Goal: Task Accomplishment & Management: Complete application form

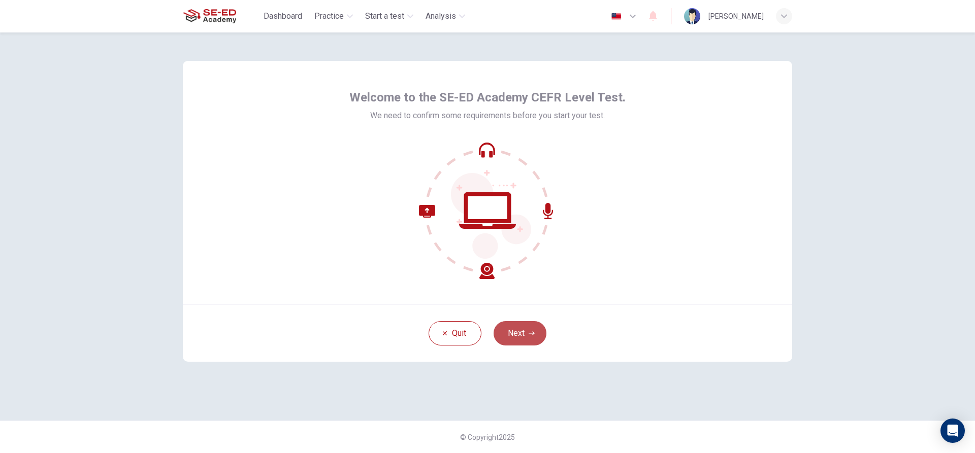
click at [527, 327] on button "Next" at bounding box center [520, 333] width 53 height 24
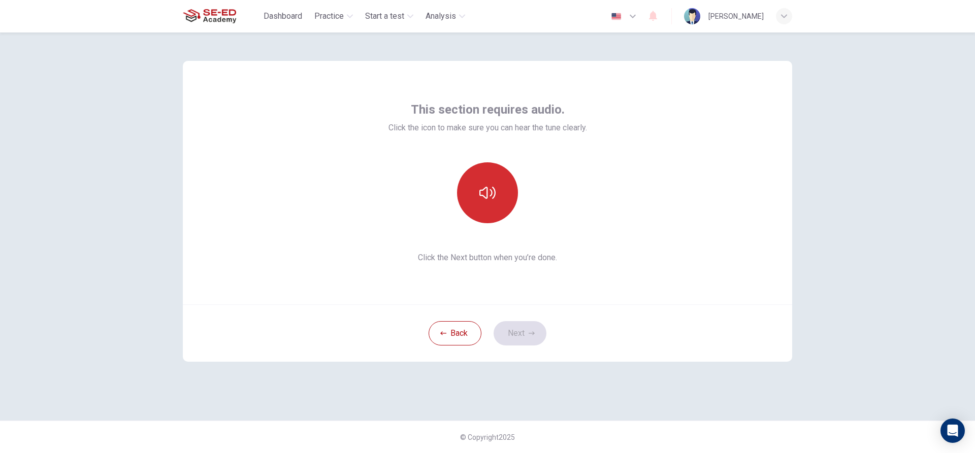
click at [488, 195] on icon "button" at bounding box center [487, 193] width 16 height 16
click at [489, 201] on icon "button" at bounding box center [487, 193] width 16 height 16
click at [483, 185] on icon "button" at bounding box center [487, 193] width 16 height 16
click at [515, 325] on button "Next" at bounding box center [520, 333] width 53 height 24
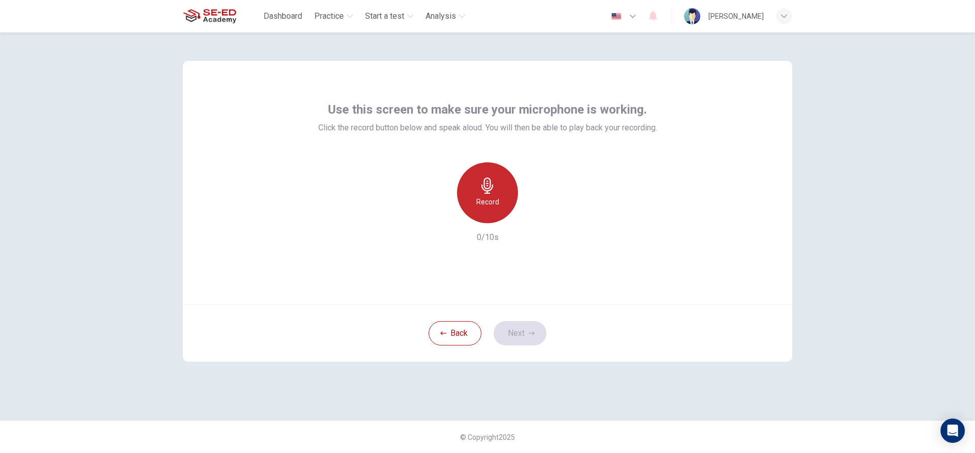
click at [473, 189] on div "Record" at bounding box center [487, 192] width 61 height 61
click at [535, 218] on icon "button" at bounding box center [534, 215] width 10 height 10
click at [530, 332] on icon "button" at bounding box center [532, 334] width 6 height 6
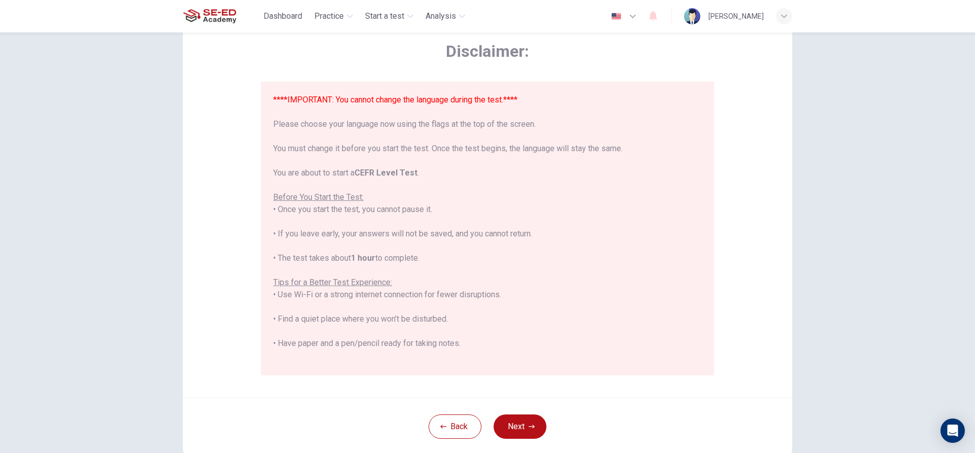
scroll to position [111, 0]
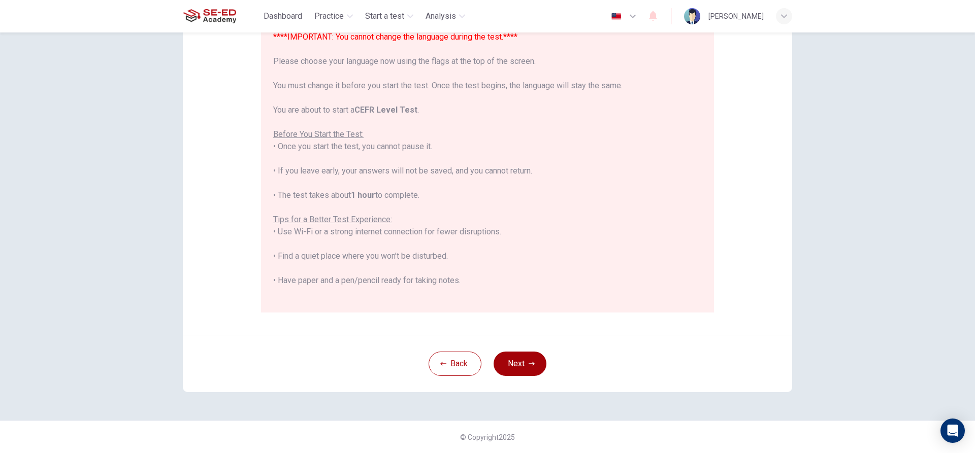
click at [511, 363] on button "Next" at bounding box center [520, 364] width 53 height 24
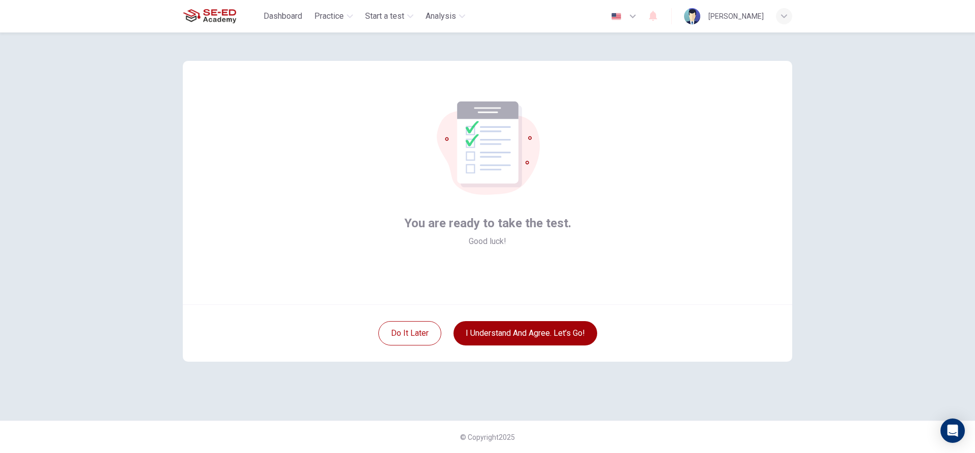
scroll to position [0, 0]
click at [560, 333] on button "I understand and agree. Let’s go!" at bounding box center [525, 333] width 144 height 24
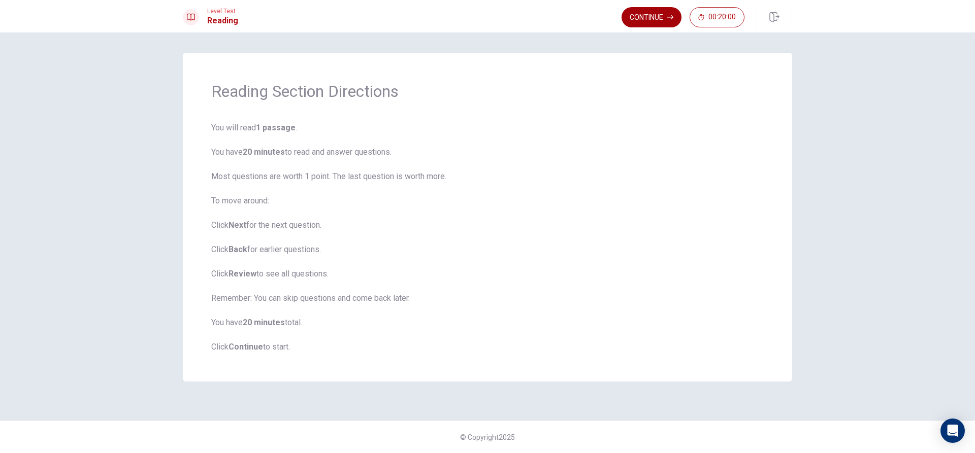
click at [650, 20] on button "Continue" at bounding box center [651, 17] width 60 height 20
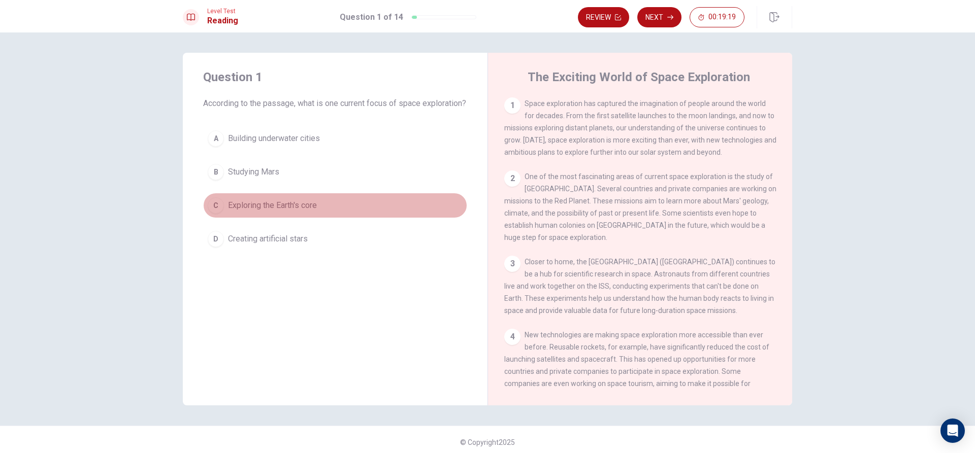
click at [215, 214] on div "C" at bounding box center [216, 206] width 16 height 16
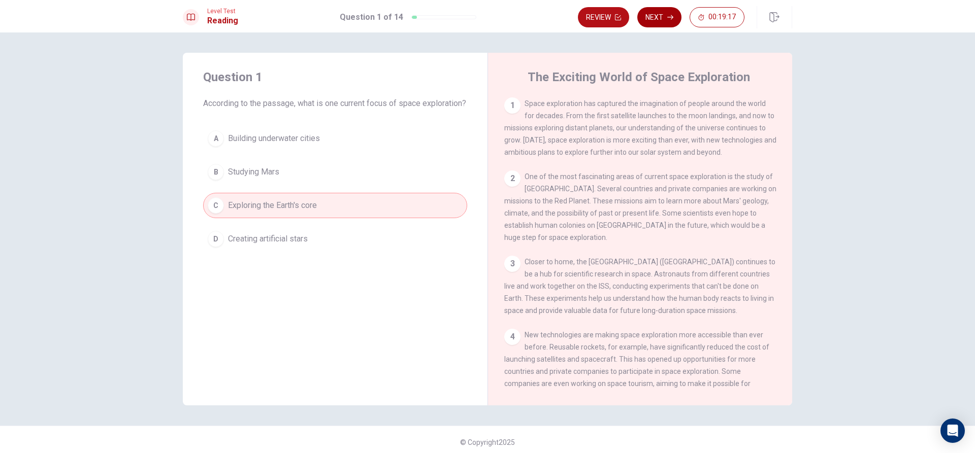
click at [664, 20] on button "Next" at bounding box center [659, 17] width 44 height 20
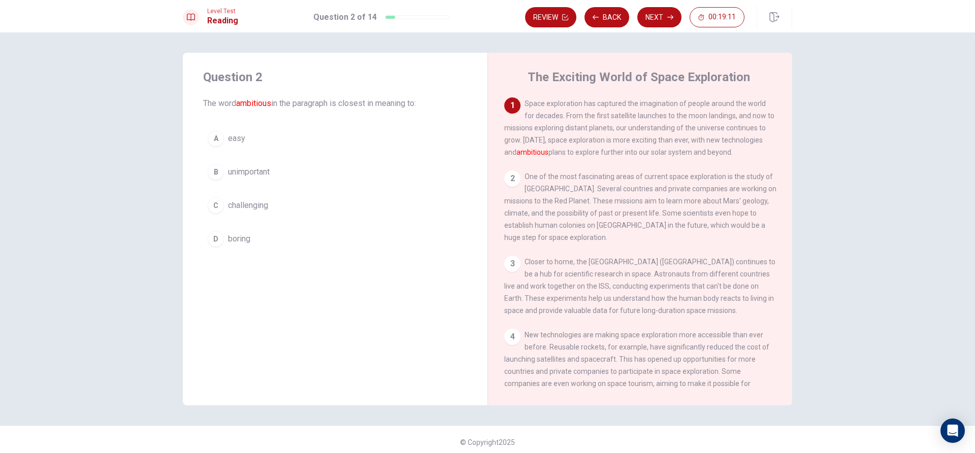
drag, startPoint x: 498, startPoint y: 151, endPoint x: 532, endPoint y: 153, distance: 34.1
click at [532, 153] on div "The Exciting World of Space Exploration 1 Space exploration has captured the im…" at bounding box center [639, 229] width 305 height 353
drag, startPoint x: 529, startPoint y: 153, endPoint x: 505, endPoint y: 160, distance: 24.4
click at [505, 158] on div "1 Space exploration has captured the imagination of people around the world for…" at bounding box center [640, 127] width 272 height 61
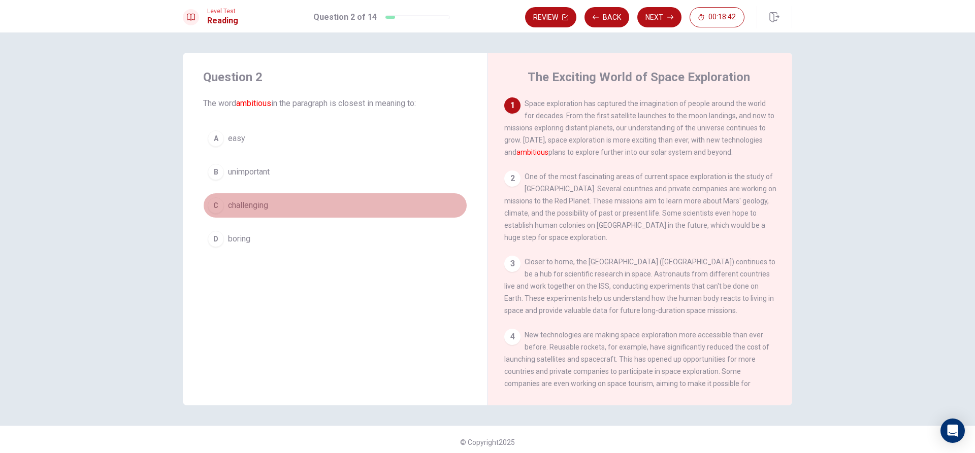
click at [215, 208] on div "C" at bounding box center [216, 206] width 16 height 16
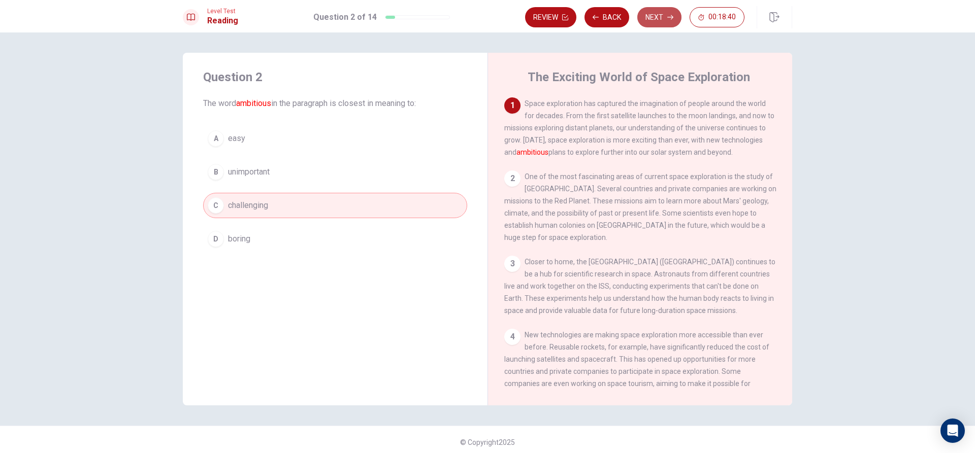
click at [657, 17] on button "Next" at bounding box center [659, 17] width 44 height 20
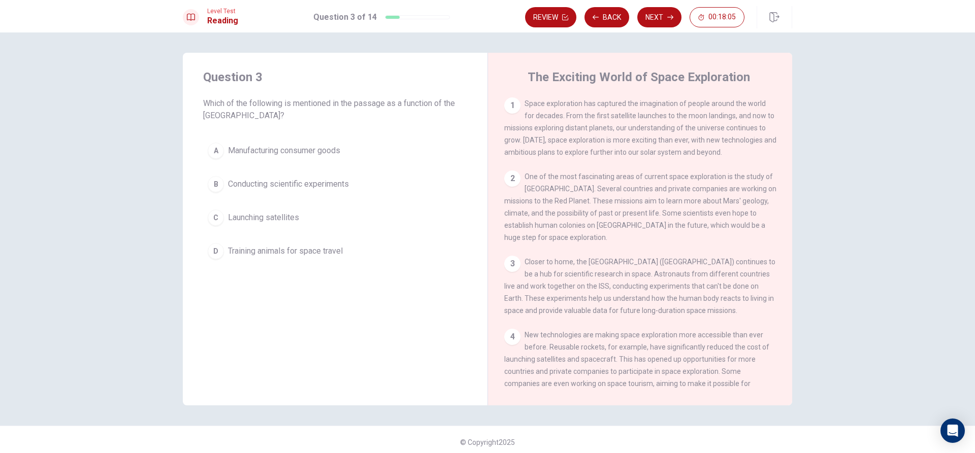
scroll to position [51, 0]
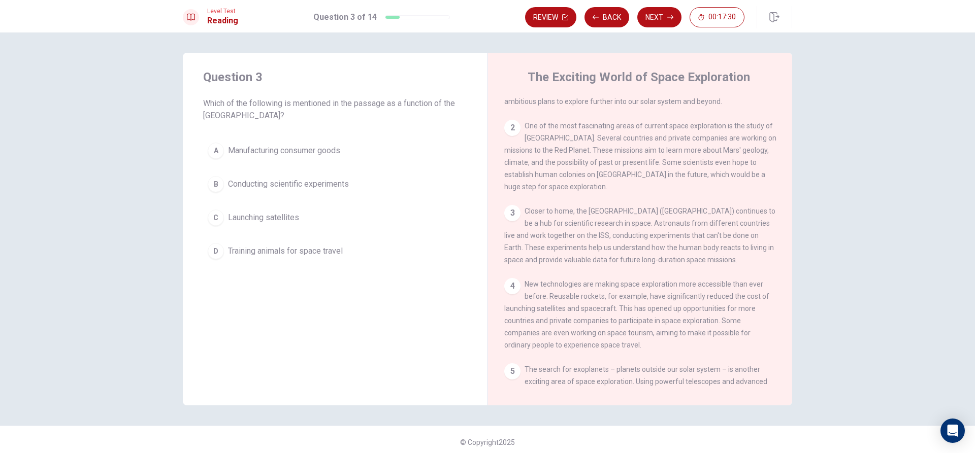
click at [213, 149] on div "A" at bounding box center [216, 151] width 16 height 16
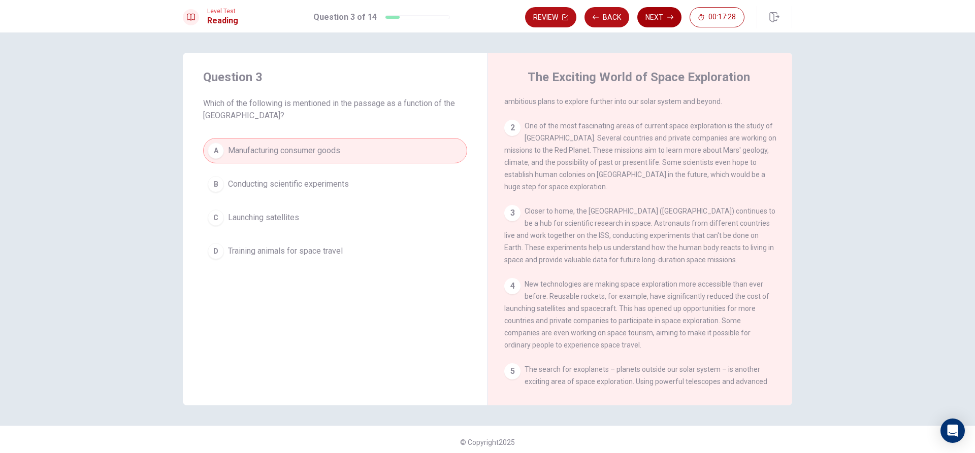
click at [667, 22] on button "Next" at bounding box center [659, 17] width 44 height 20
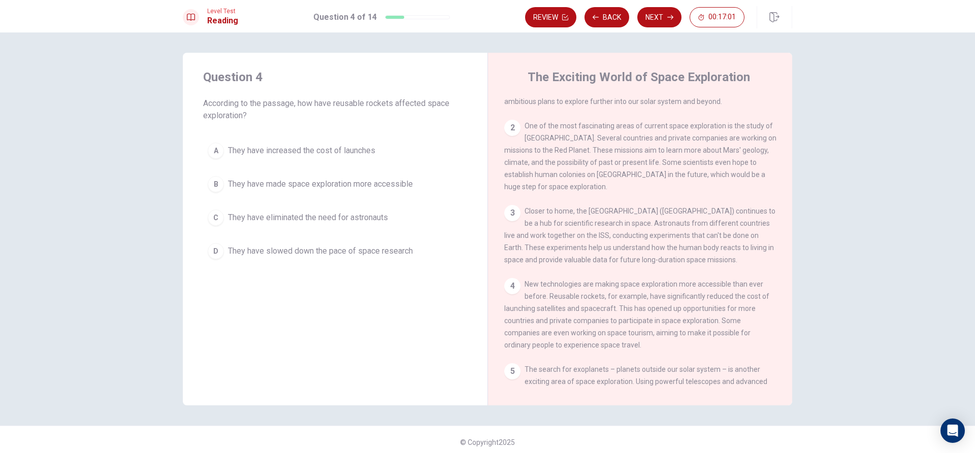
click at [259, 250] on span "They have slowed down the pace of space research" at bounding box center [320, 251] width 185 height 12
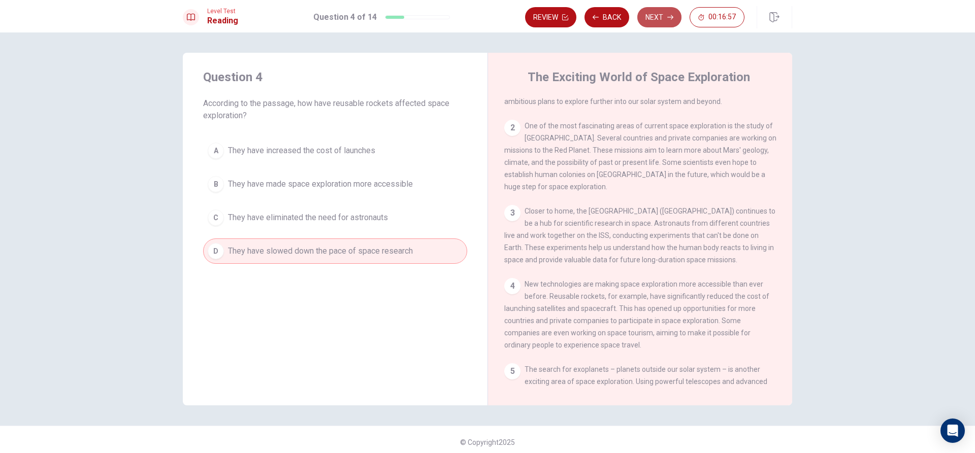
click at [660, 15] on button "Next" at bounding box center [659, 17] width 44 height 20
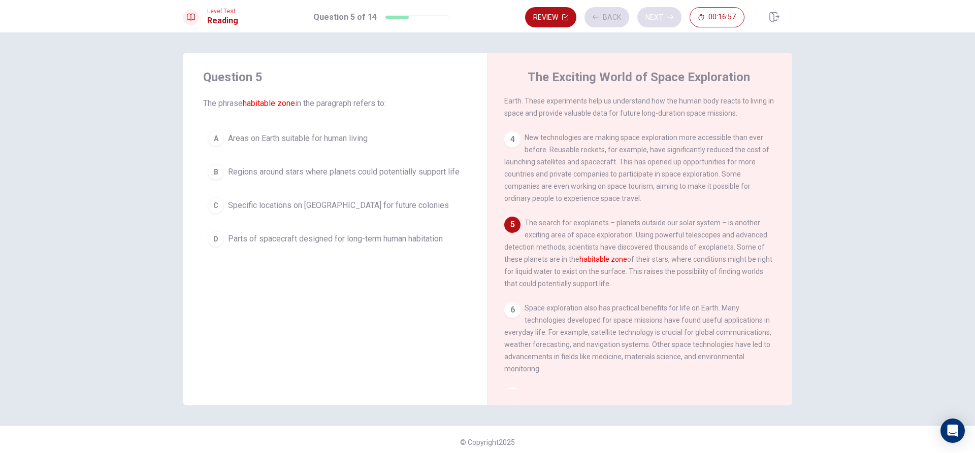
scroll to position [201, 0]
click at [304, 203] on span "Specific locations on [GEOGRAPHIC_DATA] for future colonies" at bounding box center [338, 206] width 221 height 12
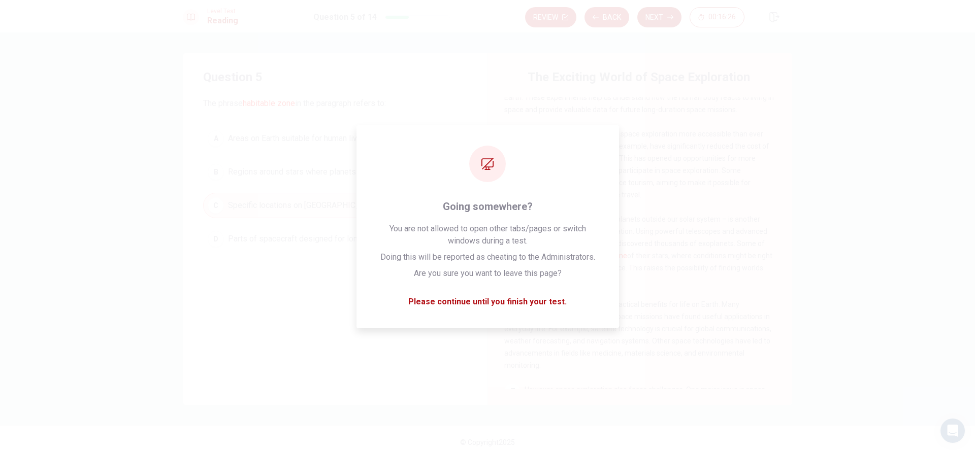
click at [668, 20] on button "Next" at bounding box center [659, 17] width 44 height 20
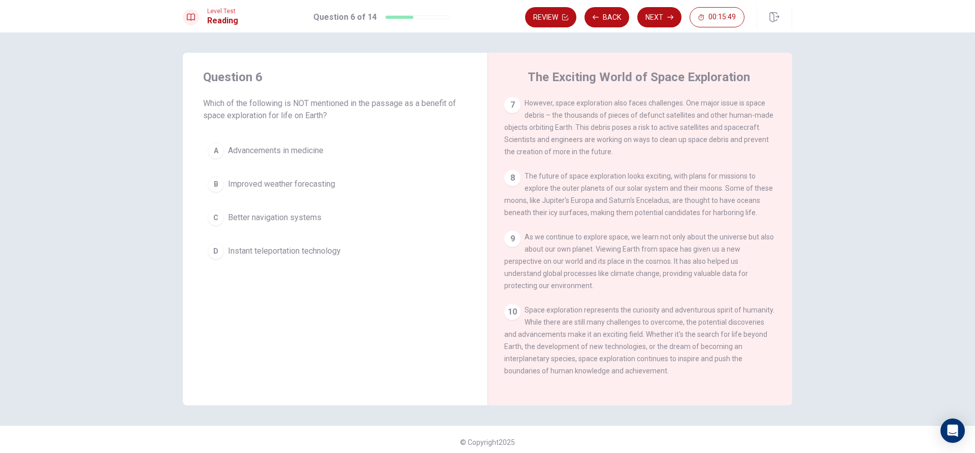
scroll to position [5, 0]
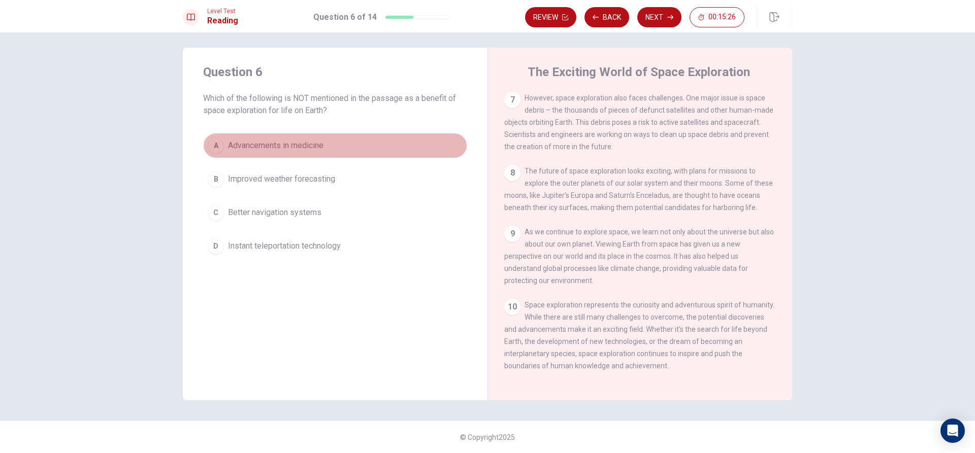
click at [292, 143] on span "Advancements in medicine" at bounding box center [275, 146] width 95 height 12
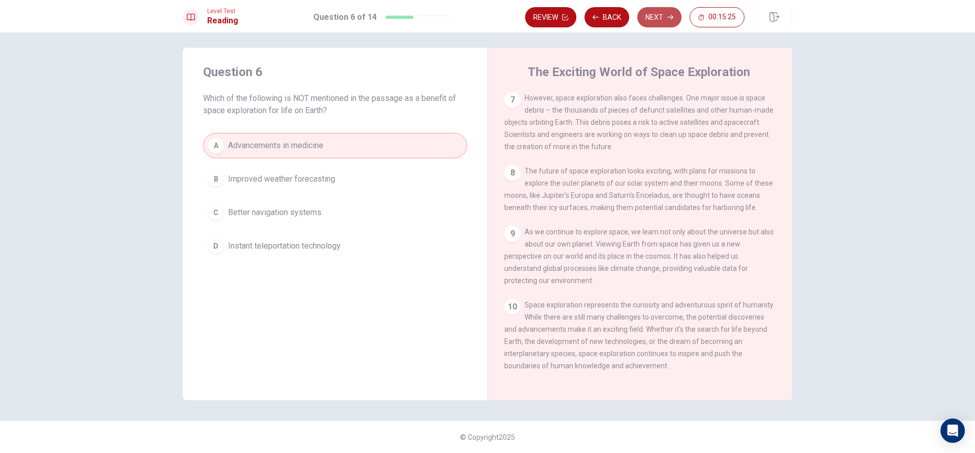
click at [667, 13] on button "Next" at bounding box center [659, 17] width 44 height 20
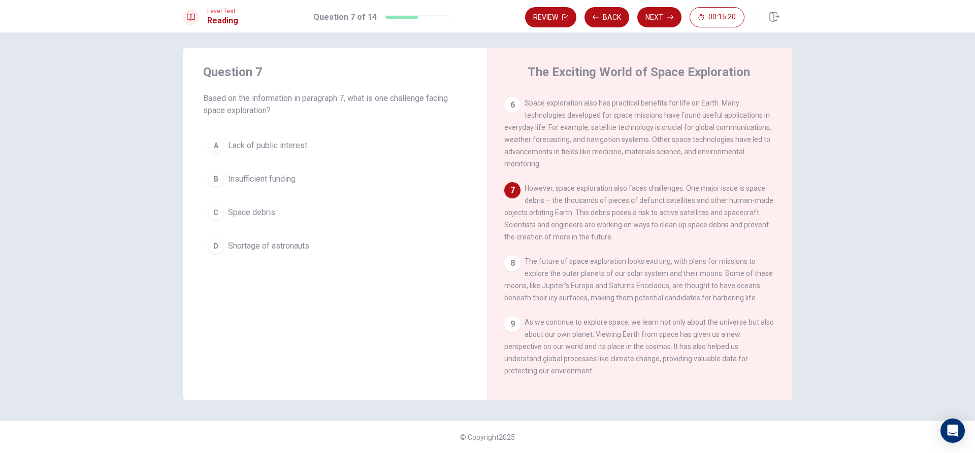
scroll to position [390, 0]
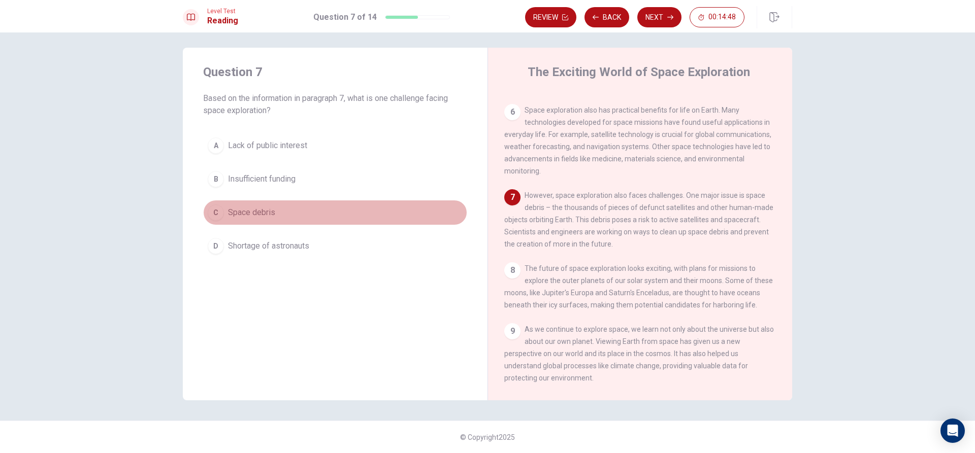
click at [274, 213] on button "C Space debris" at bounding box center [335, 212] width 264 height 25
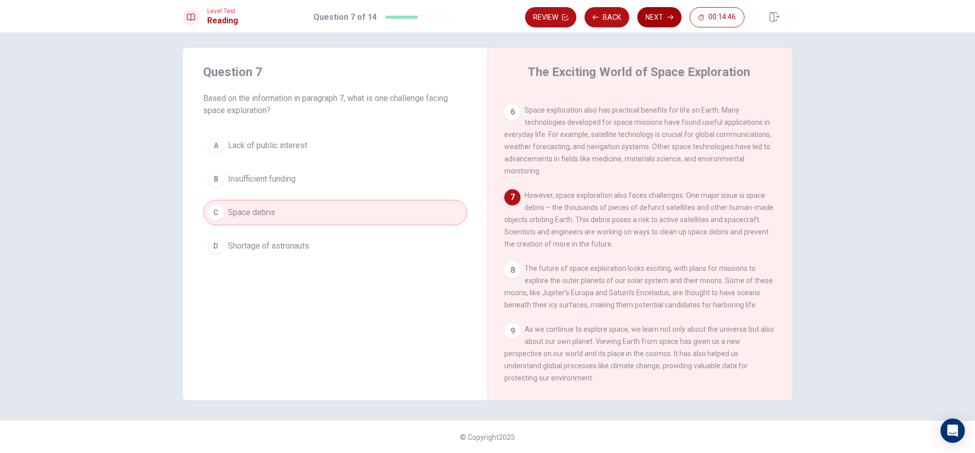
click at [663, 17] on button "Next" at bounding box center [659, 17] width 44 height 20
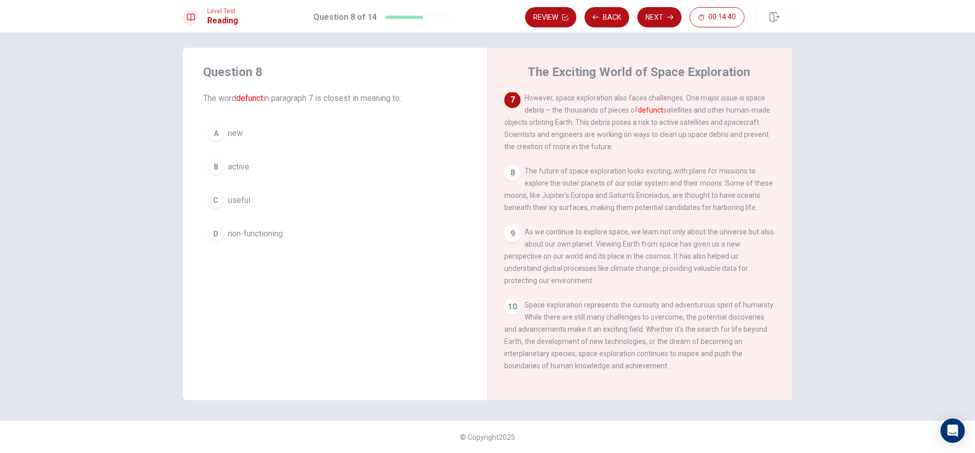
scroll to position [441, 0]
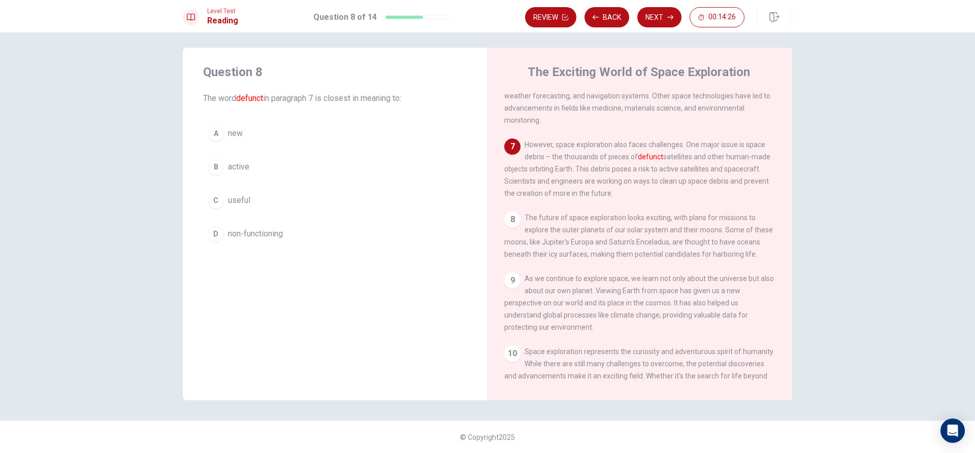
click at [261, 203] on button "C useful" at bounding box center [335, 200] width 264 height 25
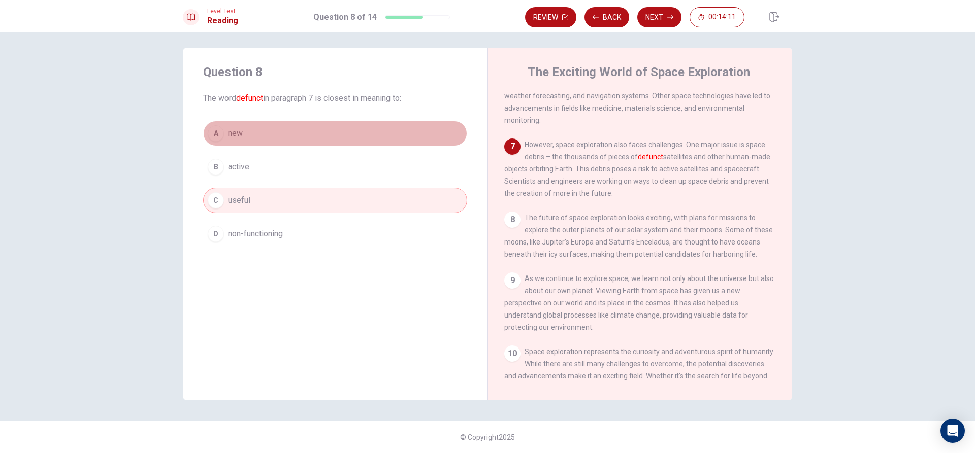
click at [295, 122] on button "A new" at bounding box center [335, 133] width 264 height 25
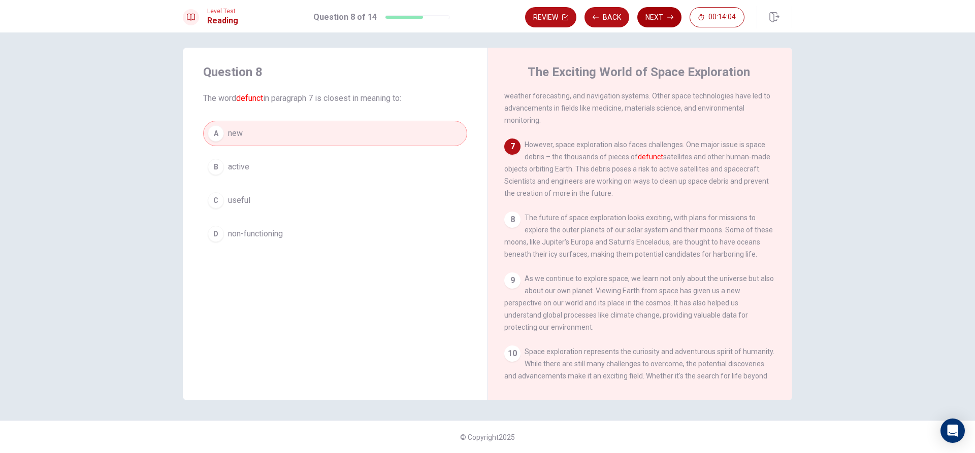
click at [663, 16] on button "Next" at bounding box center [659, 17] width 44 height 20
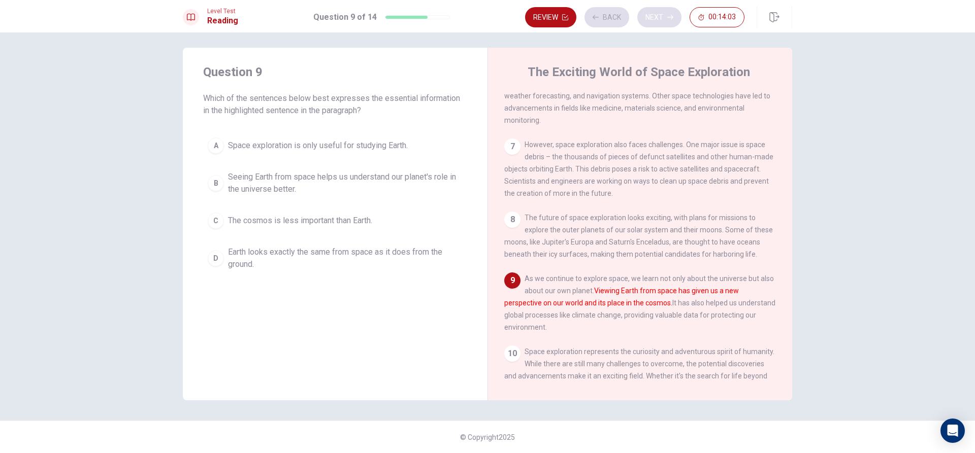
scroll to position [503, 0]
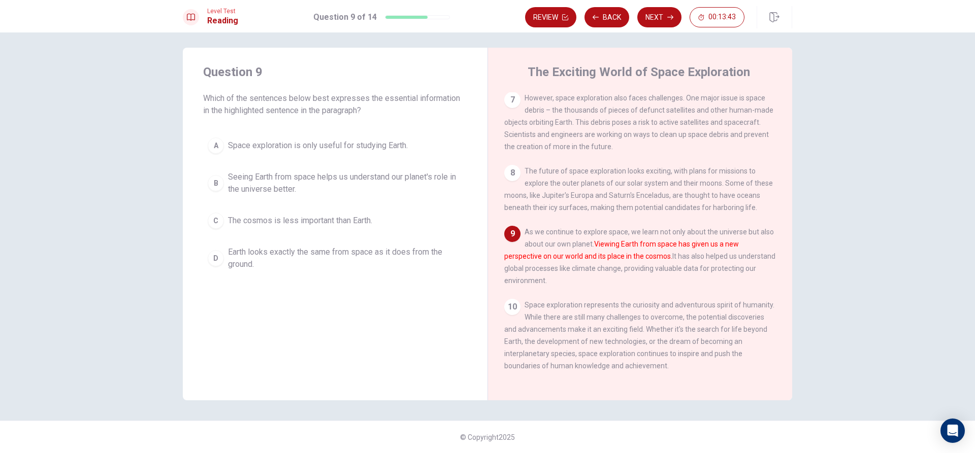
click at [306, 182] on span "Seeing Earth from space helps us understand our planet's role in the universe b…" at bounding box center [345, 183] width 235 height 24
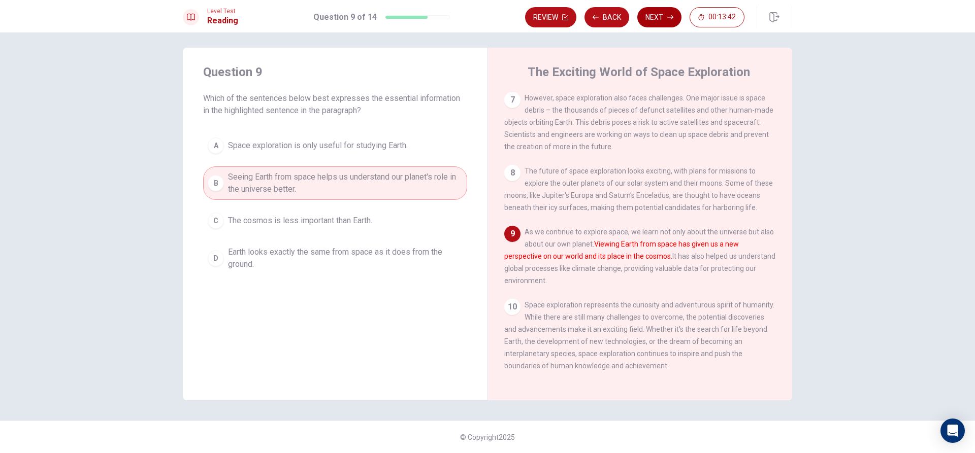
click at [665, 16] on button "Next" at bounding box center [659, 17] width 44 height 20
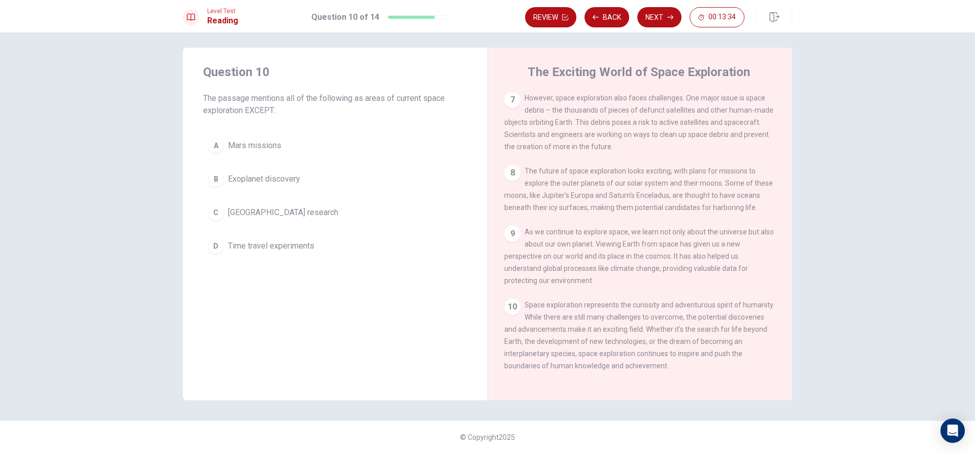
click at [307, 247] on span "Time travel experiments" at bounding box center [271, 246] width 86 height 12
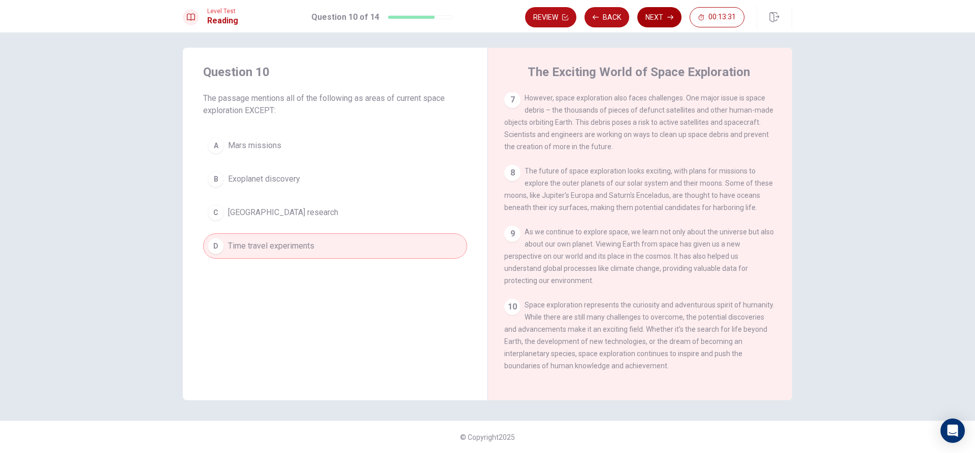
click at [656, 17] on button "Next" at bounding box center [659, 17] width 44 height 20
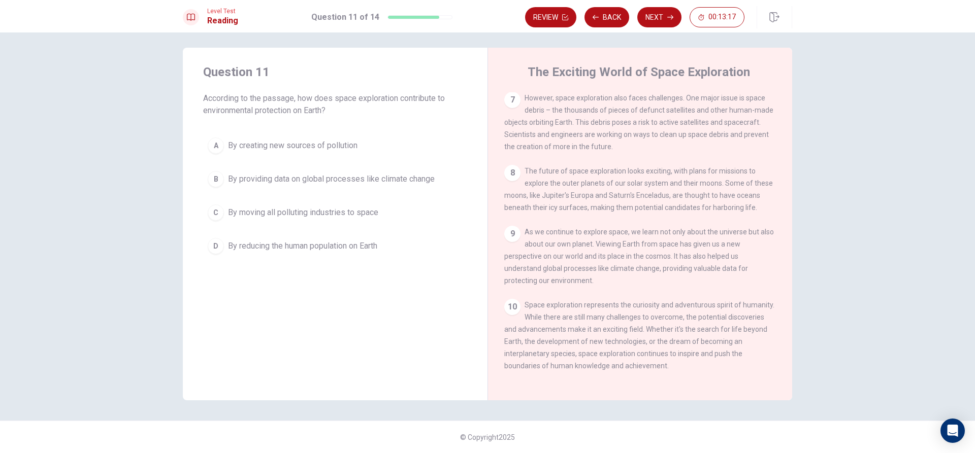
click at [371, 181] on span "By providing data on global processes like climate change" at bounding box center [331, 179] width 207 height 12
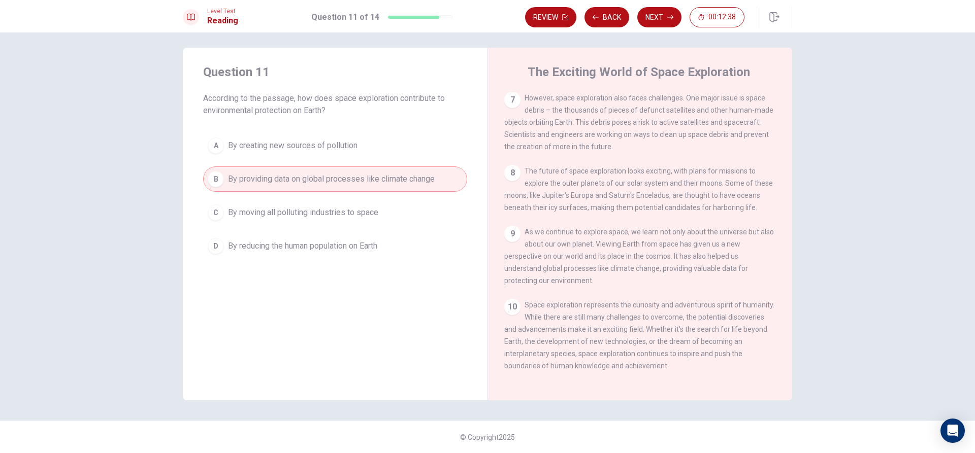
click at [412, 178] on span "By providing data on global processes like climate change" at bounding box center [331, 179] width 207 height 12
click at [406, 138] on button "A By creating new sources of pollution" at bounding box center [335, 145] width 264 height 25
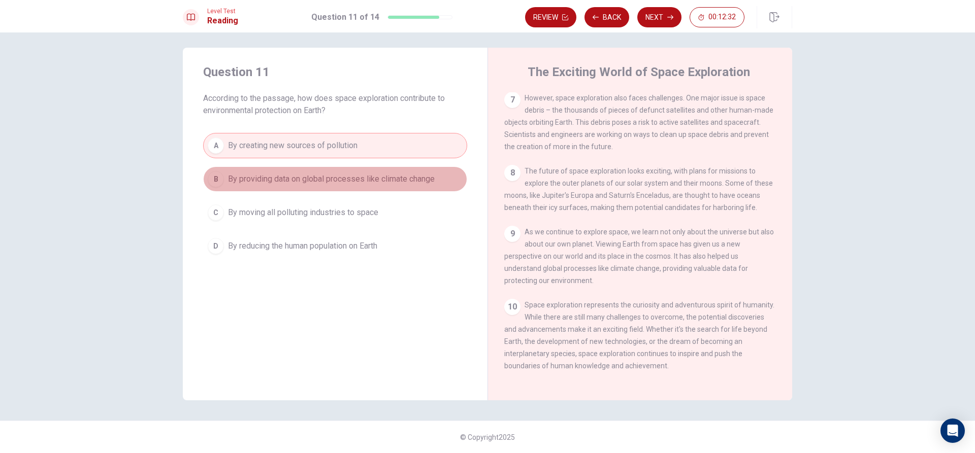
click at [429, 184] on span "By providing data on global processes like climate change" at bounding box center [331, 179] width 207 height 12
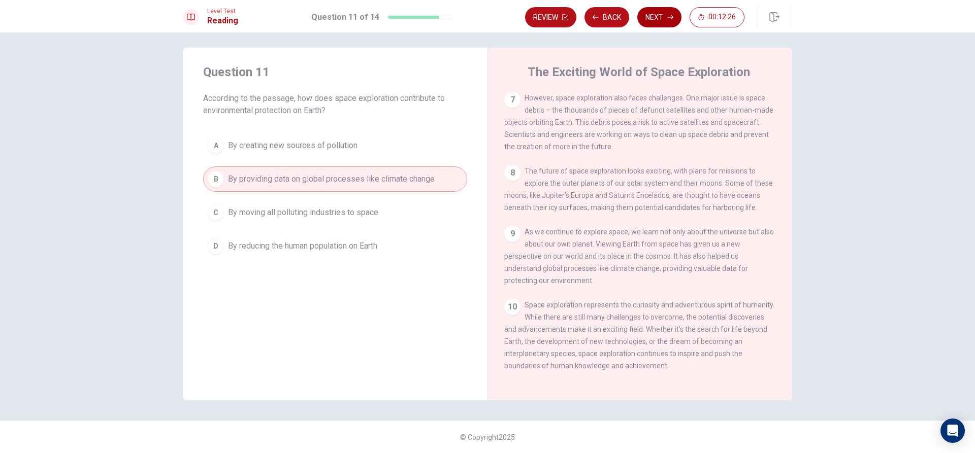
click at [661, 16] on button "Next" at bounding box center [659, 17] width 44 height 20
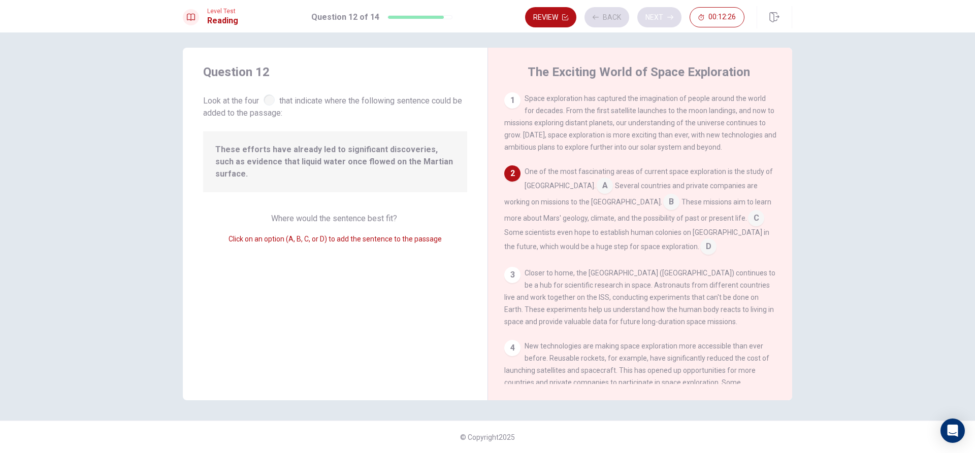
scroll to position [76, 0]
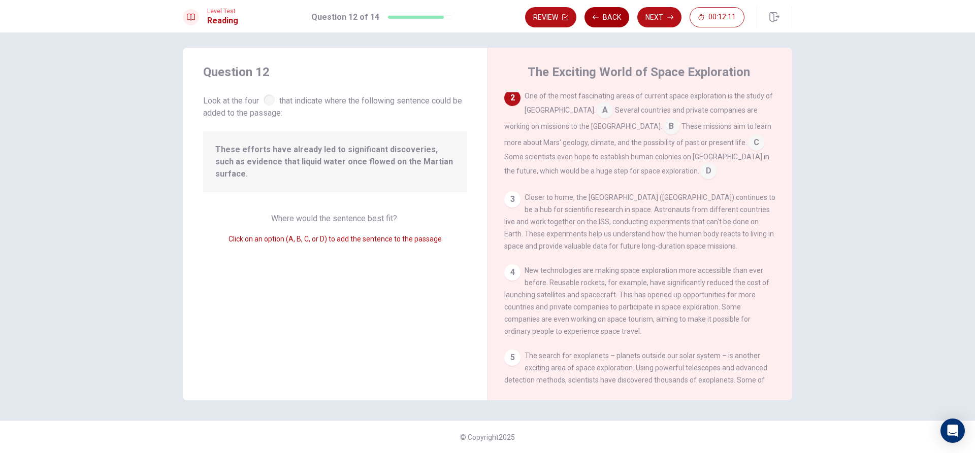
click at [603, 16] on button "Back" at bounding box center [606, 17] width 45 height 20
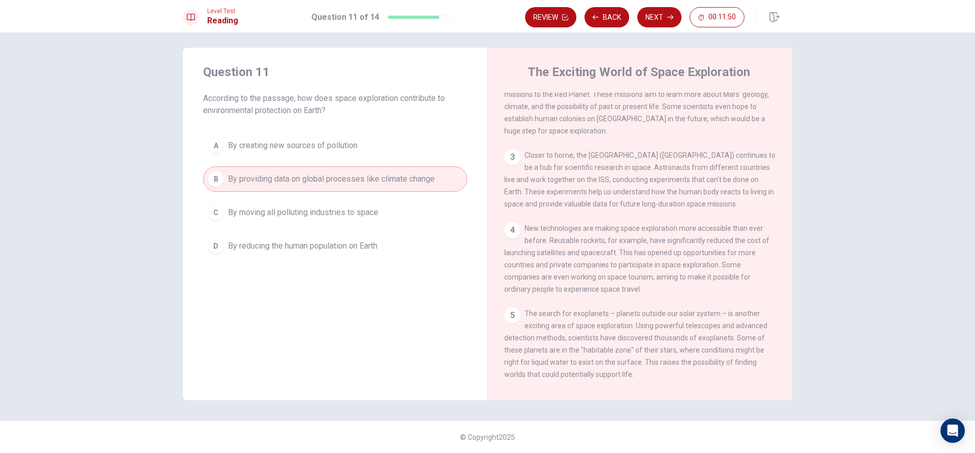
scroll to position [152, 0]
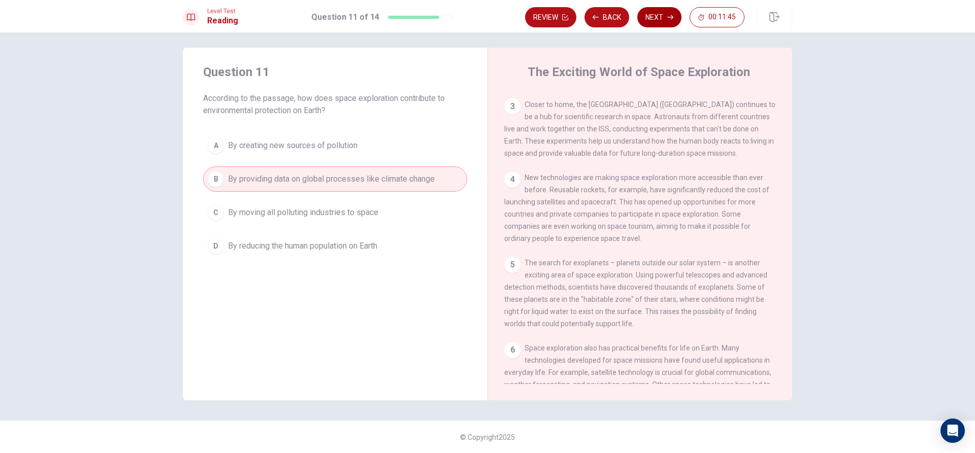
click at [664, 15] on button "Next" at bounding box center [659, 17] width 44 height 20
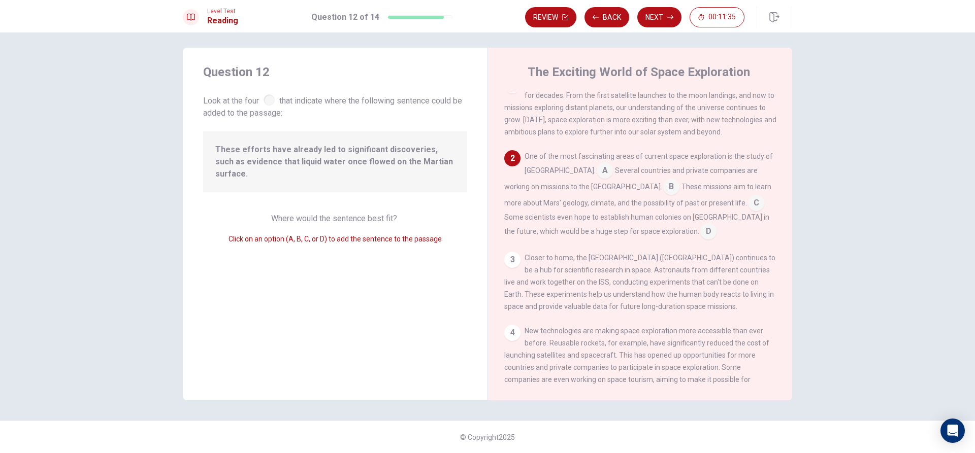
scroll to position [0, 0]
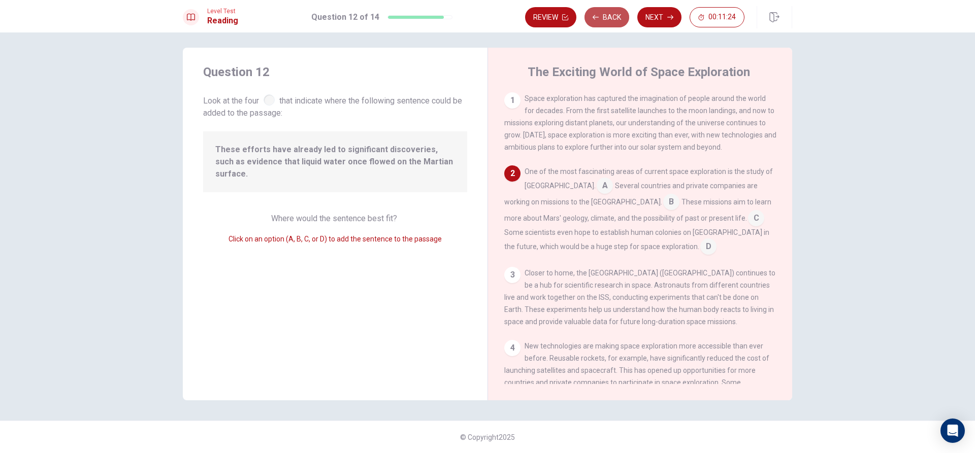
click at [606, 9] on button "Back" at bounding box center [606, 17] width 45 height 20
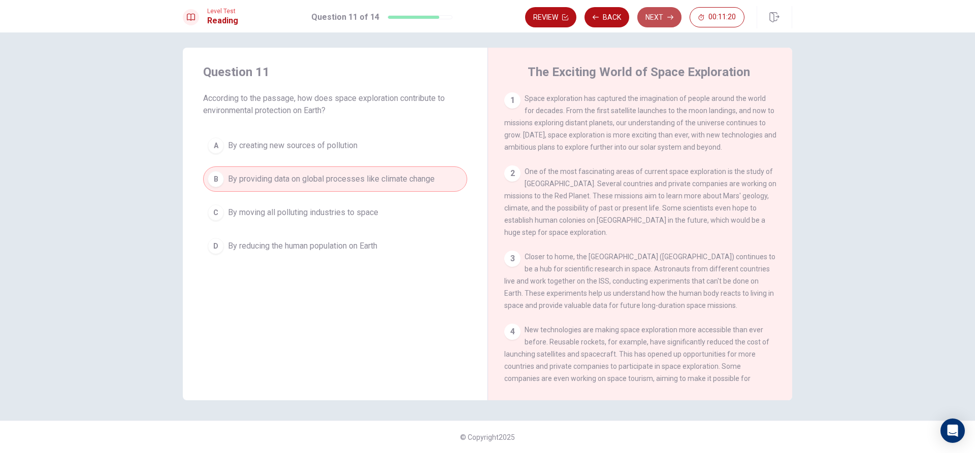
click at [658, 14] on button "Next" at bounding box center [659, 17] width 44 height 20
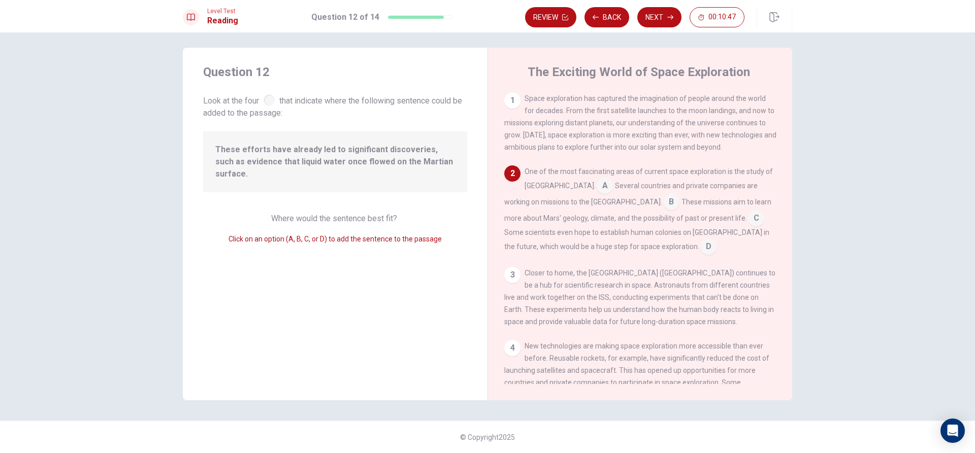
click at [700, 251] on input at bounding box center [708, 248] width 16 height 16
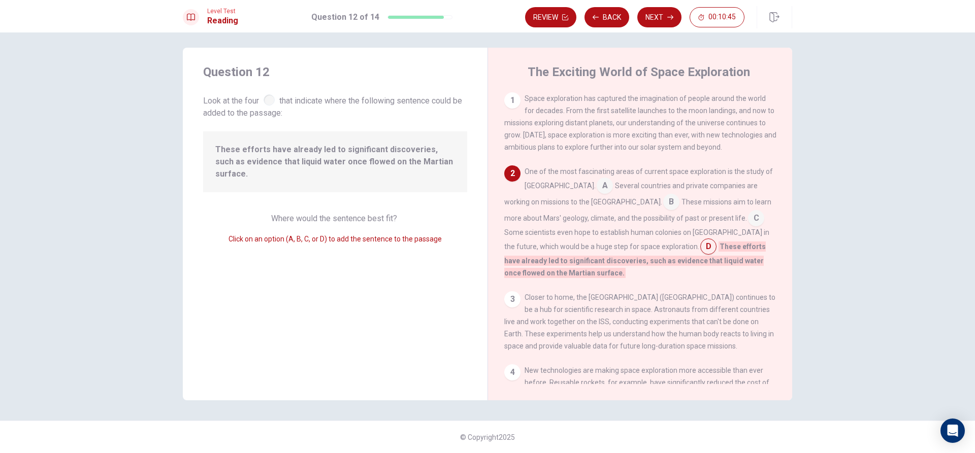
click at [748, 225] on input at bounding box center [756, 219] width 16 height 16
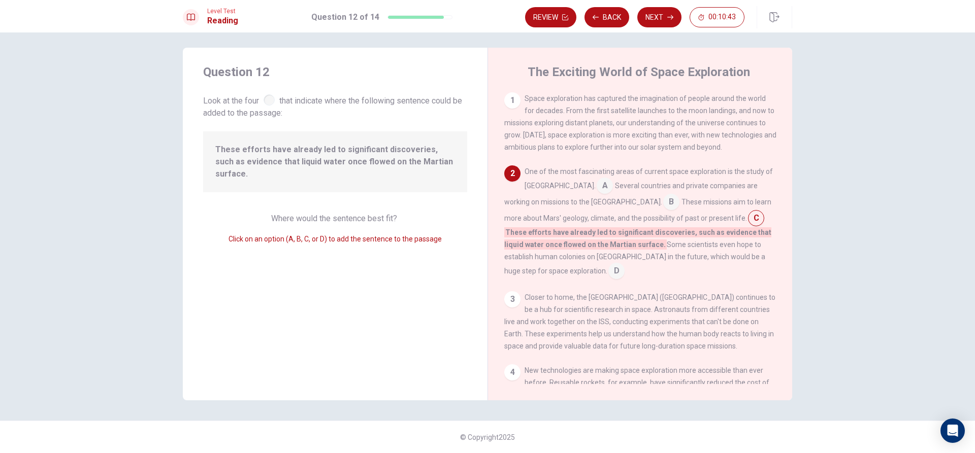
click at [608, 277] on input at bounding box center [616, 272] width 16 height 16
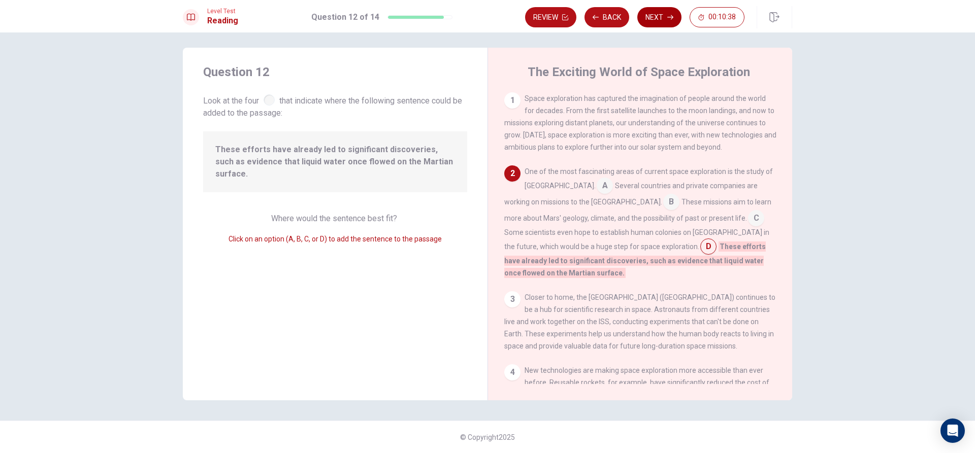
click at [661, 13] on button "Next" at bounding box center [659, 17] width 44 height 20
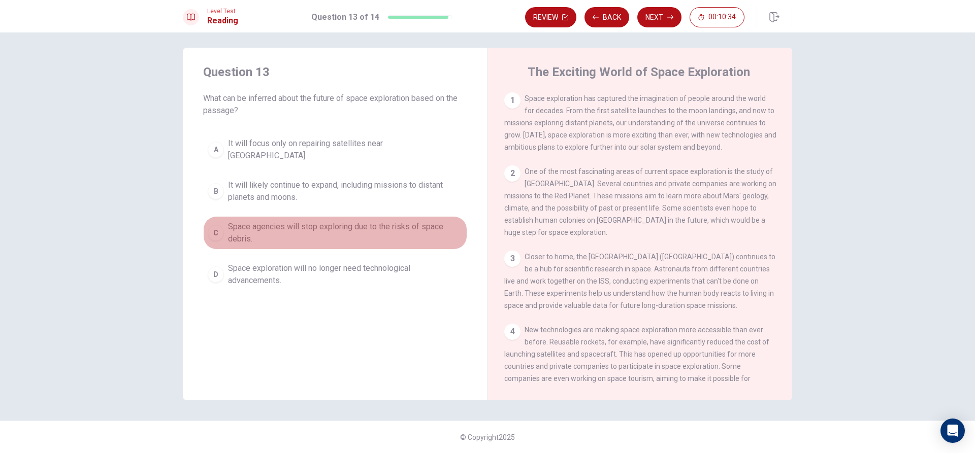
click at [295, 221] on span "Space agencies will stop exploring due to the risks of space debris." at bounding box center [345, 233] width 235 height 24
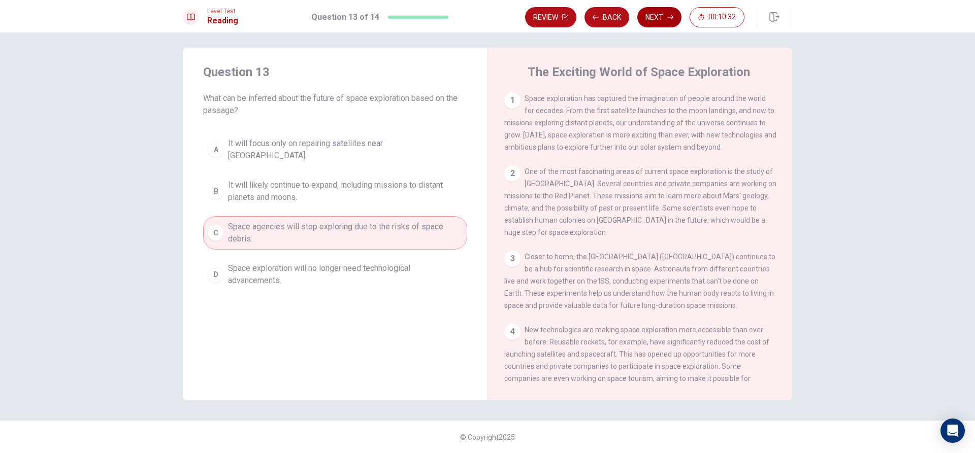
click at [669, 14] on icon "button" at bounding box center [670, 17] width 6 height 6
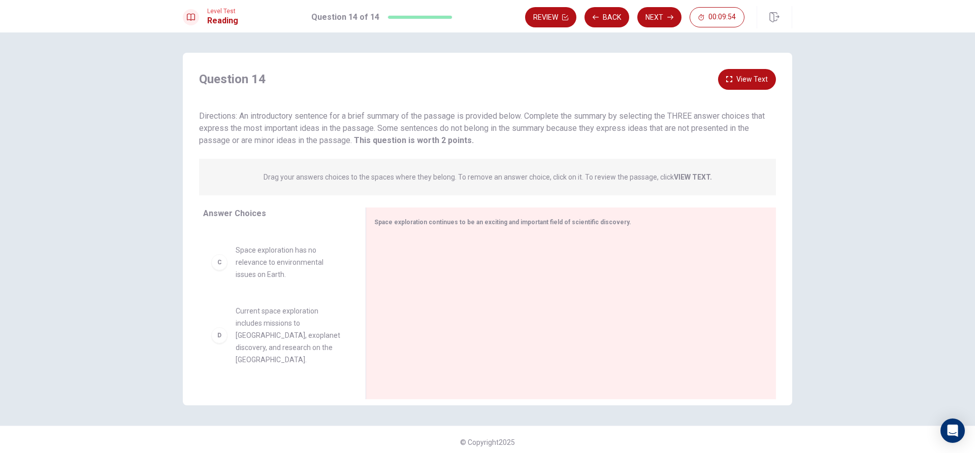
scroll to position [152, 0]
click at [238, 310] on span "Current space exploration includes missions to [GEOGRAPHIC_DATA], exoplanet dis…" at bounding box center [289, 284] width 106 height 61
click at [218, 293] on div "D" at bounding box center [219, 285] width 16 height 16
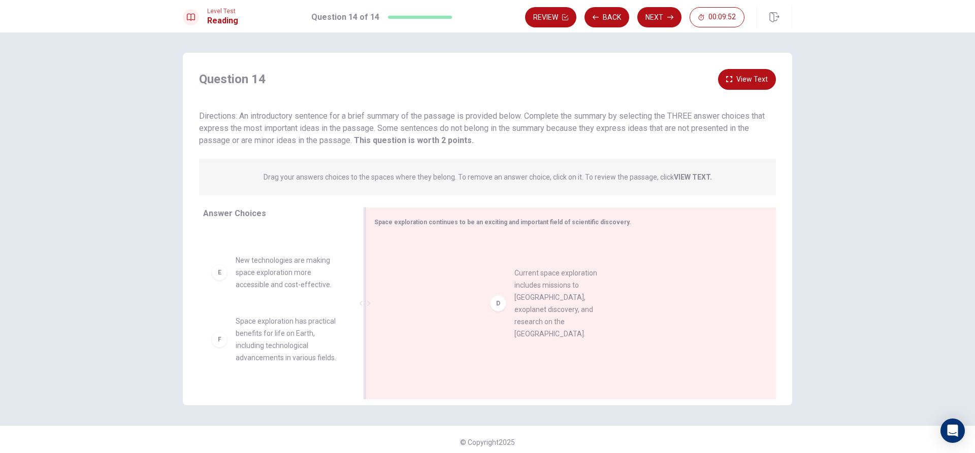
drag, startPoint x: 218, startPoint y: 301, endPoint x: 503, endPoint y: 300, distance: 284.8
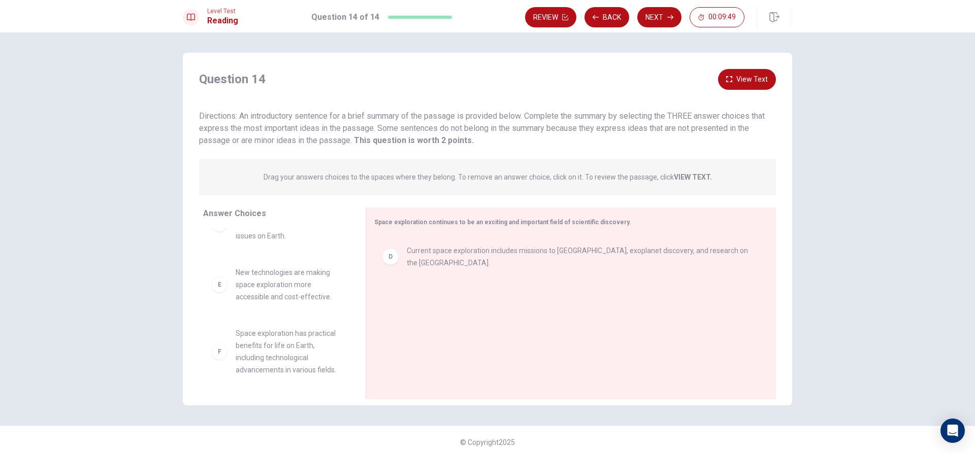
scroll to position [5, 0]
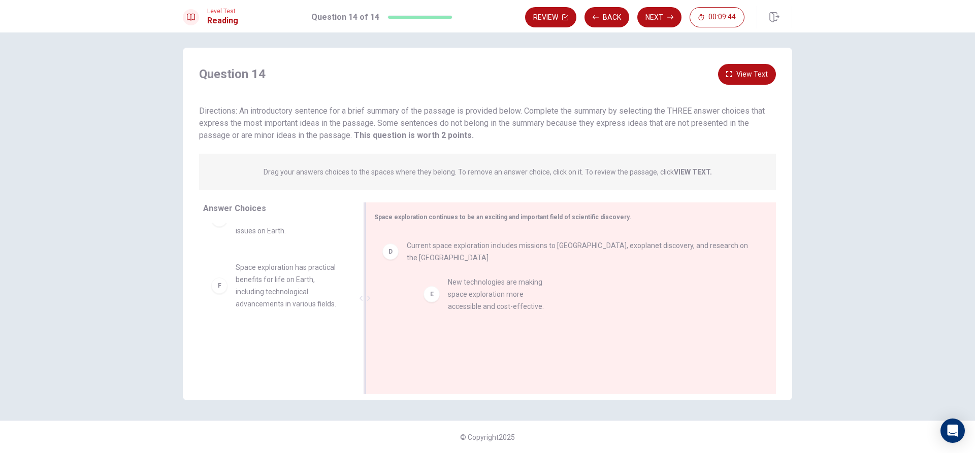
drag, startPoint x: 220, startPoint y: 282, endPoint x: 439, endPoint y: 297, distance: 219.3
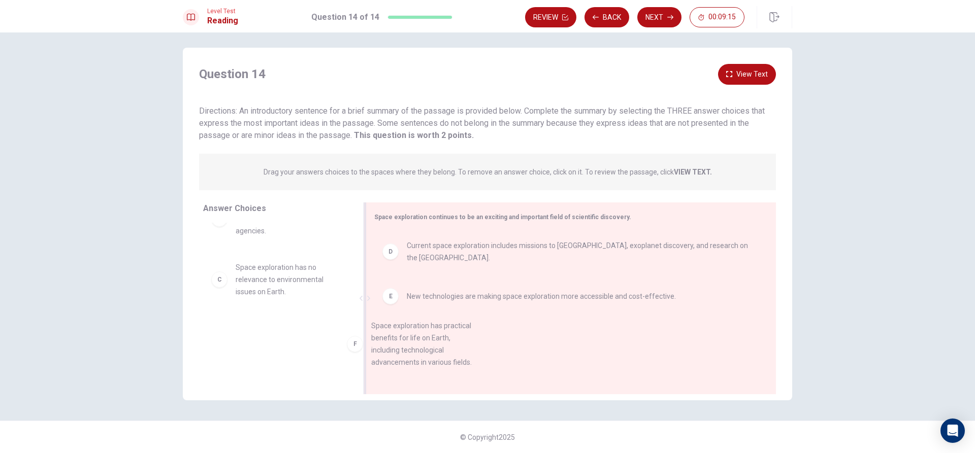
scroll to position [9, 0]
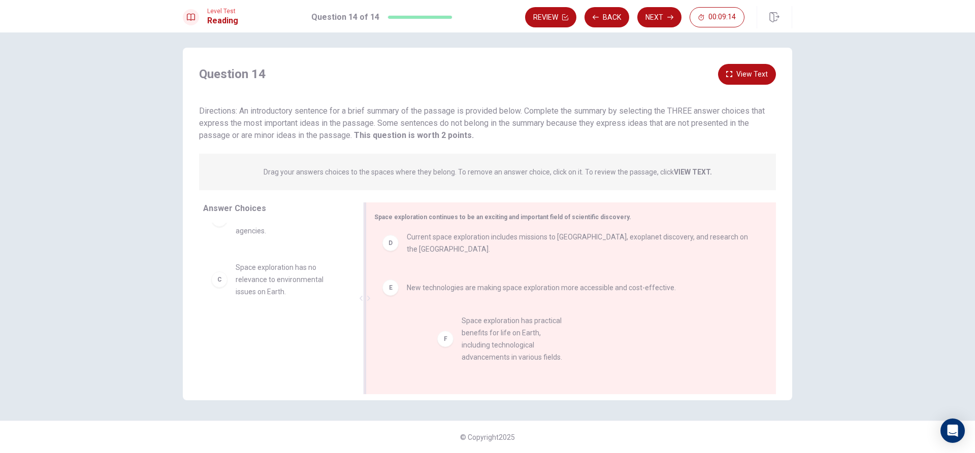
drag, startPoint x: 220, startPoint y: 346, endPoint x: 468, endPoint y: 333, distance: 248.1
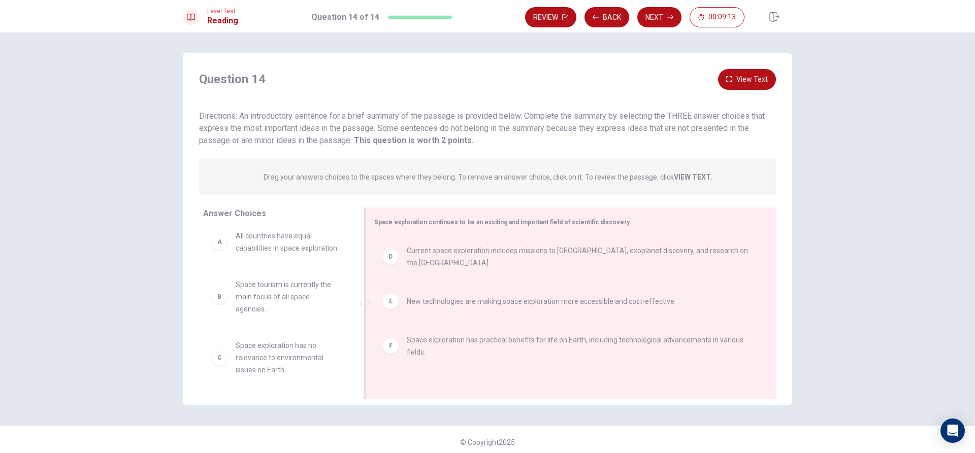
scroll to position [5, 0]
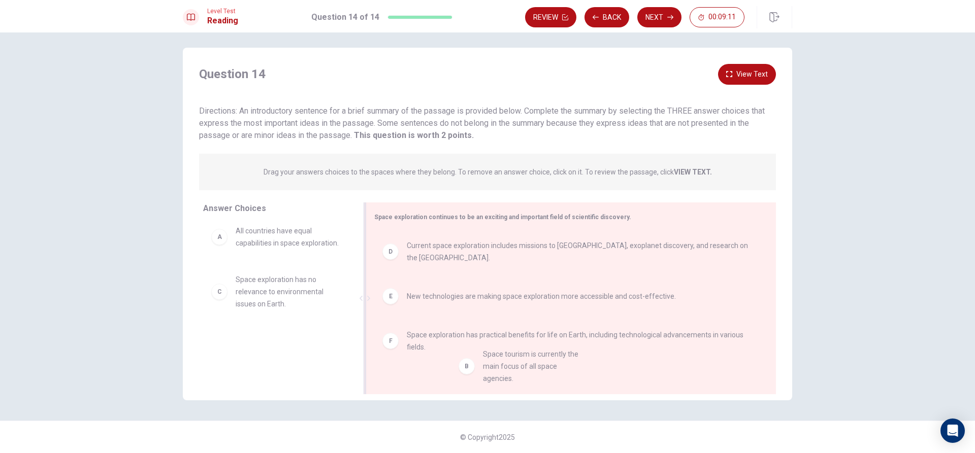
drag, startPoint x: 228, startPoint y: 299, endPoint x: 483, endPoint y: 379, distance: 267.2
drag, startPoint x: 239, startPoint y: 285, endPoint x: 521, endPoint y: 251, distance: 284.3
click at [663, 15] on button "Next" at bounding box center [659, 17] width 44 height 20
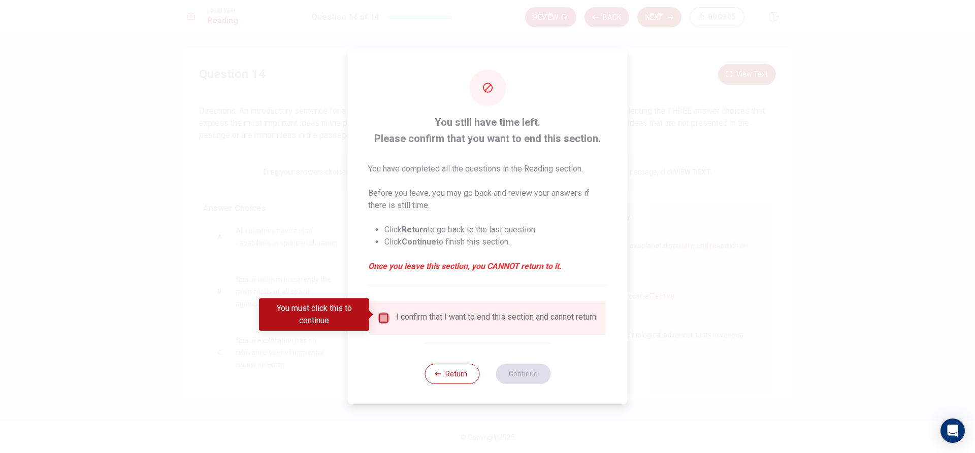
click at [380, 312] on input "You must click this to continue" at bounding box center [384, 318] width 12 height 12
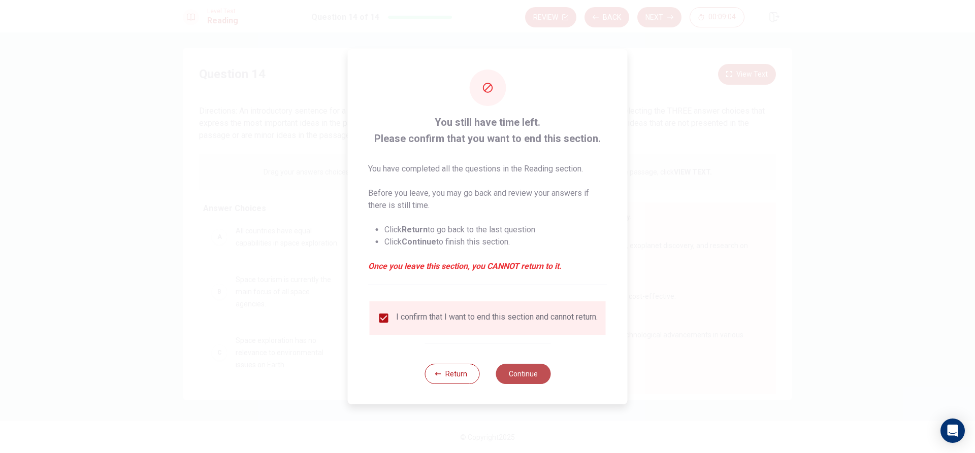
click at [535, 382] on button "Continue" at bounding box center [523, 374] width 55 height 20
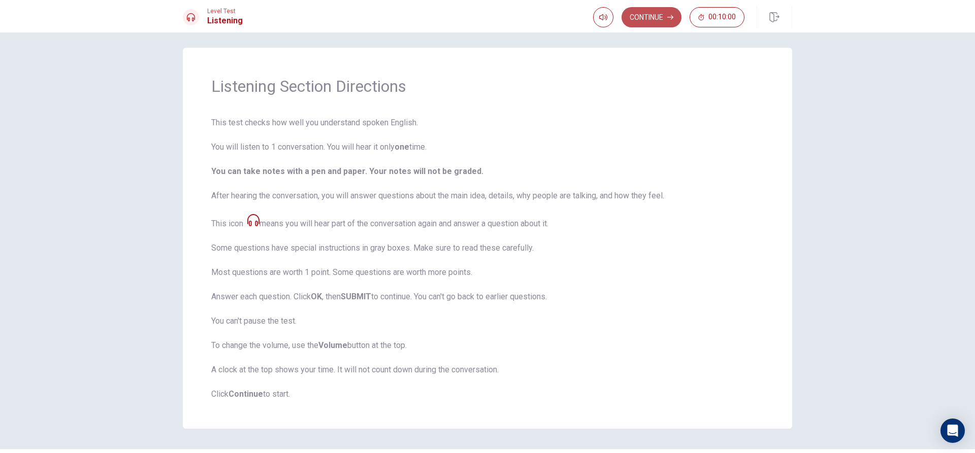
click at [665, 11] on button "Continue" at bounding box center [651, 17] width 60 height 20
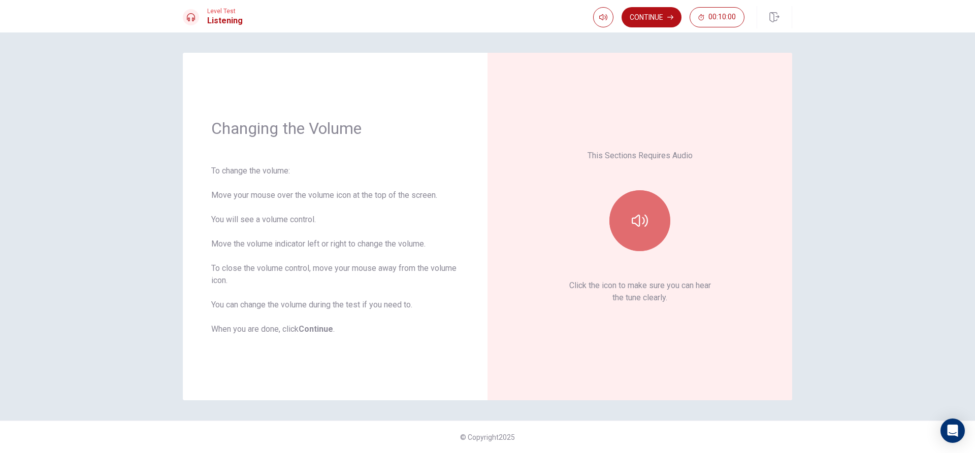
click at [653, 215] on button "button" at bounding box center [639, 220] width 61 height 61
click at [658, 18] on button "Continue" at bounding box center [651, 17] width 60 height 20
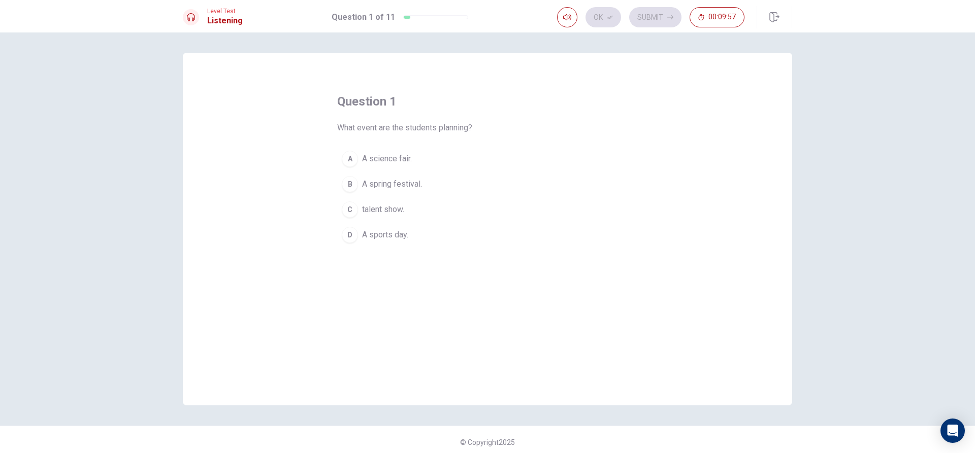
click at [411, 181] on span "A spring festival." at bounding box center [392, 184] width 60 height 12
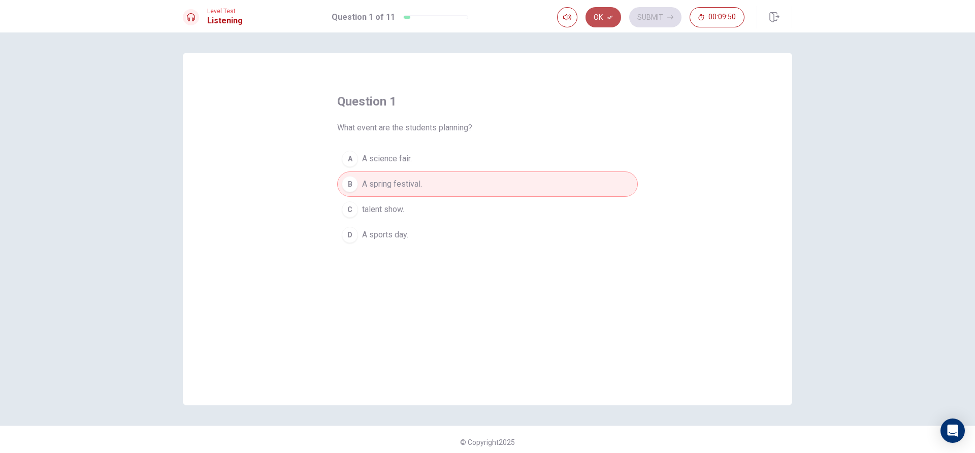
click at [611, 17] on icon "button" at bounding box center [610, 17] width 6 height 6
click at [650, 16] on button "Submit" at bounding box center [655, 17] width 52 height 20
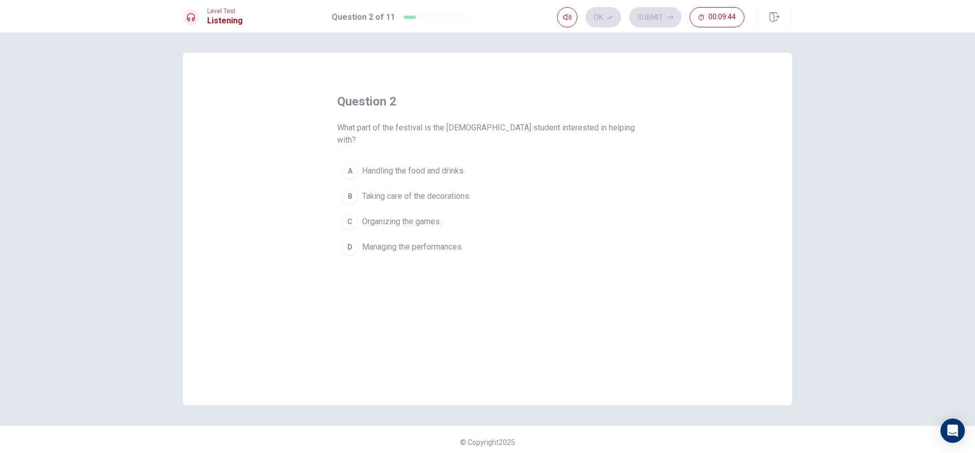
drag, startPoint x: 476, startPoint y: 127, endPoint x: 504, endPoint y: 126, distance: 28.5
click at [504, 126] on span "What part of the festival is the [DEMOGRAPHIC_DATA] student interested in helpi…" at bounding box center [487, 134] width 301 height 24
click at [512, 126] on span "What part of the festival is the [DEMOGRAPHIC_DATA] student interested in helpi…" at bounding box center [487, 134] width 301 height 24
click at [462, 165] on span "Handling the food and drinks." at bounding box center [413, 171] width 103 height 12
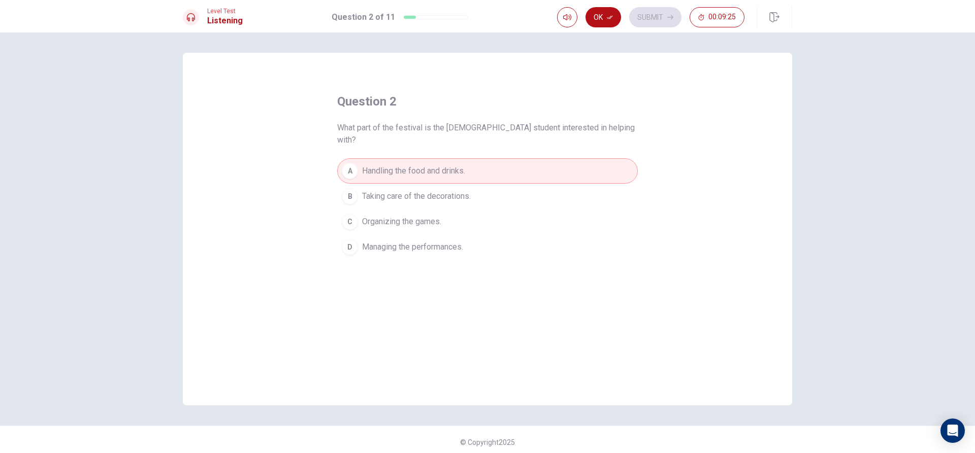
click at [440, 190] on span "Taking care of the decorations." at bounding box center [416, 196] width 109 height 12
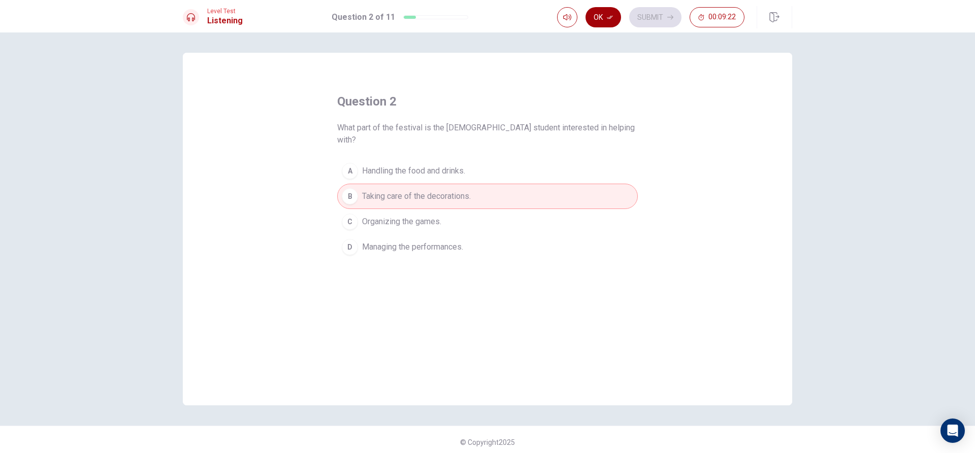
click at [612, 19] on icon "button" at bounding box center [610, 17] width 6 height 6
click at [651, 12] on button "Submit" at bounding box center [655, 17] width 52 height 20
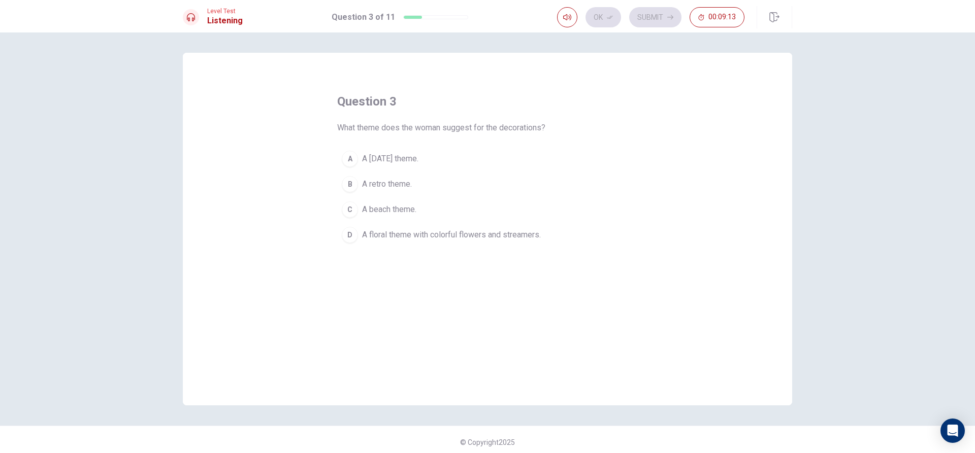
click at [441, 234] on span "A floral theme with colorful flowers and streamers." at bounding box center [451, 235] width 179 height 12
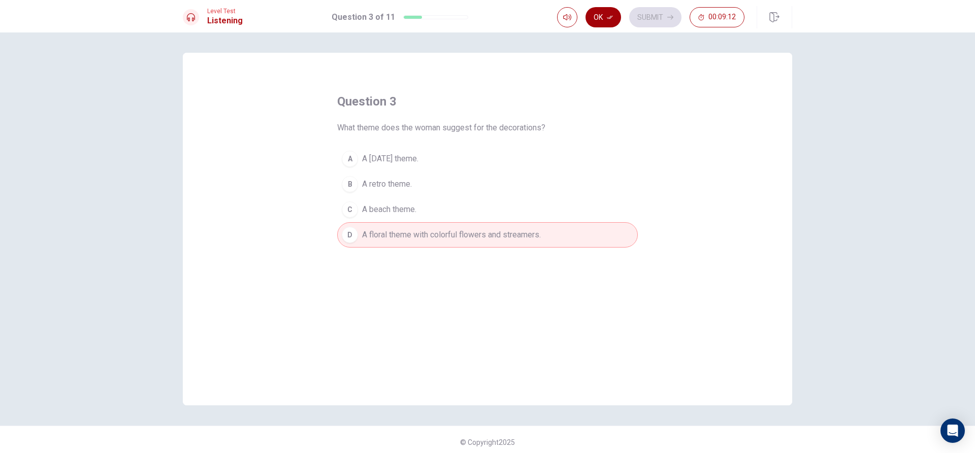
click at [606, 14] on button "Ok" at bounding box center [603, 17] width 36 height 20
click at [648, 14] on button "Submit" at bounding box center [655, 17] width 52 height 20
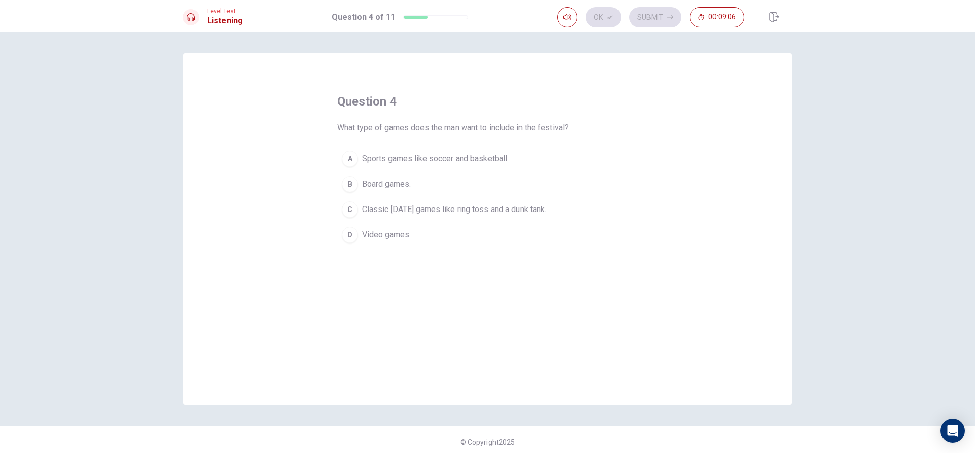
click at [403, 206] on span "Classic [DATE] games like ring toss and a dunk tank." at bounding box center [454, 210] width 184 height 12
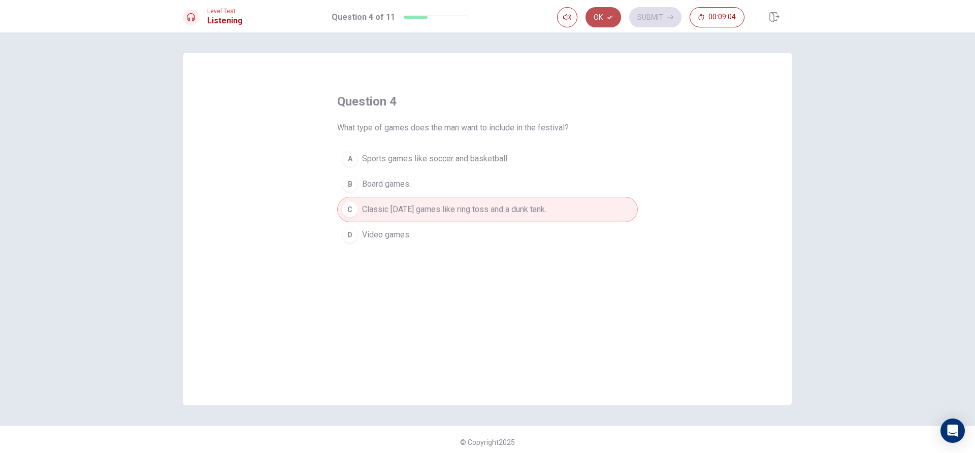
click at [610, 13] on button "Ok" at bounding box center [603, 17] width 36 height 20
click at [652, 19] on button "Submit" at bounding box center [655, 17] width 52 height 20
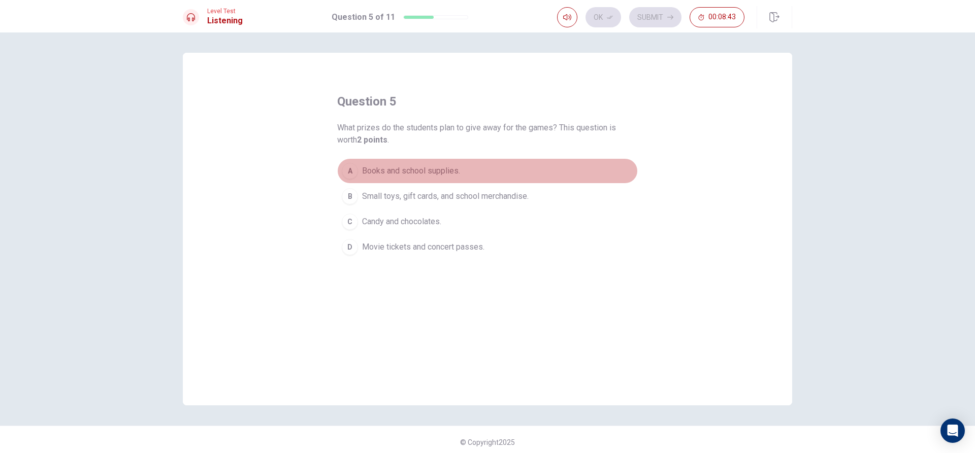
click at [430, 166] on span "Books and school supplies." at bounding box center [411, 171] width 98 height 12
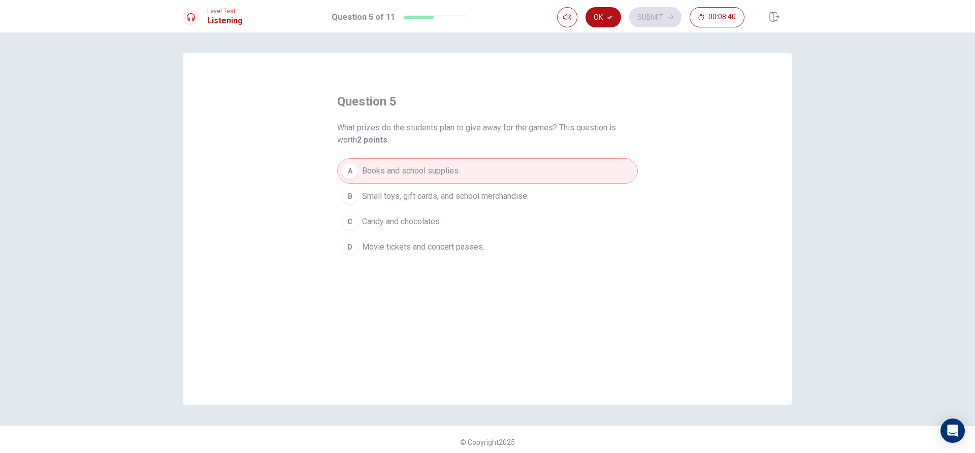
click at [413, 222] on span "Candy and chocolates." at bounding box center [401, 222] width 79 height 12
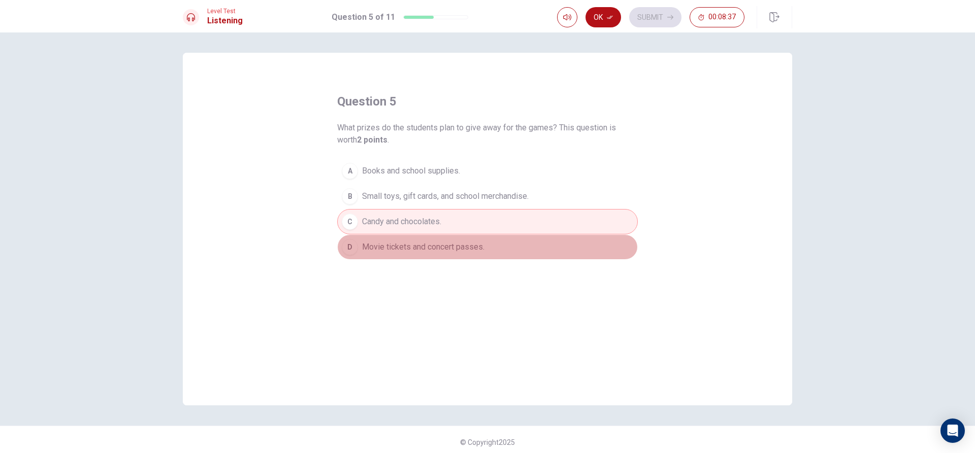
click at [436, 248] on span "Movie tickets and concert passes." at bounding box center [423, 247] width 122 height 12
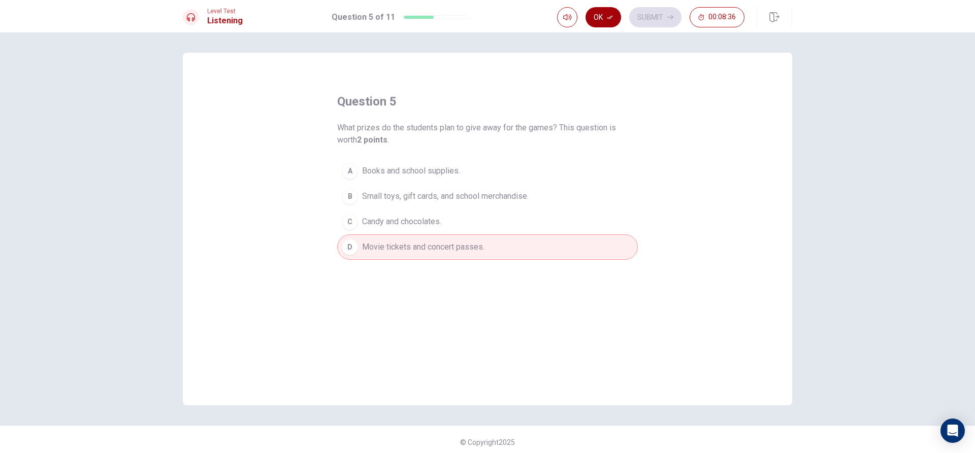
click at [602, 17] on button "Ok" at bounding box center [603, 17] width 36 height 20
click at [661, 21] on button "Submit" at bounding box center [655, 17] width 52 height 20
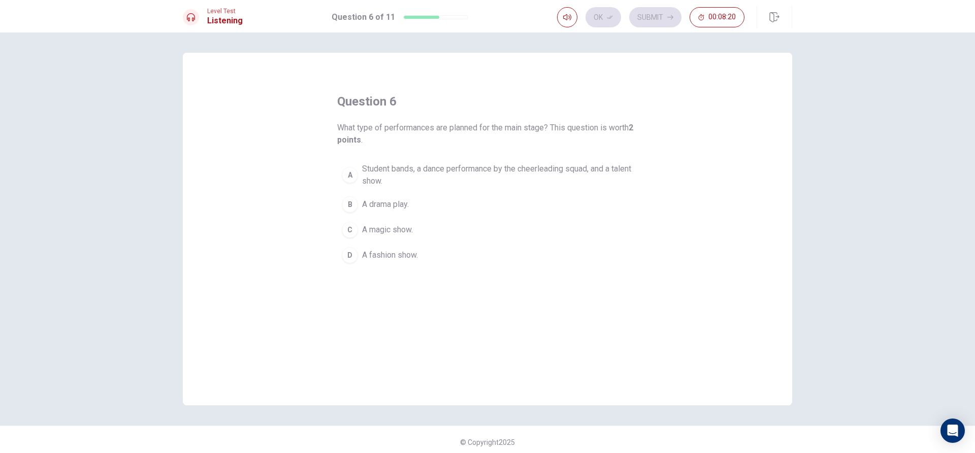
click at [436, 172] on span "Student bands, a dance performance by the cheerleading squad, and a talent show." at bounding box center [497, 175] width 271 height 24
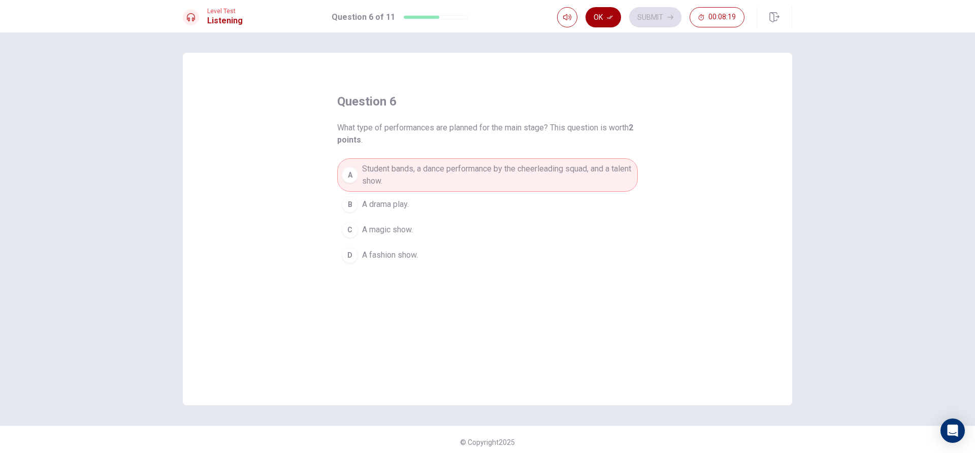
click at [611, 9] on button "Ok" at bounding box center [603, 17] width 36 height 20
click at [648, 11] on button "Submit" at bounding box center [655, 17] width 52 height 20
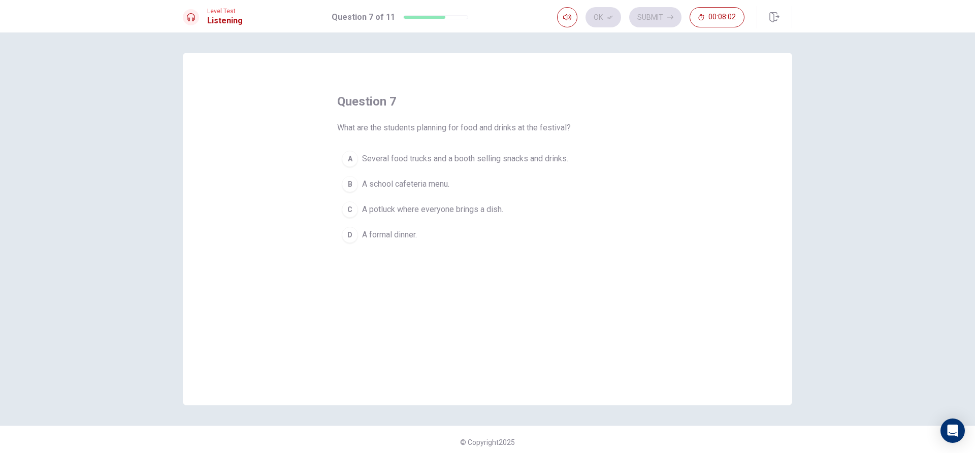
click at [439, 159] on span "Several food trucks and a booth selling snacks and drinks." at bounding box center [465, 159] width 206 height 12
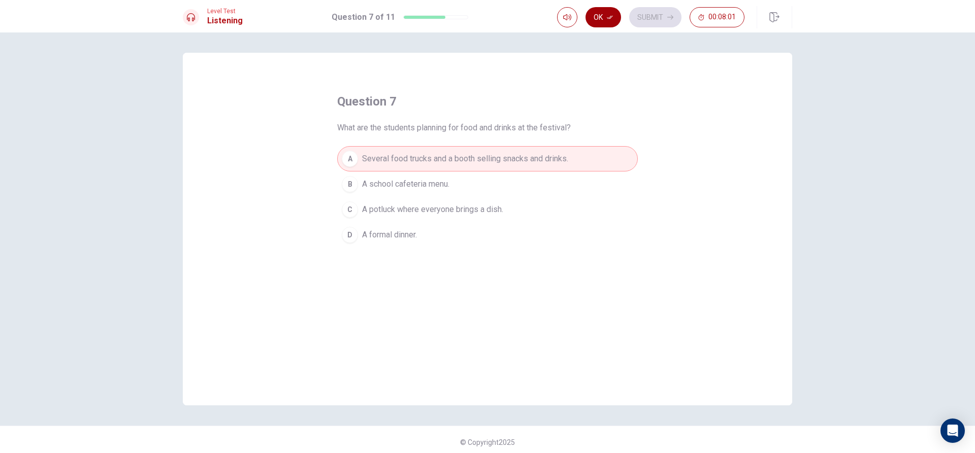
click at [614, 13] on button "Ok" at bounding box center [603, 17] width 36 height 20
click at [642, 11] on button "Submit" at bounding box center [655, 17] width 52 height 20
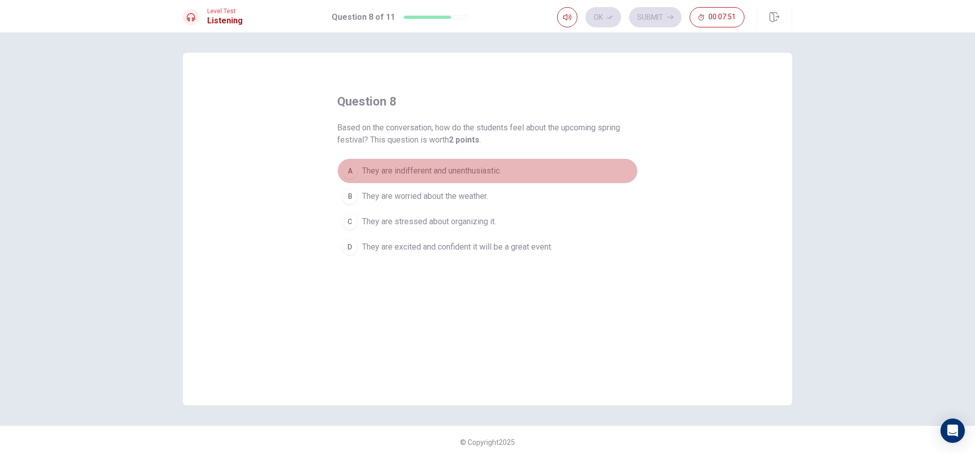
click at [428, 168] on span "They are indifferent and unenthusiastic." at bounding box center [431, 171] width 139 height 12
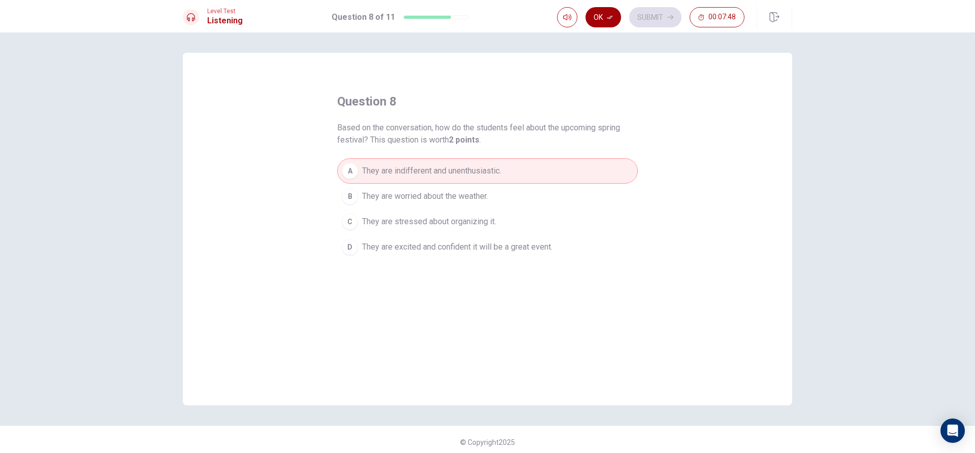
click at [611, 17] on icon "button" at bounding box center [610, 17] width 6 height 6
click at [642, 14] on button "Submit" at bounding box center [655, 17] width 52 height 20
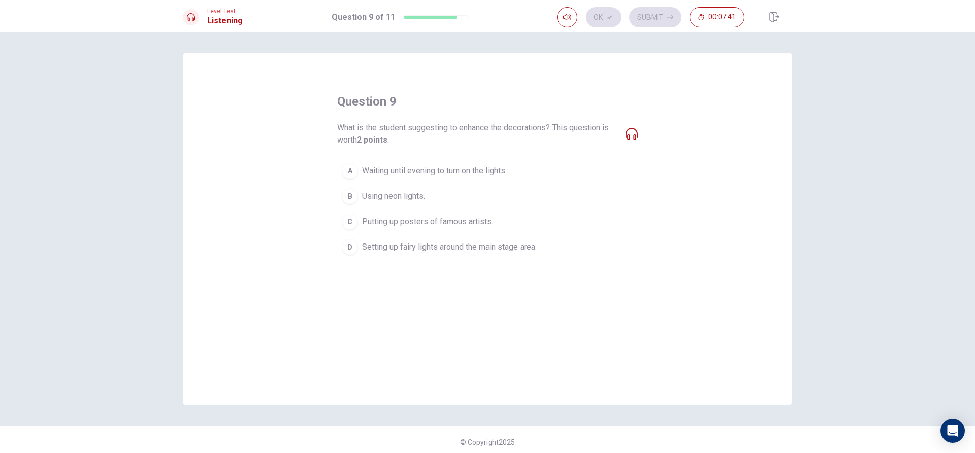
click at [428, 172] on span "Waiting until evening to turn on the lights." at bounding box center [434, 171] width 145 height 12
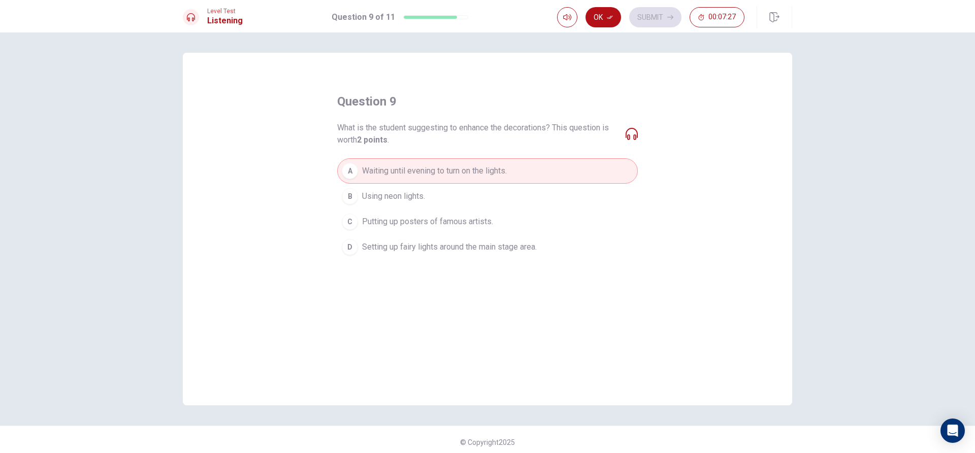
click at [513, 243] on span "Setting up fairy lights around the main stage area." at bounding box center [449, 247] width 175 height 12
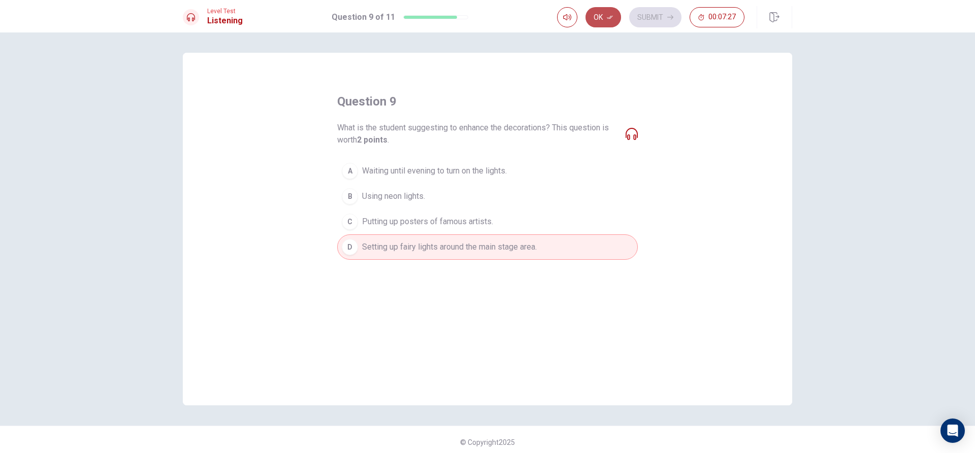
click at [605, 10] on button "Ok" at bounding box center [603, 17] width 36 height 20
click at [647, 16] on button "Submit" at bounding box center [655, 17] width 52 height 20
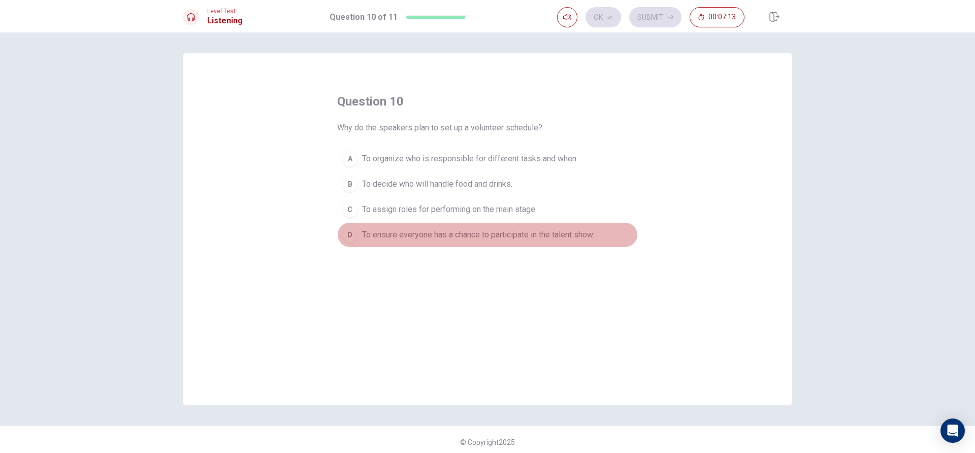
click at [594, 237] on span "To ensure everyone has a chance to participate in the talent show." at bounding box center [478, 235] width 232 height 12
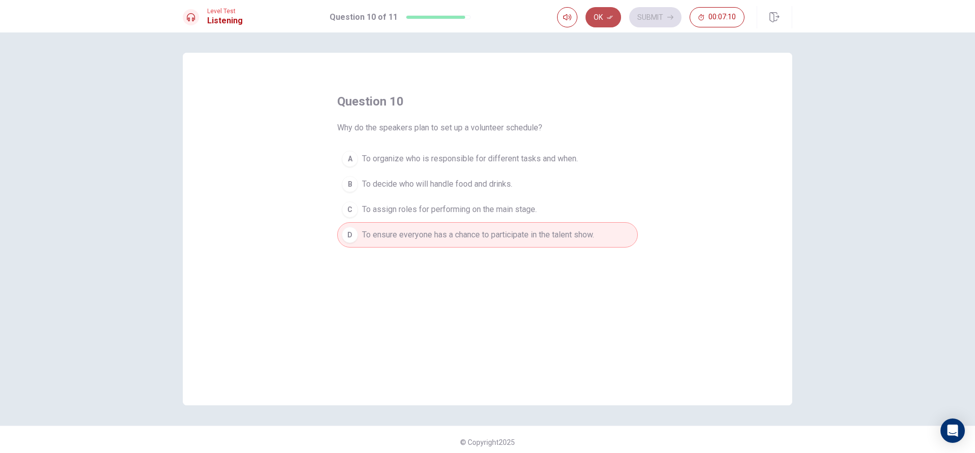
click at [612, 14] on icon "button" at bounding box center [610, 17] width 6 height 6
click at [648, 19] on button "Submit" at bounding box center [655, 17] width 52 height 20
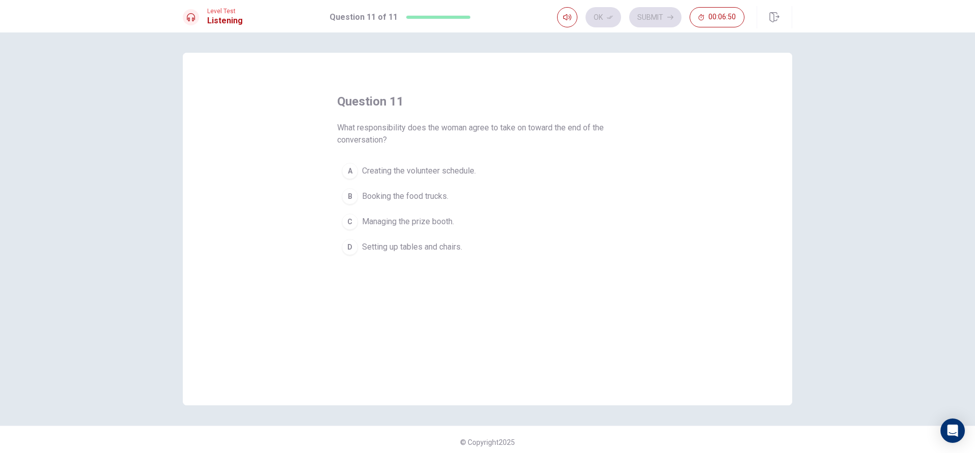
click at [423, 223] on span "Managing the prize booth." at bounding box center [408, 222] width 92 height 12
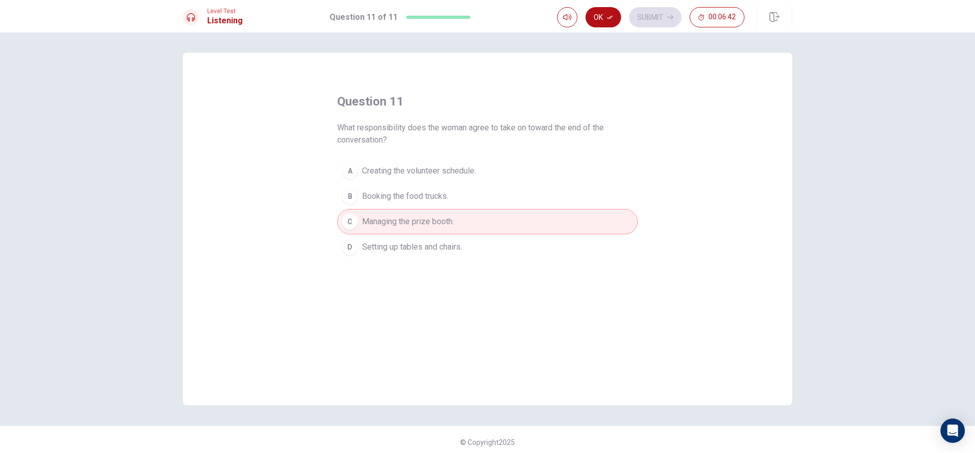
click at [420, 166] on span "Creating the volunteer schedule." at bounding box center [419, 171] width 114 height 12
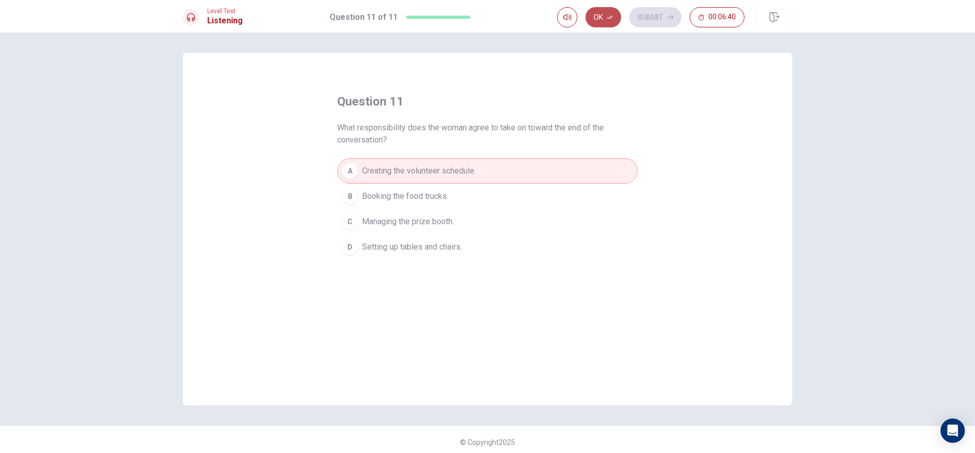
click at [610, 12] on button "Ok" at bounding box center [603, 17] width 36 height 20
click at [650, 11] on button "Submit" at bounding box center [655, 17] width 52 height 20
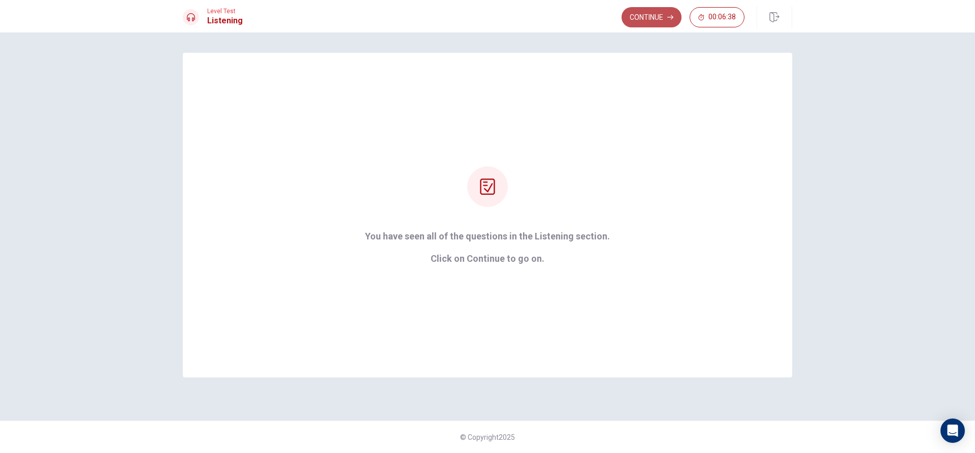
click at [653, 20] on button "Continue" at bounding box center [651, 17] width 60 height 20
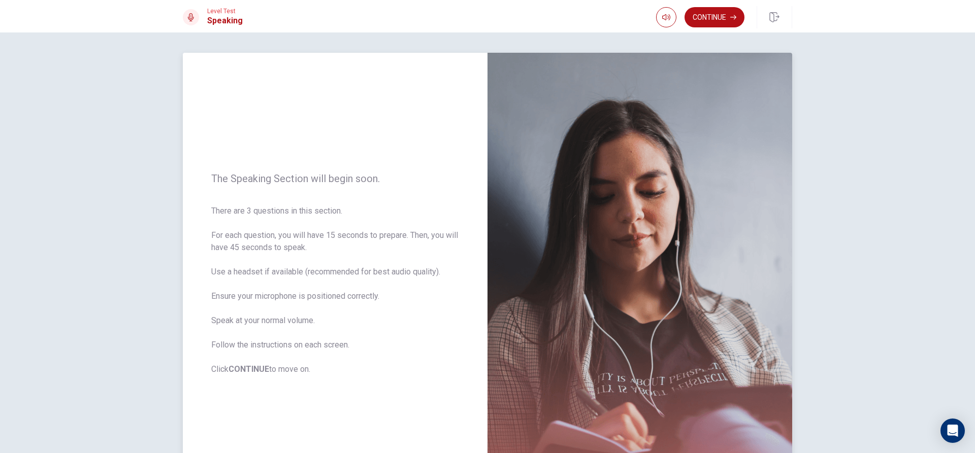
drag, startPoint x: 291, startPoint y: 233, endPoint x: 432, endPoint y: 245, distance: 141.7
click at [432, 245] on span "There are 3 questions in this section. For each question, you will have 15 seco…" at bounding box center [335, 290] width 248 height 171
drag, startPoint x: 710, startPoint y: 18, endPoint x: 702, endPoint y: 19, distance: 8.1
click at [708, 18] on button "Continue" at bounding box center [714, 17] width 60 height 20
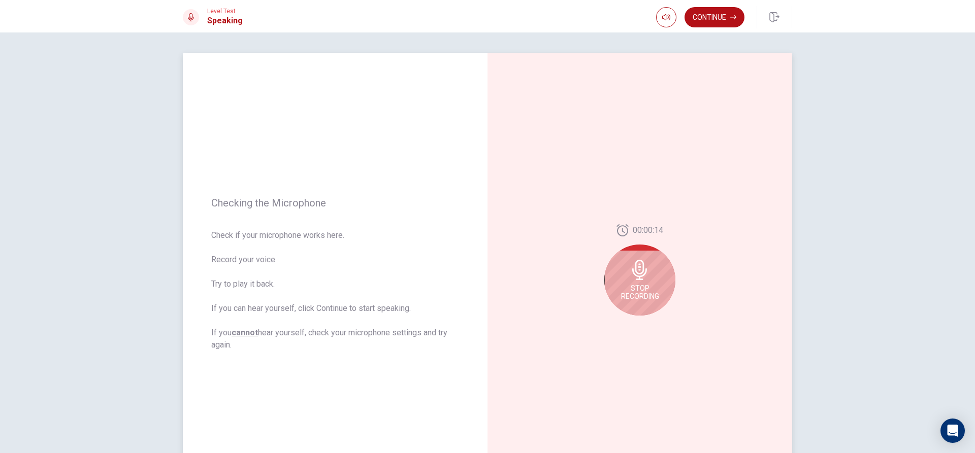
click at [650, 265] on div "Stop Recording" at bounding box center [639, 280] width 71 height 71
click at [651, 321] on button "Play Audio" at bounding box center [651, 324] width 14 height 14
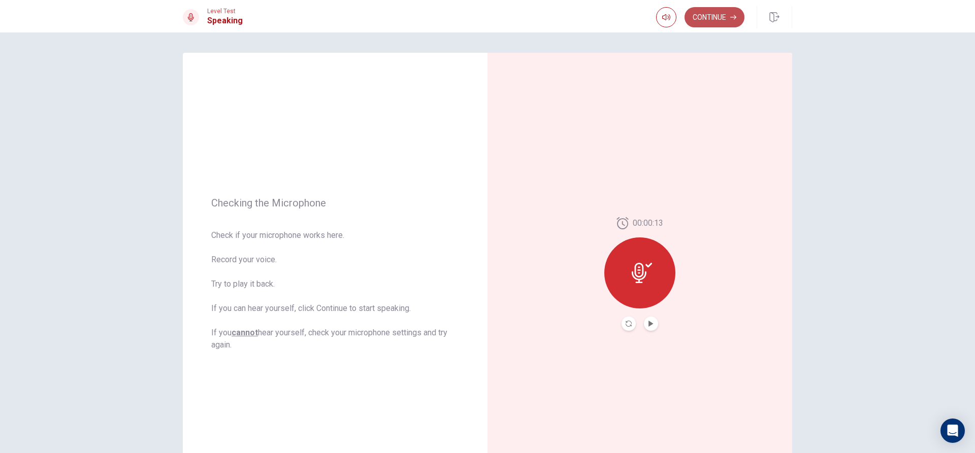
click at [718, 16] on button "Continue" at bounding box center [714, 17] width 60 height 20
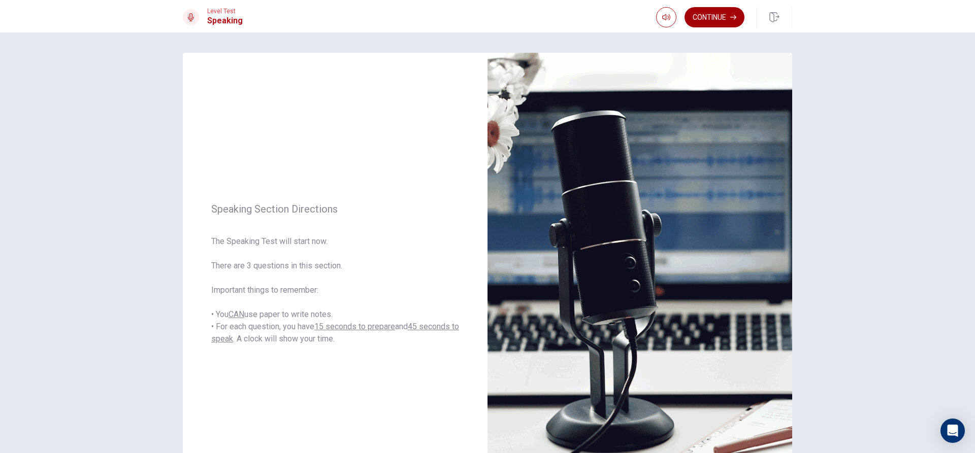
click at [733, 12] on button "Continue" at bounding box center [714, 17] width 60 height 20
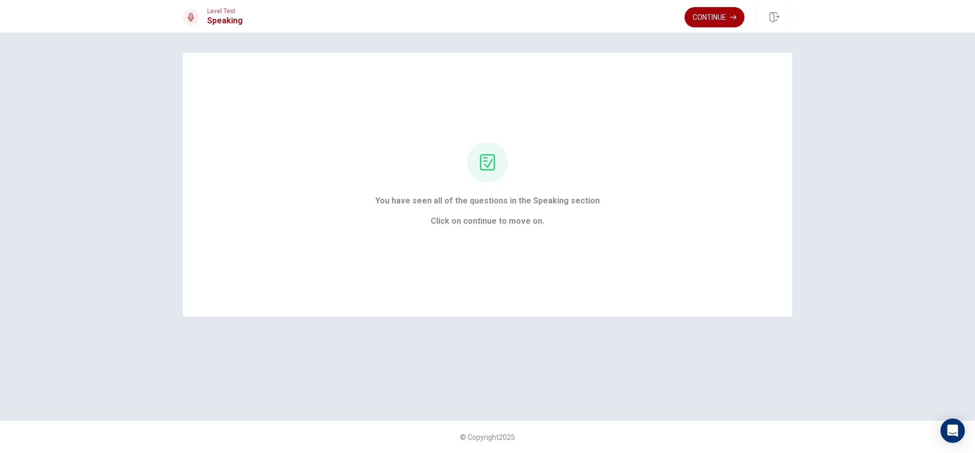
click at [718, 14] on button "Continue" at bounding box center [714, 17] width 60 height 20
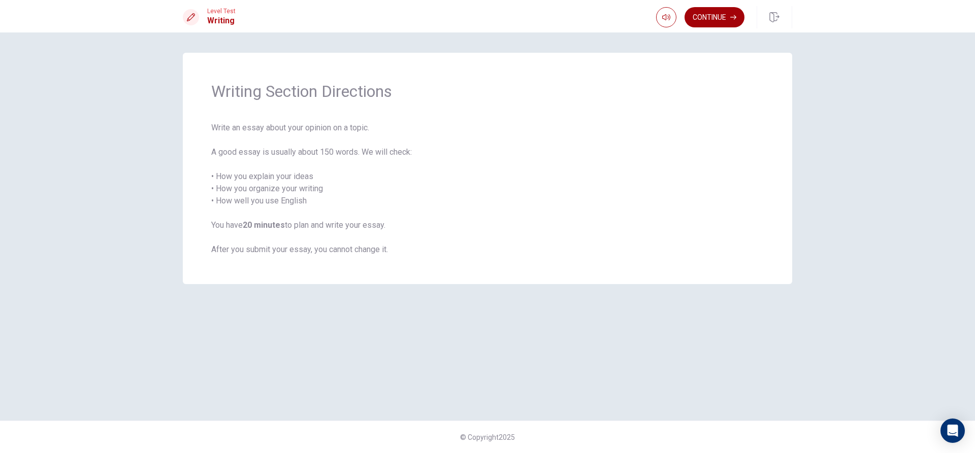
click at [718, 12] on button "Continue" at bounding box center [714, 17] width 60 height 20
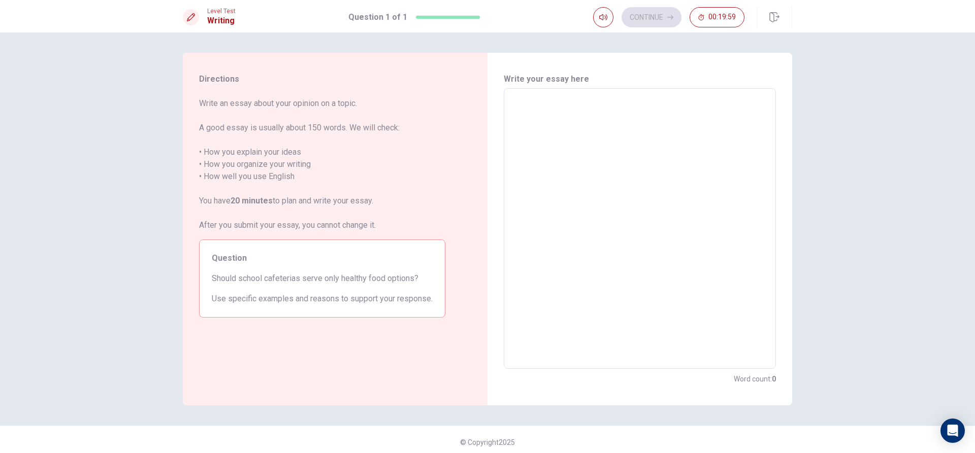
click at [571, 175] on textarea at bounding box center [640, 229] width 258 height 264
type textarea "s"
type textarea "x"
type textarea "sh"
type textarea "x"
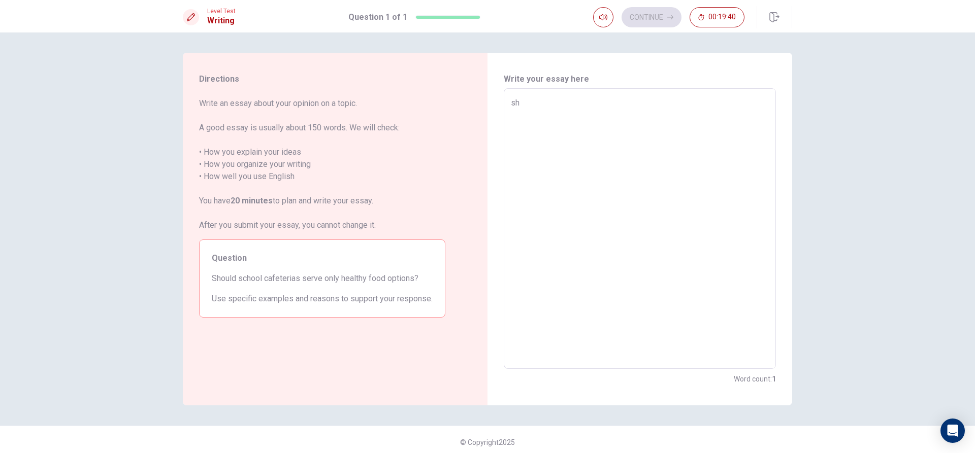
type textarea "s"
type textarea "x"
type textarea "sc"
type textarea "x"
type textarea "scj"
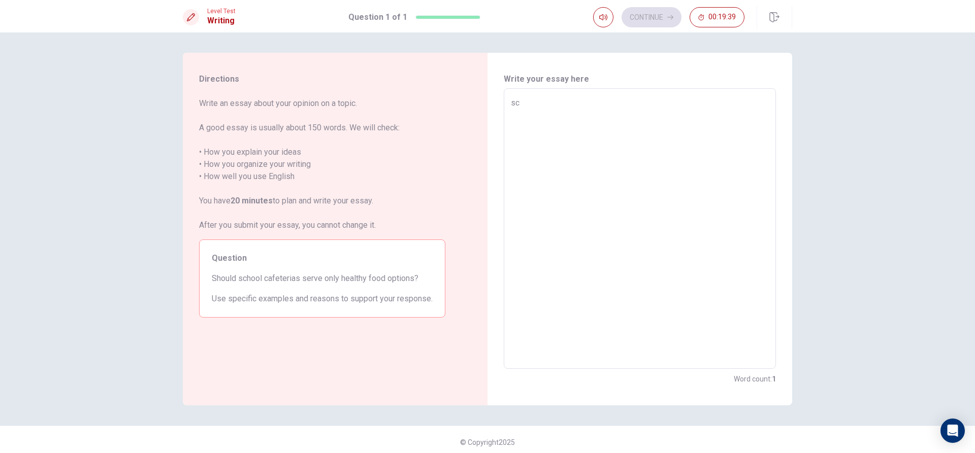
type textarea "x"
type textarea "scjo"
type textarea "x"
type textarea "scjoo"
type textarea "x"
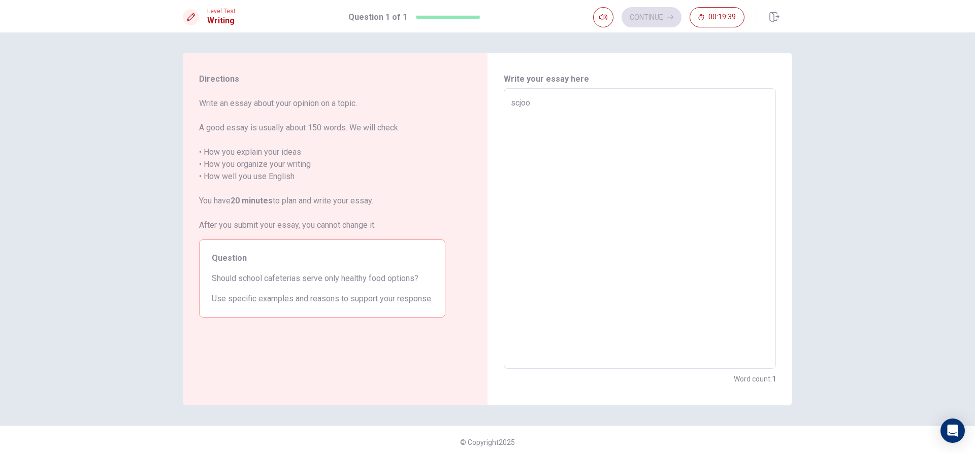
type textarea "scjool"
type textarea "x"
type textarea "scjoo"
type textarea "x"
type textarea "scjo"
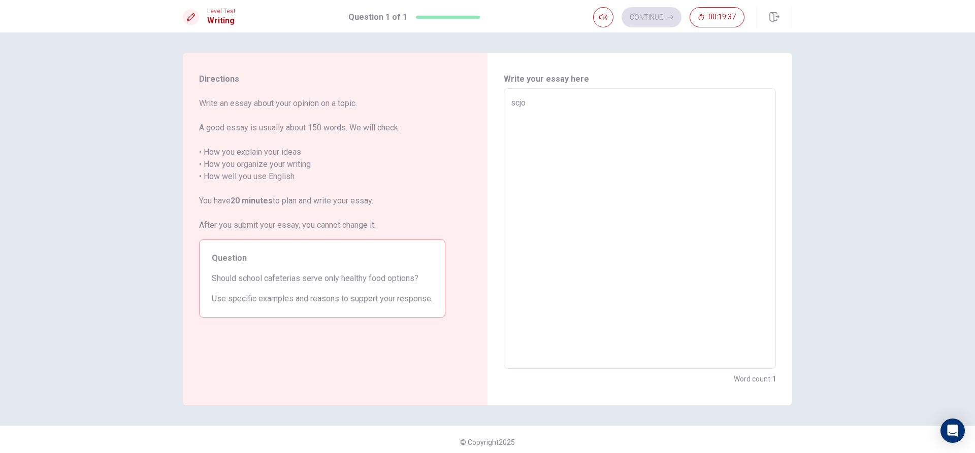
type textarea "x"
type textarea "scj"
type textarea "x"
type textarea "sc"
type textarea "x"
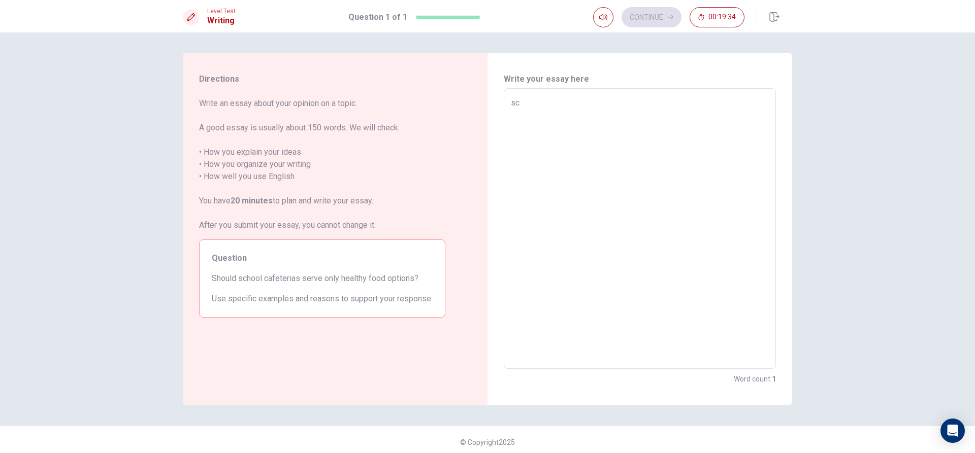
type textarea "sch"
type textarea "x"
type textarea "scho"
type textarea "x"
type textarea "schoo"
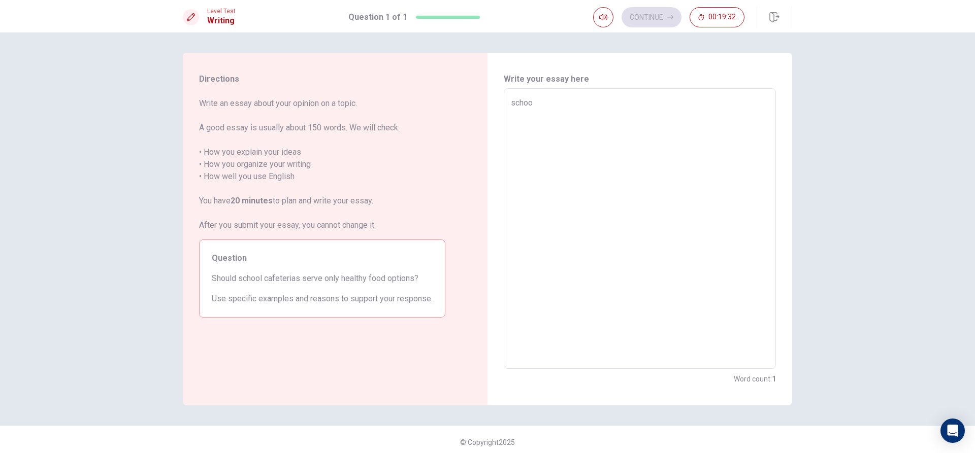
type textarea "x"
type textarea "school"
type textarea "x"
type textarea "school"
type textarea "x"
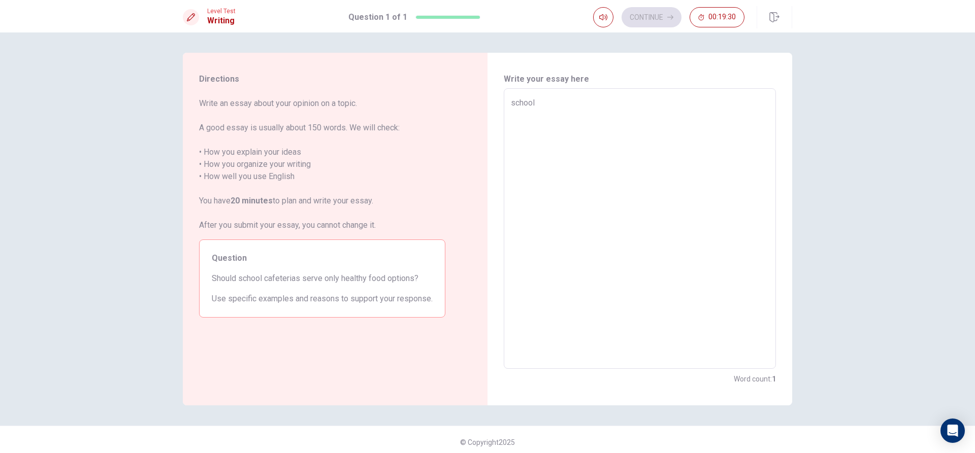
type textarea "school s"
type textarea "x"
type textarea "school sh"
type textarea "x"
type textarea "school sho"
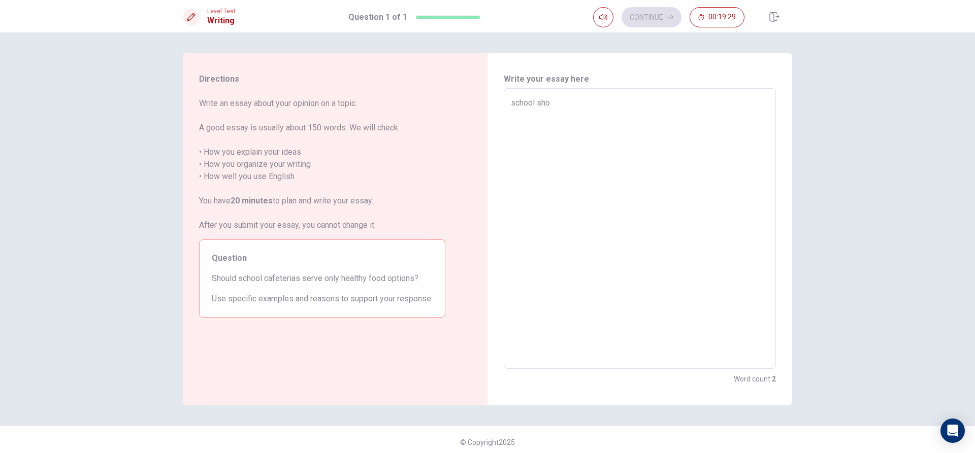
type textarea "x"
type textarea "school shou"
type textarea "x"
type textarea "school shoul"
type textarea "x"
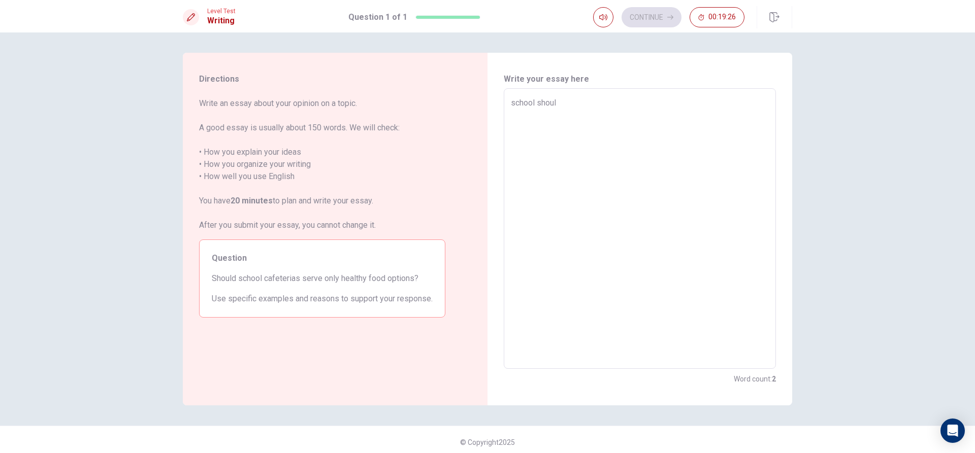
type textarea "school should"
type textarea "x"
type textarea "school should"
type textarea "x"
type textarea "school should s"
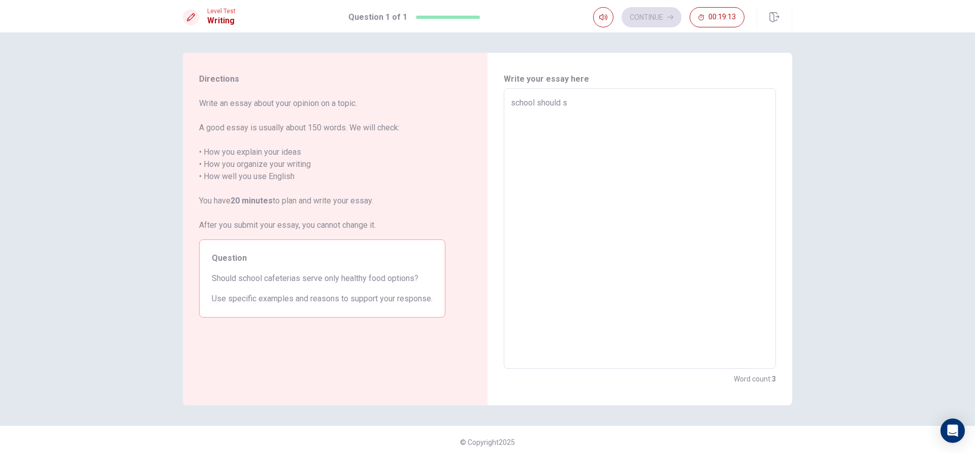
type textarea "x"
type textarea "school should se"
type textarea "x"
type textarea "school should ser"
type textarea "x"
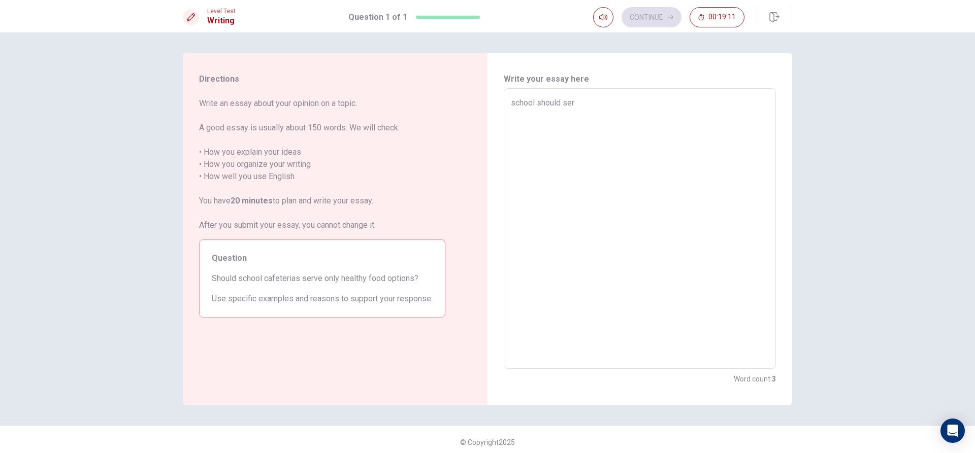
type textarea "school should serv"
type textarea "x"
type textarea "school should serve"
type textarea "x"
type textarea "school should serve"
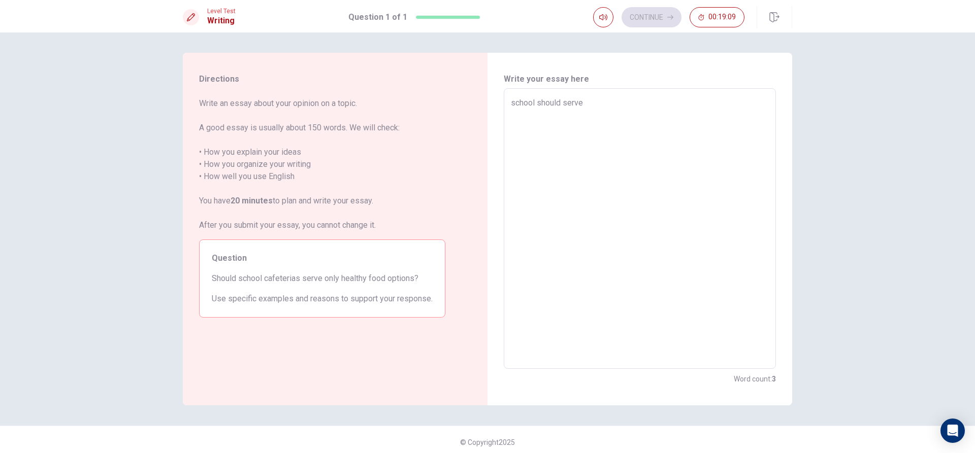
type textarea "x"
type textarea "school should serve h"
type textarea "x"
type textarea "school should serve he"
type textarea "x"
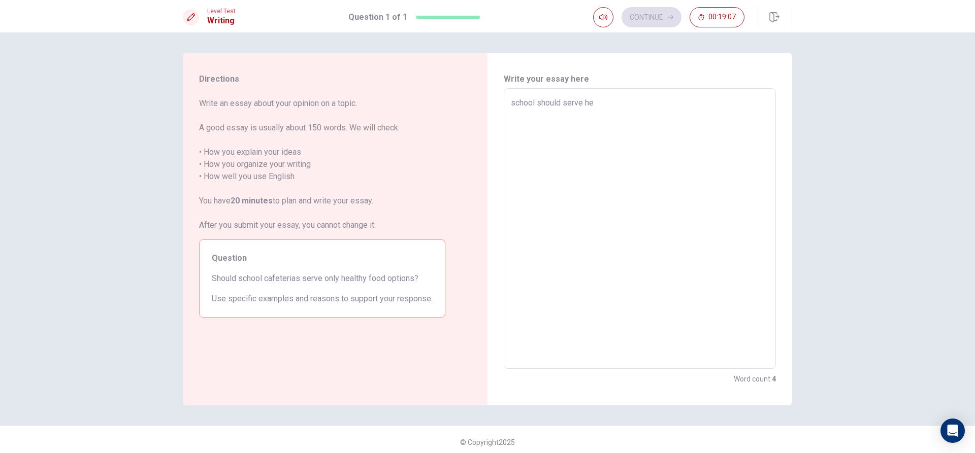
type textarea "school should serve hea"
type textarea "x"
type textarea "school should serve heal"
type textarea "x"
type textarea "school should serve healt"
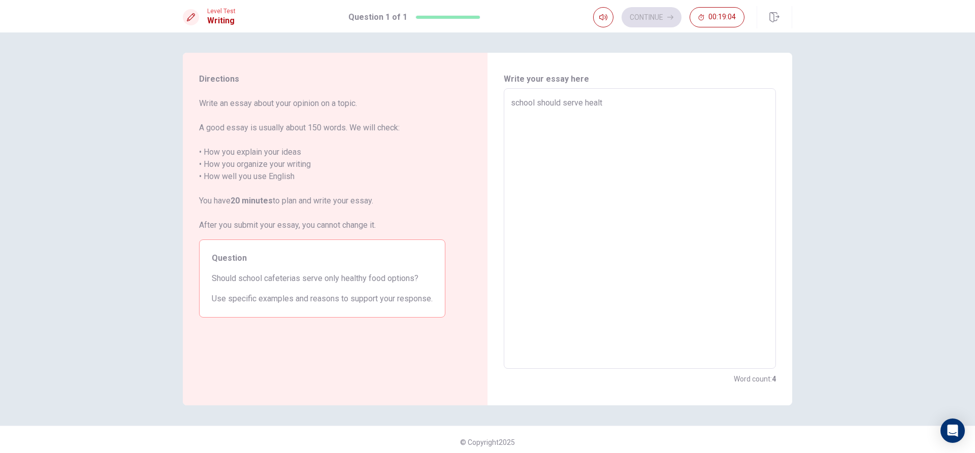
type textarea "x"
type textarea "school should serve health"
type textarea "x"
type textarea "school should serve healthy"
type textarea "x"
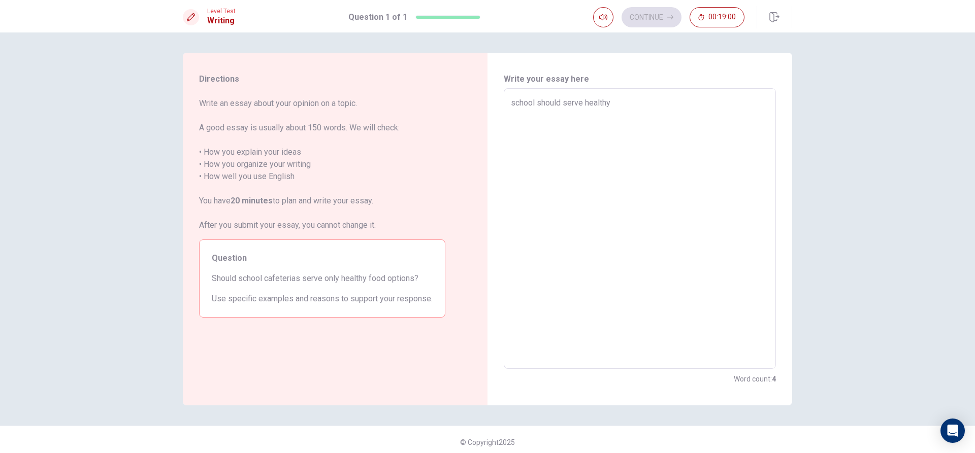
type textarea "school should serve healthy"
type textarea "x"
type textarea "school should serve healthy f"
type textarea "x"
type textarea "school should serve healthy fo"
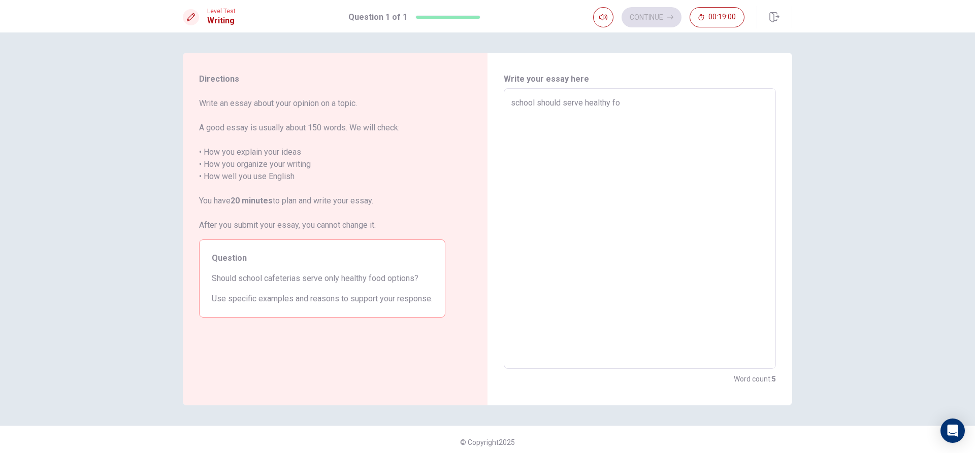
type textarea "x"
type textarea "school should serve healthy foo"
type textarea "x"
type textarea "school should serve healthy food"
type textarea "x"
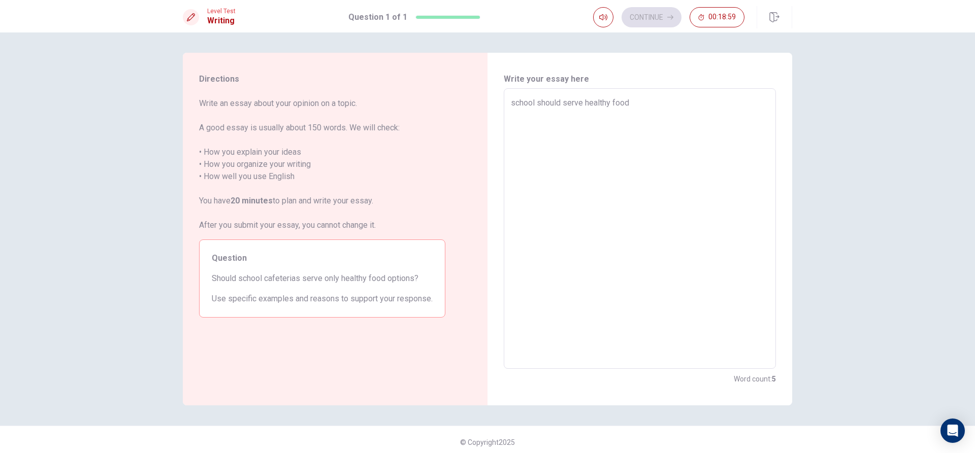
type textarea "school should serve healthy food"
type textarea "x"
type textarea "school should serve healthy food a"
type textarea "x"
type textarea "school should serve healthy food an"
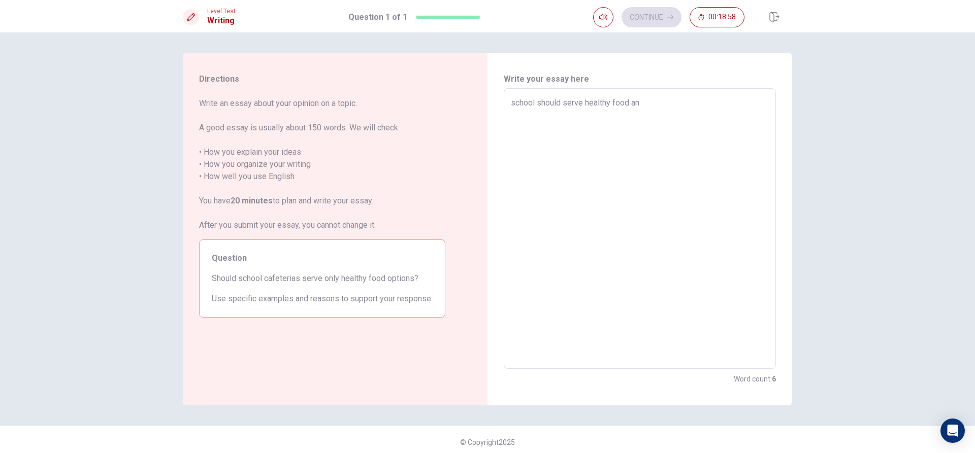
type textarea "x"
type textarea "school should serve healthy food and"
type textarea "x"
type textarea "school should serve healthy food andd"
type textarea "x"
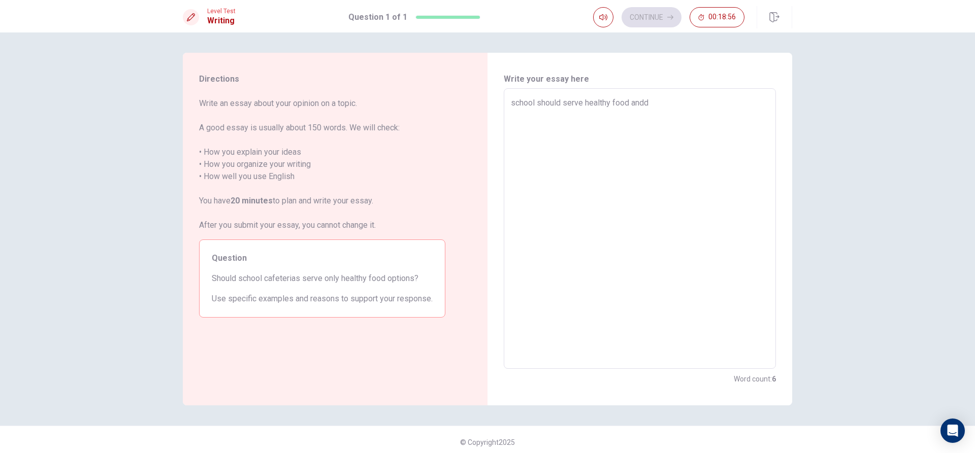
type textarea "school should serve healthy food and"
type textarea "x"
type textarea "school should serve healthy food and"
type textarea "x"
type textarea "school should serve healthy food and j"
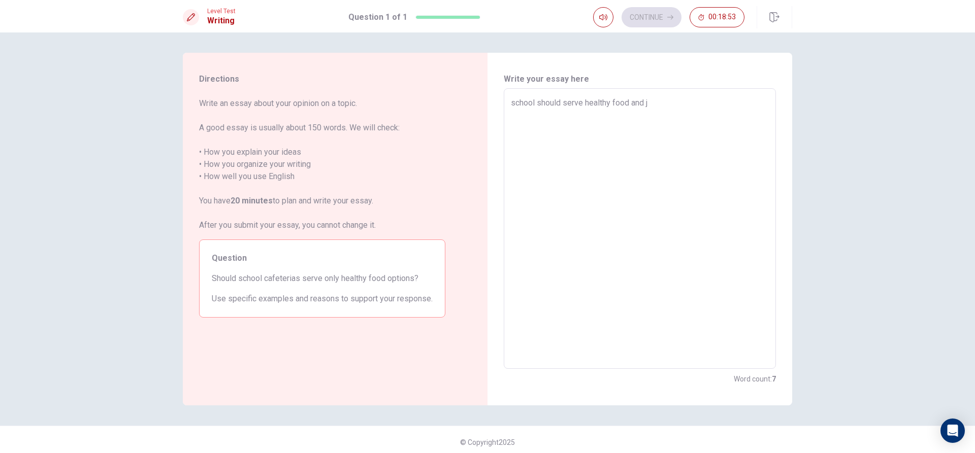
type textarea "x"
type textarea "school should serve healthy food and"
type textarea "x"
type textarea "school should serve healthy food and m"
type textarea "x"
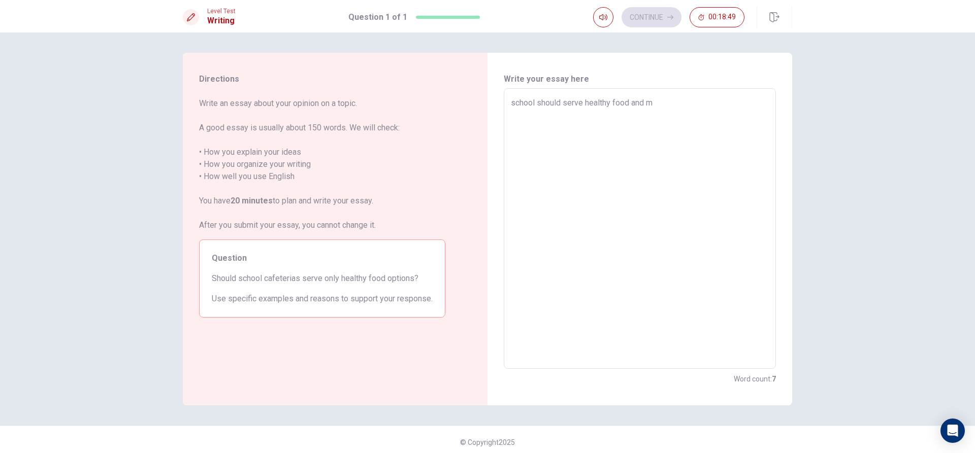
type textarea "school should serve healthy food and mf"
type textarea "x"
type textarea "school should serve healthy food and mfs"
type textarea "x"
type textarea "school should serve healthy food and mfsl"
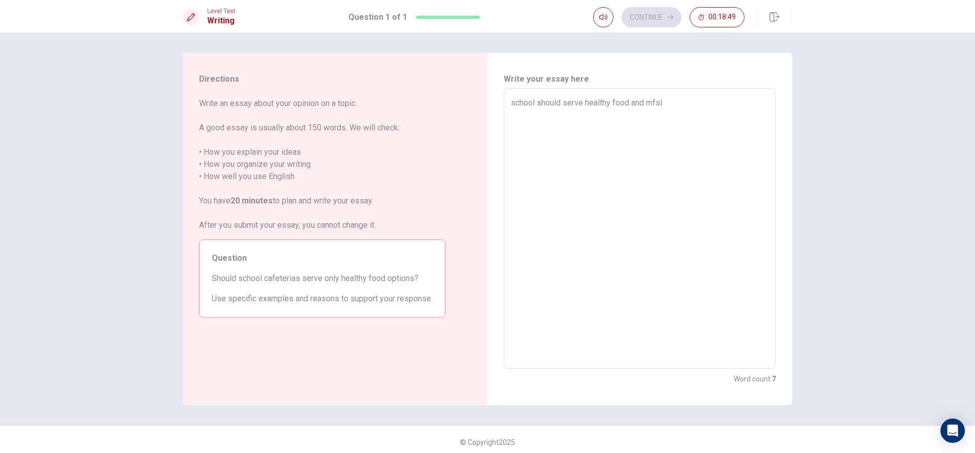
type textarea "x"
type textarea "school should serve healthy food and mfs"
type textarea "x"
type textarea "school should serve healthy food and mf"
type textarea "x"
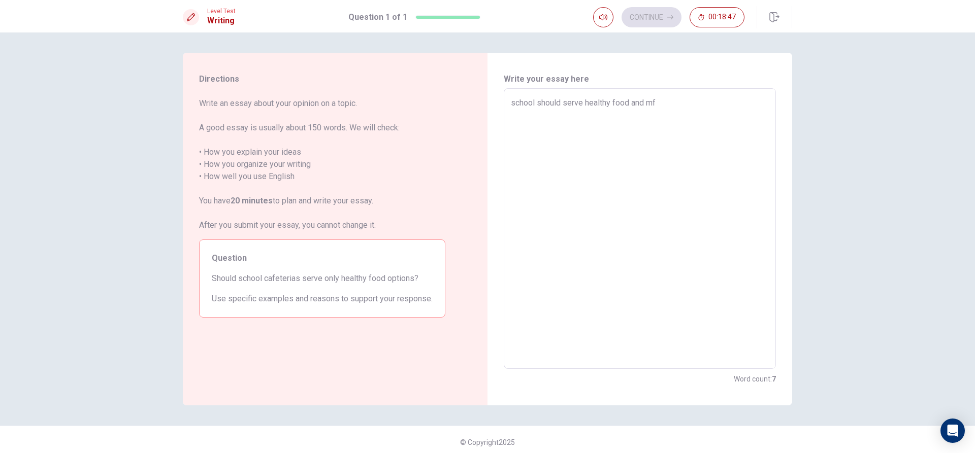
type textarea "school should serve healthy food and m"
type textarea "x"
type textarea "school should serve healthy food and"
type textarea "x"
type textarea "school should serve healthy food and j"
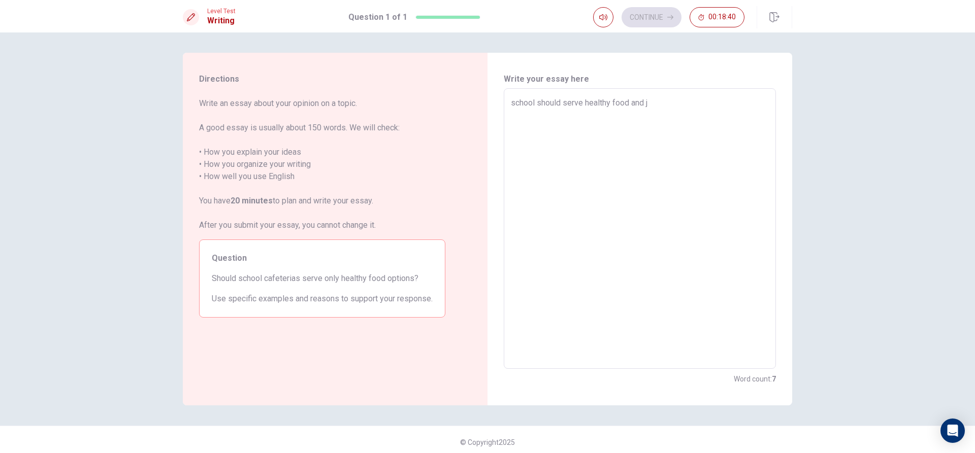
type textarea "x"
type textarea "school should serve healthy food and ju"
type textarea "x"
type textarea "school should serve healthy food and jun"
type textarea "x"
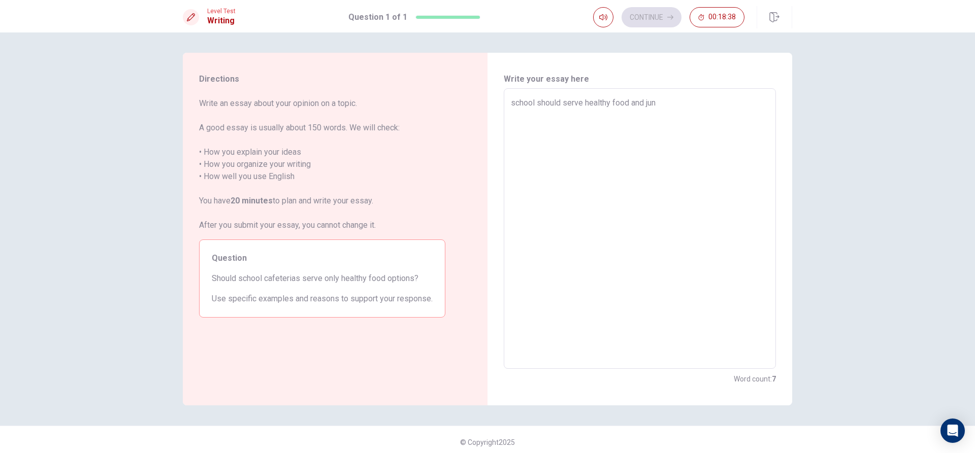
type textarea "school should serve healthy food and junt"
type textarea "x"
type textarea "school should serve healthy food and junt"
type textarea "x"
type textarea "school should serve healthy food and junt f"
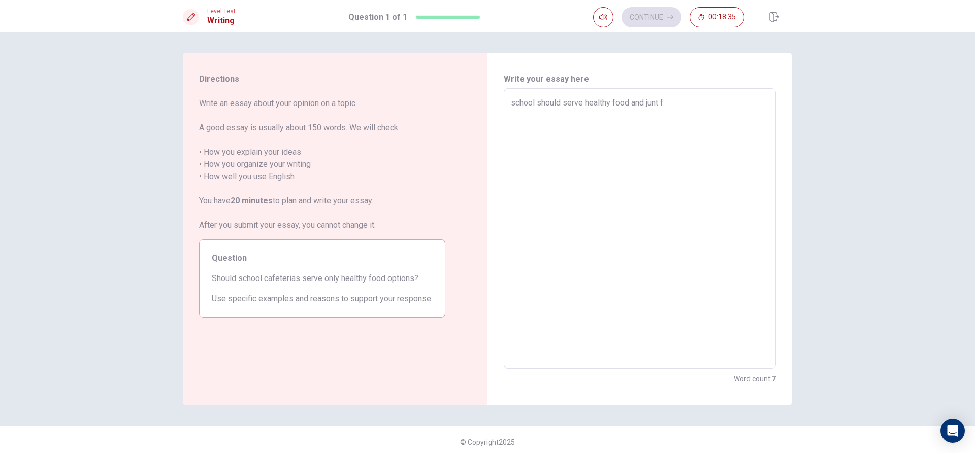
type textarea "x"
type textarea "school should serve healthy food and junt ff"
type textarea "x"
type textarea "school should serve healthy food and junt ffo"
type textarea "x"
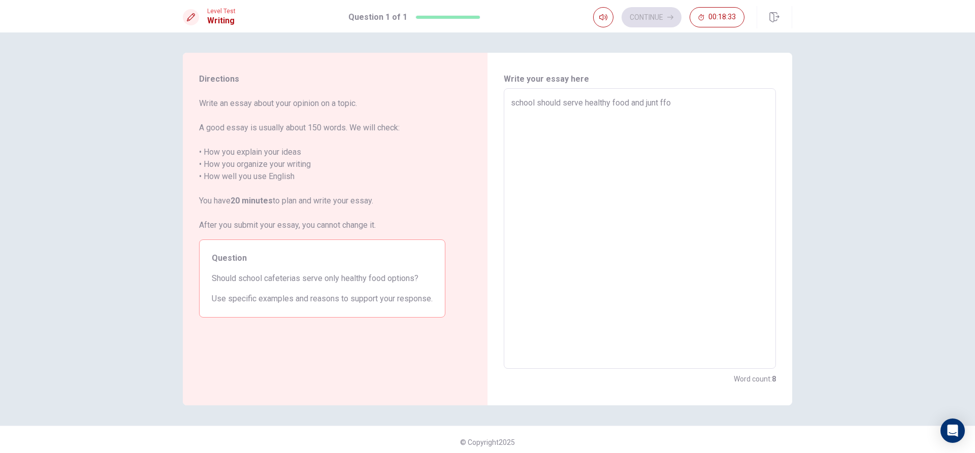
type textarea "school should serve healthy food and junt ff"
type textarea "x"
type textarea "school should serve healthy food and junt f"
type textarea "x"
type textarea "school should serve healthy food and junt fo"
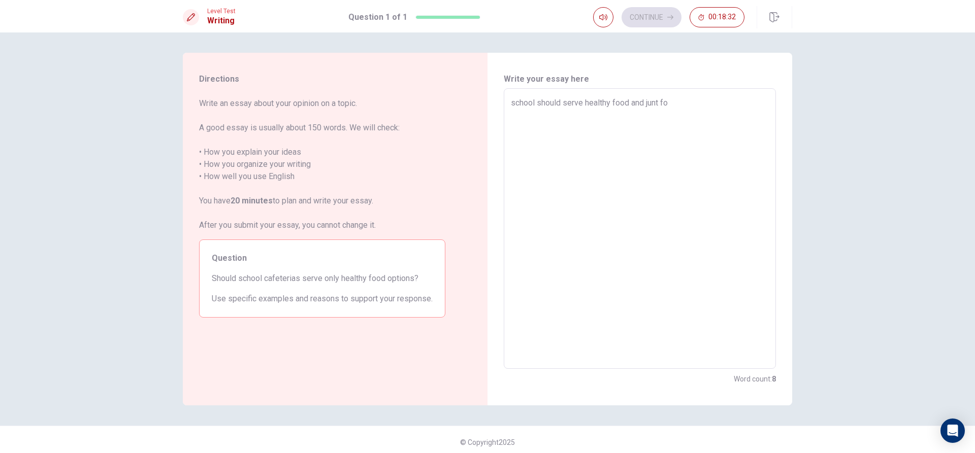
type textarea "x"
type textarea "school should serve healthy food and junt foo"
type textarea "x"
type textarea "school should serve healthy food and junt foof"
type textarea "x"
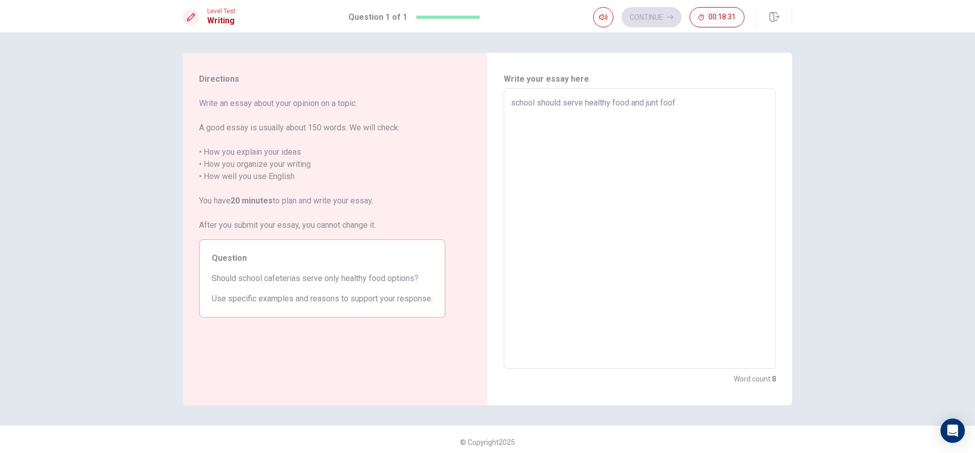
type textarea "school should serve healthy food and junt foof"
type textarea "x"
type textarea "school should serve healthy food and junt foof"
type textarea "x"
type textarea "school should serve healthy food and junt foo"
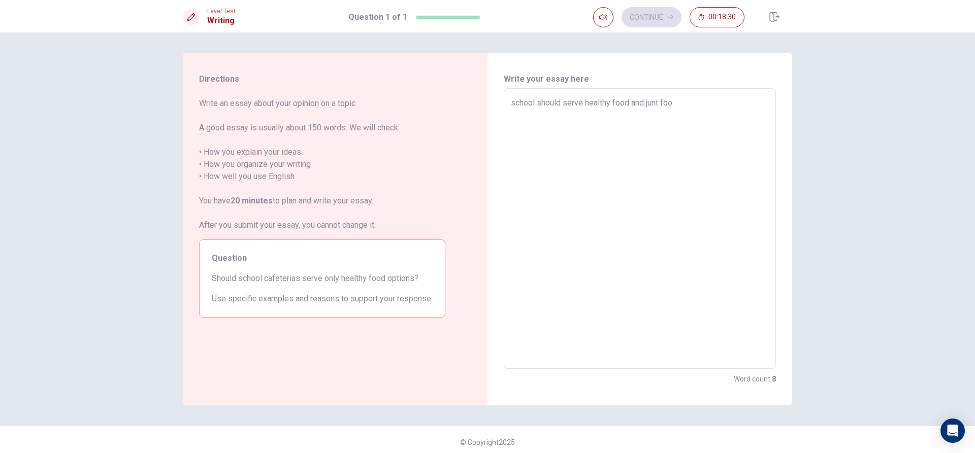
type textarea "x"
type textarea "school should serve healthy food and junt food"
type textarea "x"
type textarea "school should serve healthy food and junt food"
type textarea "x"
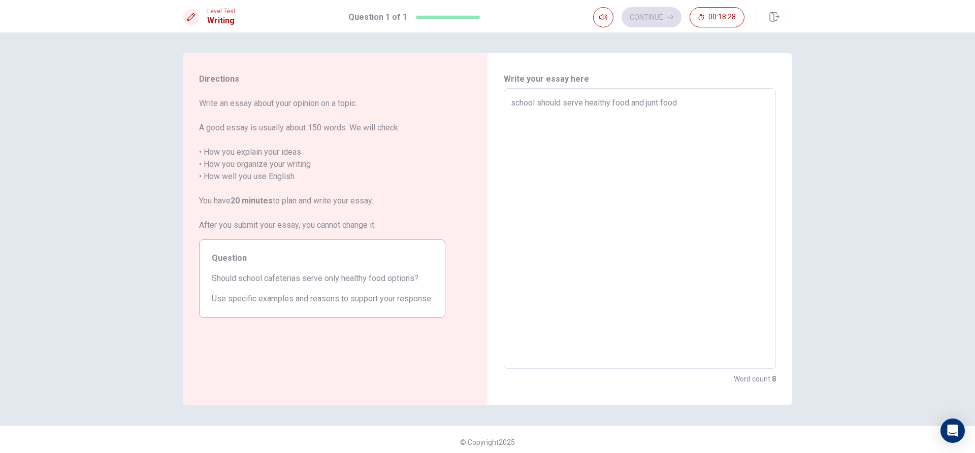
type textarea "school should serve healthy food and junt food b"
type textarea "x"
type textarea "school should serve healthy food and junt food be"
type textarea "x"
type textarea "school should serve healthy food and junt food bec"
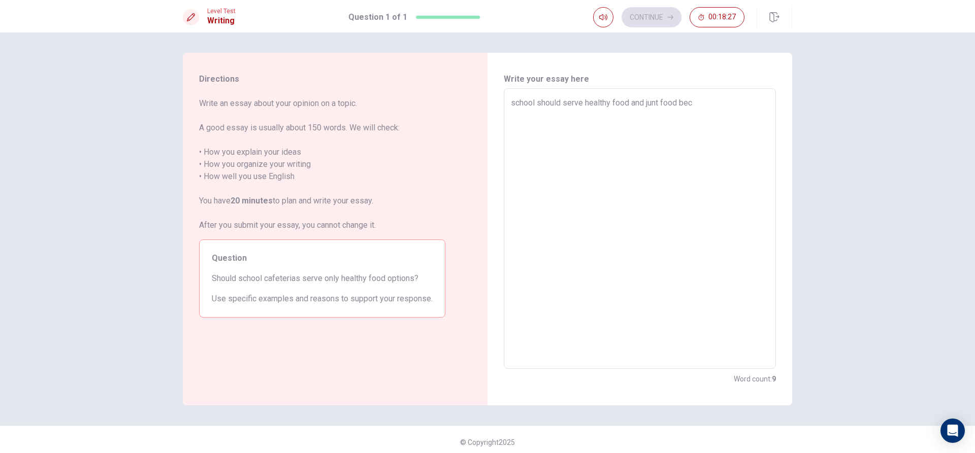
type textarea "x"
type textarea "school should serve healthy food and junt food beca"
type textarea "x"
type textarea "school should serve healthy food and junt food becau"
type textarea "x"
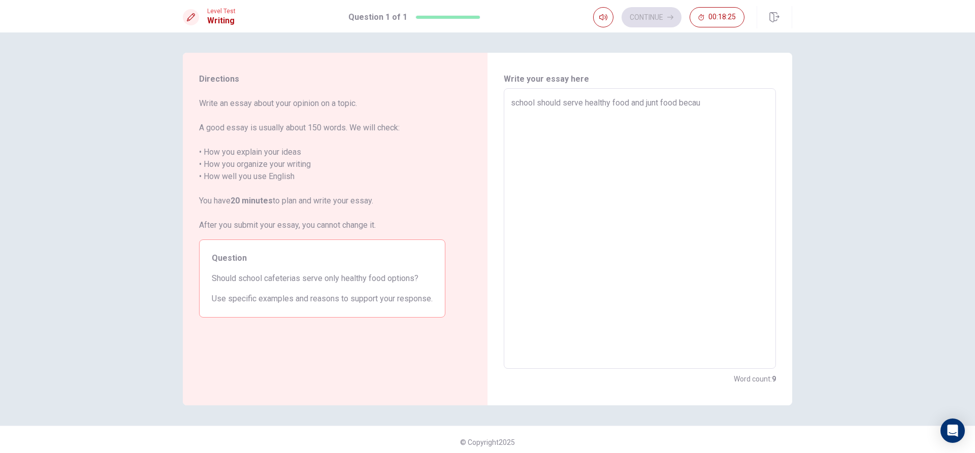
type textarea "school should serve healthy food and junt food becaus"
type textarea "x"
type textarea "school should serve healthy food and junt food because"
type textarea "x"
type textarea "school should serve healthy food and junt food because"
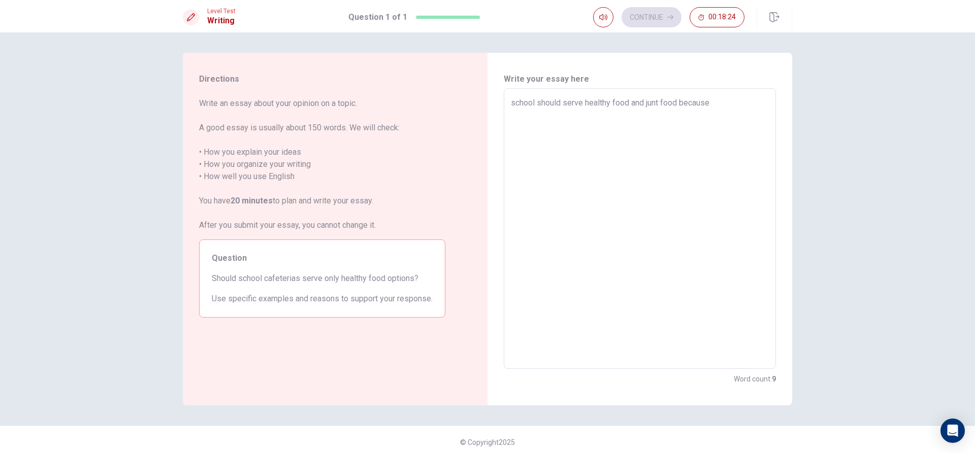
type textarea "x"
type textarea "school should serve healthy food and junt food because t"
type textarea "x"
type textarea "school should serve healthy food and junt food because th"
type textarea "x"
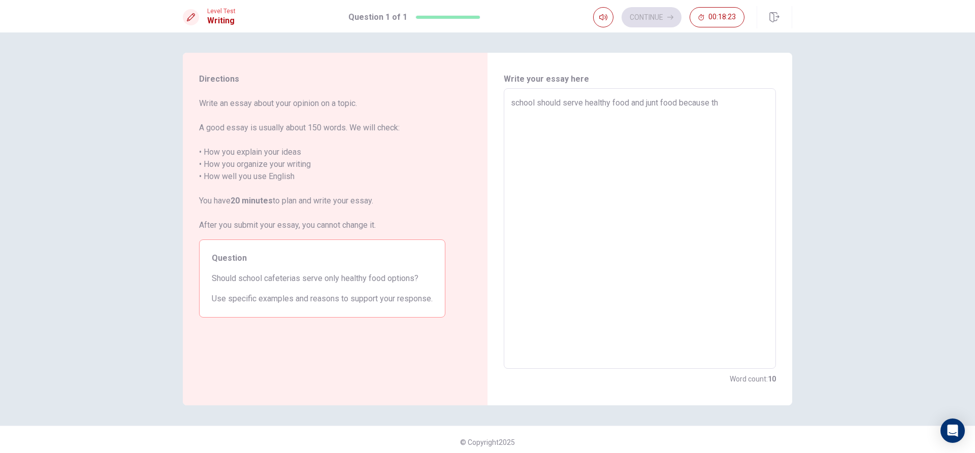
type textarea "school should serve healthy food and junt food because the"
type textarea "x"
type textarea "school should serve healthy food and junt food because the"
type textarea "x"
type textarea "school should serve healthy food and junt food because the s"
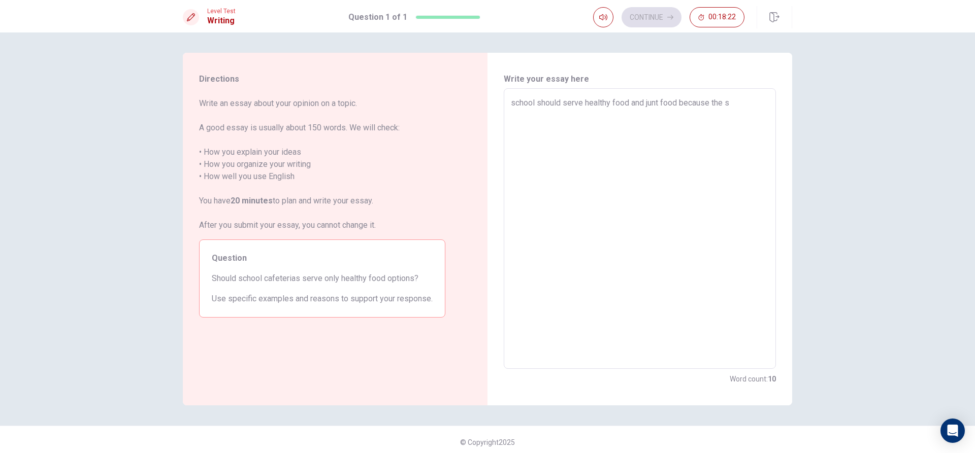
type textarea "x"
type textarea "school should serve healthy food and junt food because the st"
type textarea "x"
type textarea "school should serve healthy food and junt food because the stu"
type textarea "x"
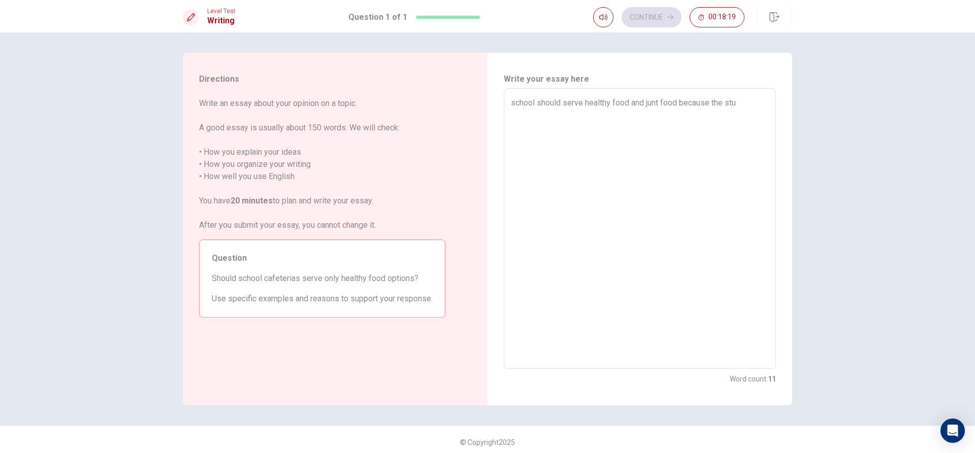
type textarea "school should serve healthy food and junt food because the stud"
type textarea "x"
type textarea "school should serve healthy food and junt food because the stude"
type textarea "x"
type textarea "school should serve healthy food and junt food because the studen"
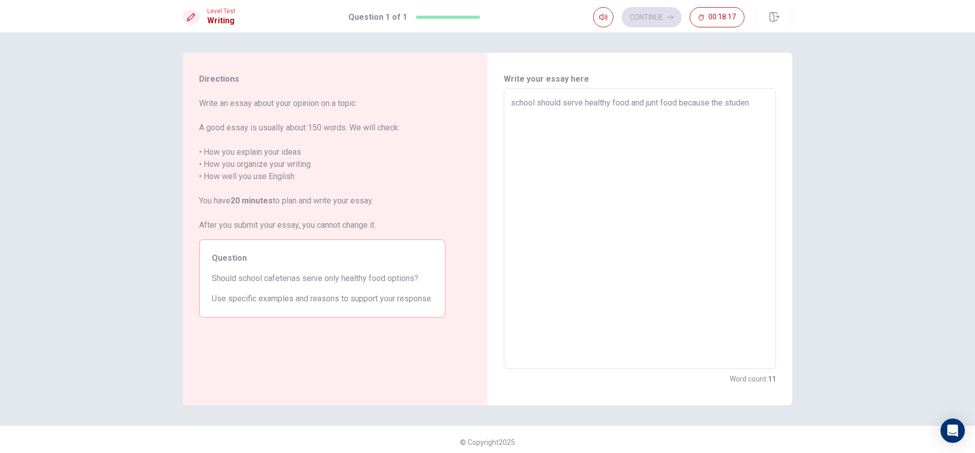
type textarea "x"
type textarea "school should serve healthy food and junt food because the student"
type textarea "x"
type textarea "school should serve healthy food and junt food because the student"
type textarea "x"
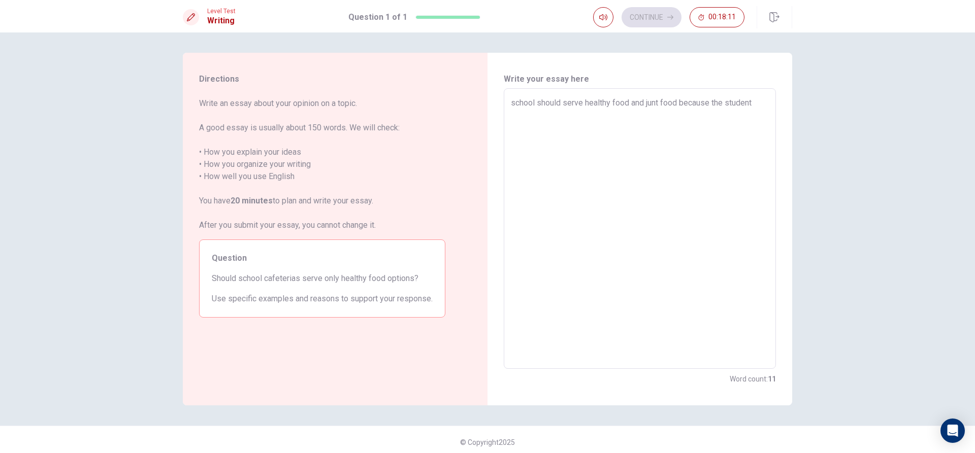
type textarea "school should serve healthy food and junt food because the student l"
type textarea "x"
type textarea "school should serve healthy food and junt food because the student li"
type textarea "x"
type textarea "school should serve healthy food and junt food because the student lik"
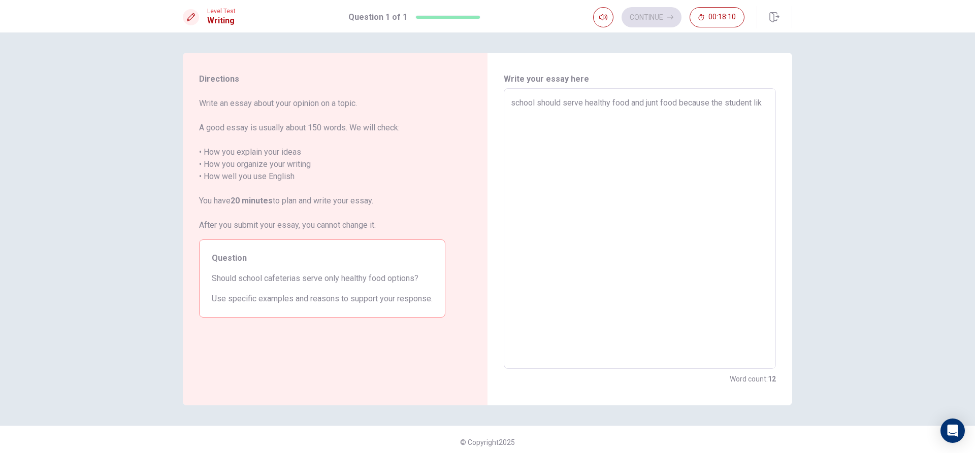
type textarea "x"
click at [712, 103] on textarea "school should serve healthy food and junt food because the student like" at bounding box center [640, 229] width 258 height 264
click at [665, 117] on textarea "school should serve healthy food and junt food because some the student like" at bounding box center [640, 229] width 258 height 264
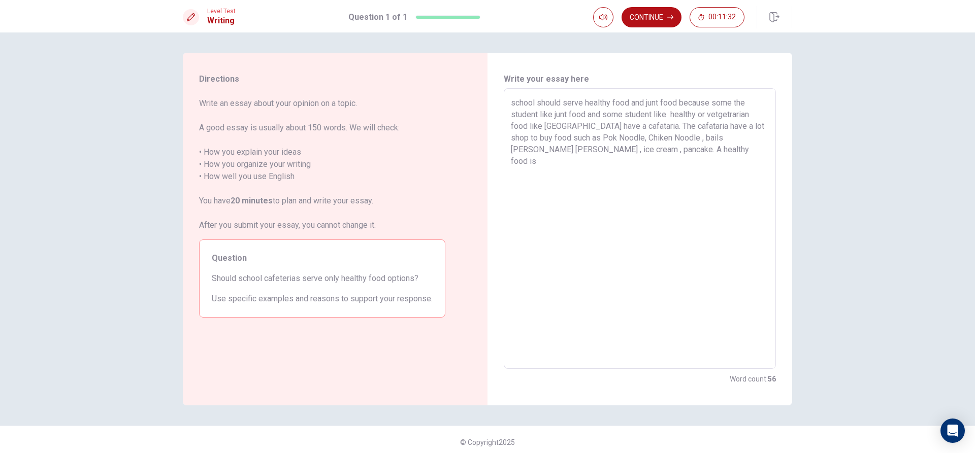
click at [608, 149] on textarea "school should serve healthy food and junt food because some the student like ju…" at bounding box center [640, 229] width 258 height 264
click at [687, 151] on textarea "school should serve healthy food and junt food because some the student like ju…" at bounding box center [640, 229] width 258 height 264
click at [757, 161] on textarea "school should serve healthy food and junt food because some the student like ju…" at bounding box center [640, 229] width 258 height 264
click at [569, 173] on textarea "school should serve healthy food and junt food because some the student like ju…" at bounding box center [640, 229] width 258 height 264
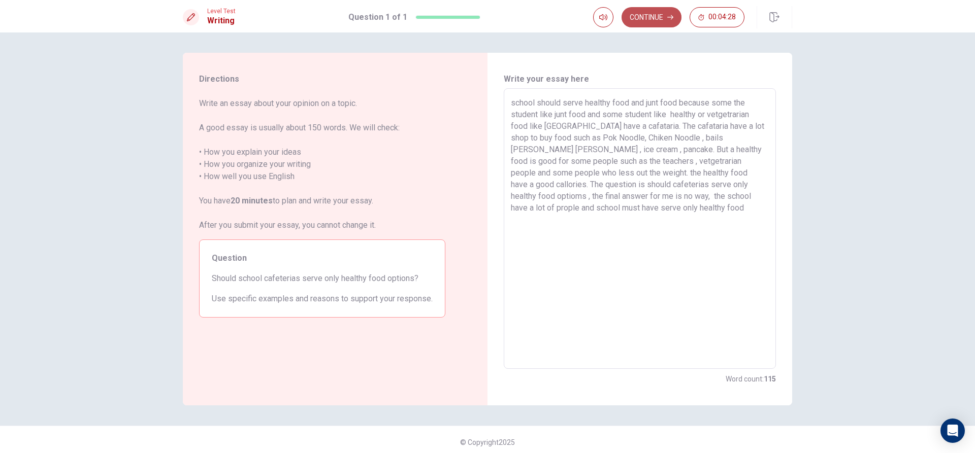
click at [654, 18] on button "Continue" at bounding box center [651, 17] width 60 height 20
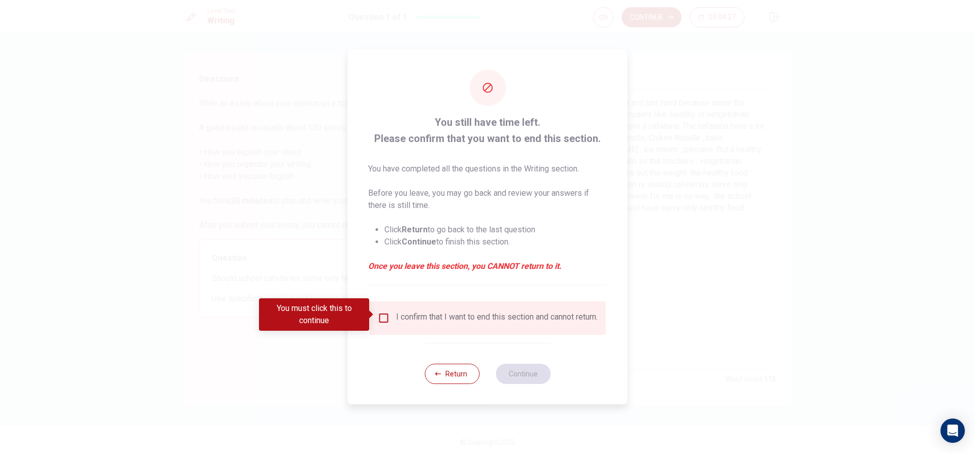
click at [378, 315] on input "You must click this to continue" at bounding box center [384, 318] width 12 height 12
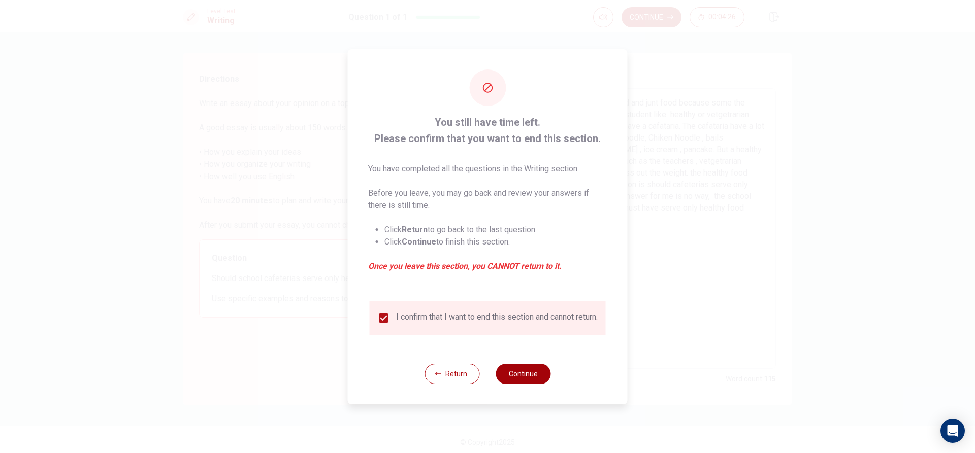
click at [529, 377] on button "Continue" at bounding box center [523, 374] width 55 height 20
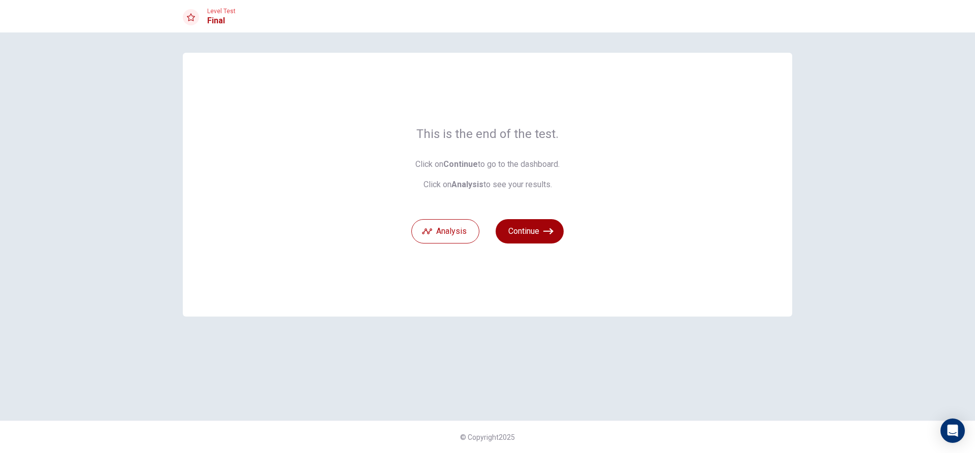
click at [537, 226] on button "Continue" at bounding box center [530, 231] width 68 height 24
